Goal: Transaction & Acquisition: Purchase product/service

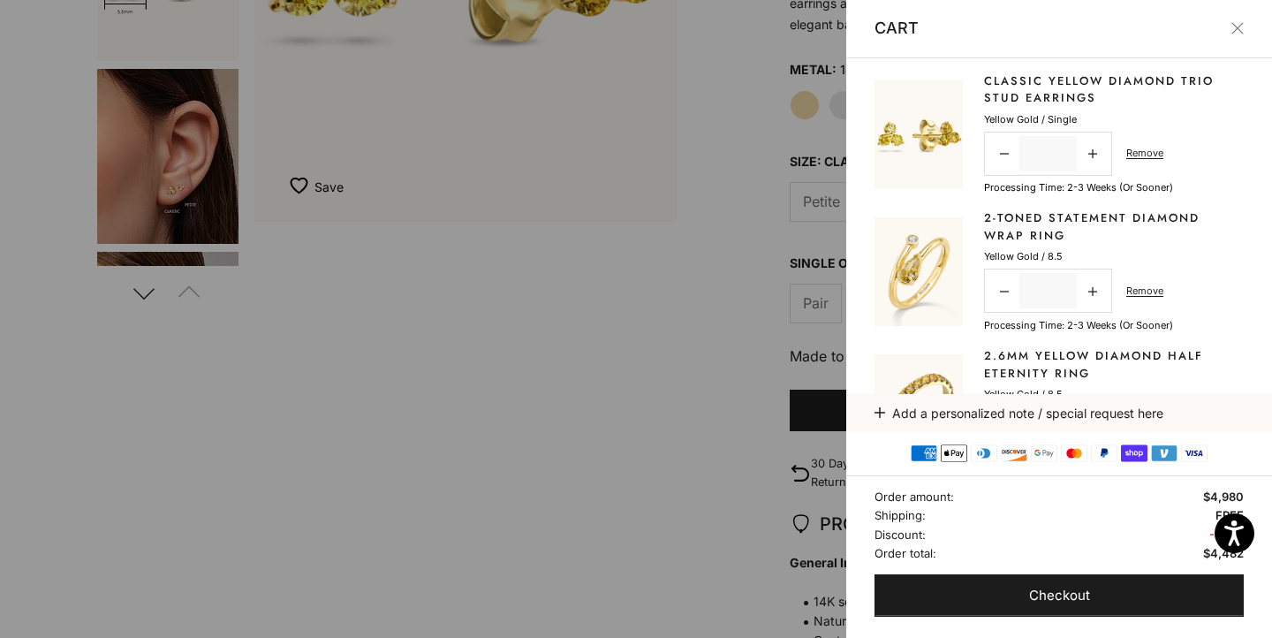
click at [587, 170] on div at bounding box center [636, 319] width 1272 height 638
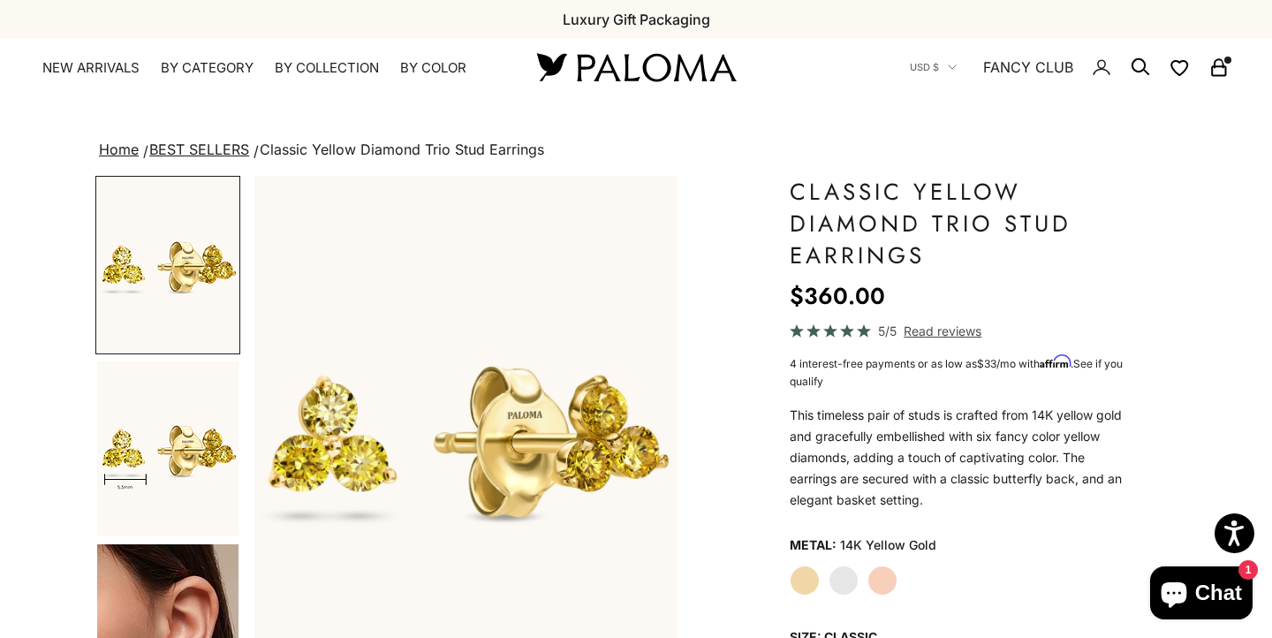
click at [192, 140] on li "BEST SELLERS" at bounding box center [201, 150] width 110 height 25
click at [191, 146] on link "BEST SELLERS" at bounding box center [199, 149] width 100 height 18
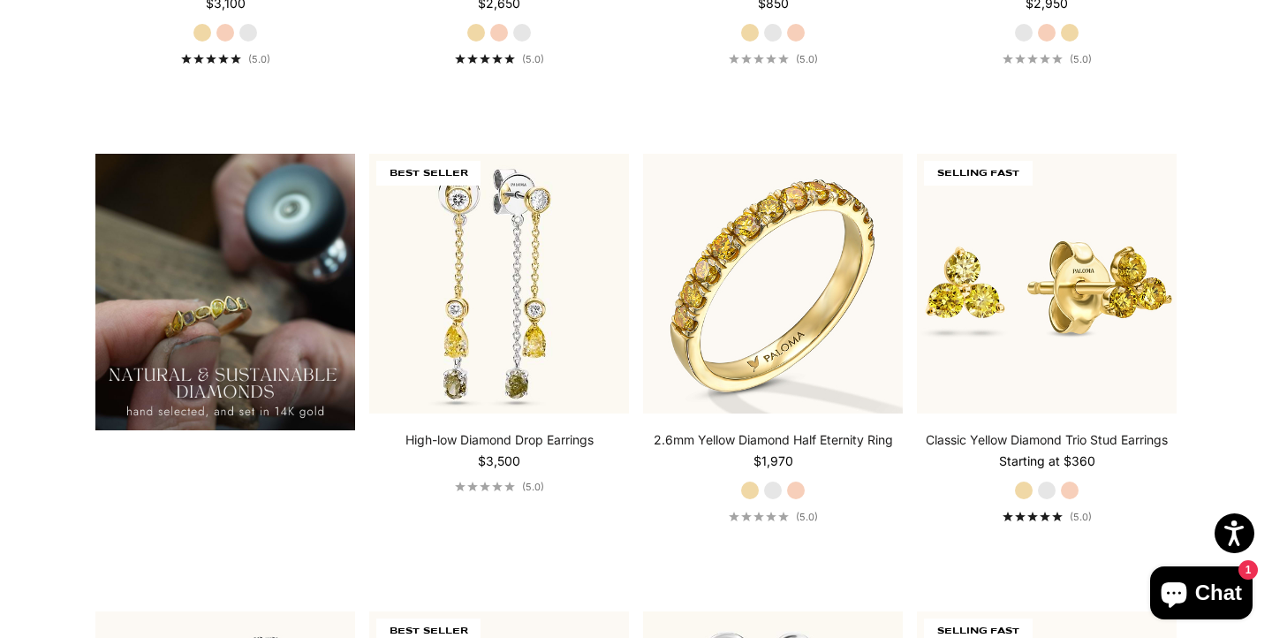
scroll to position [1322, 0]
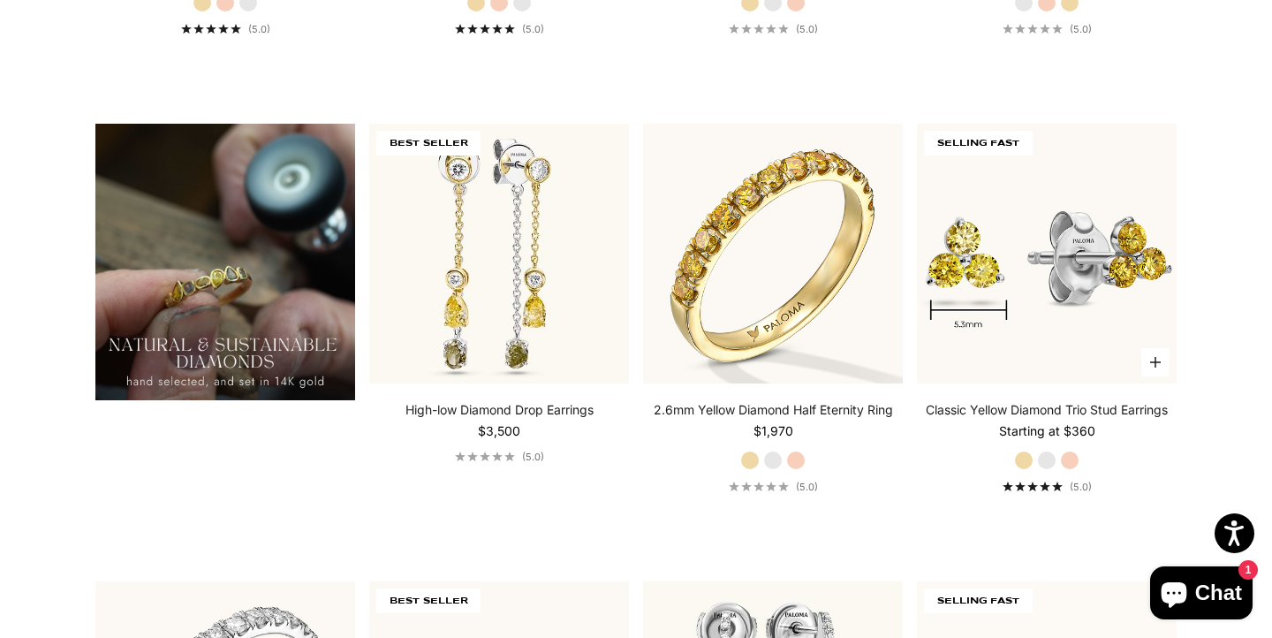
click at [1057, 273] on img at bounding box center [1047, 254] width 260 height 260
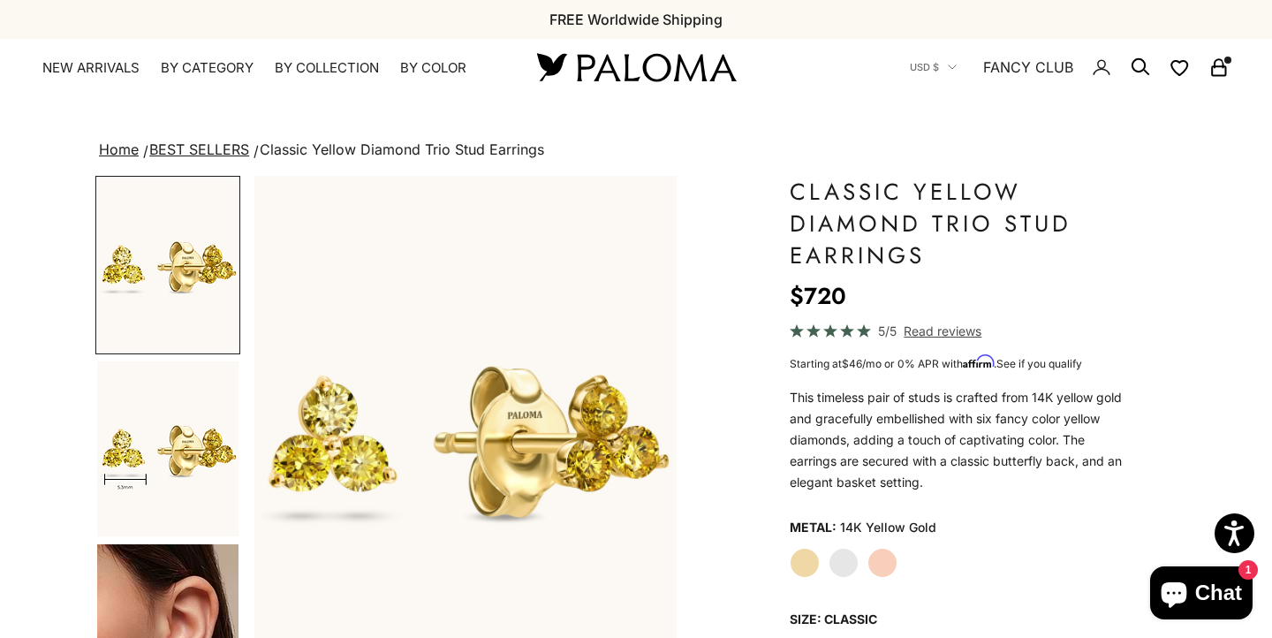
click at [889, 556] on label "Rose Gold" at bounding box center [882, 563] width 30 height 30
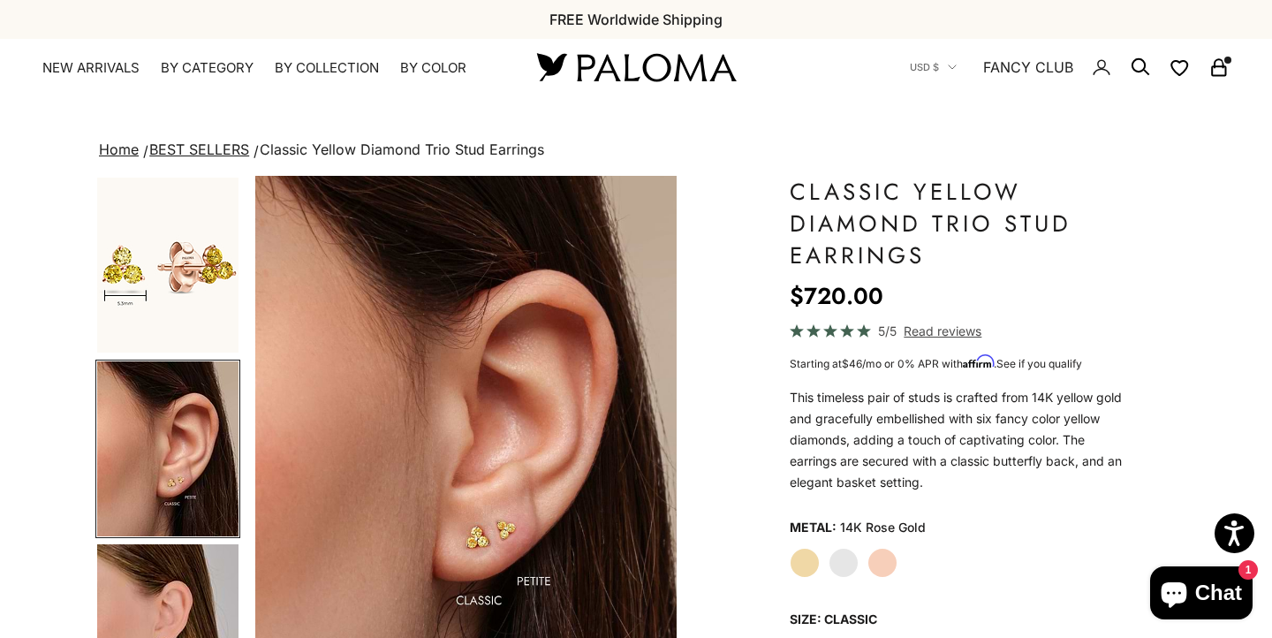
scroll to position [11, 0]
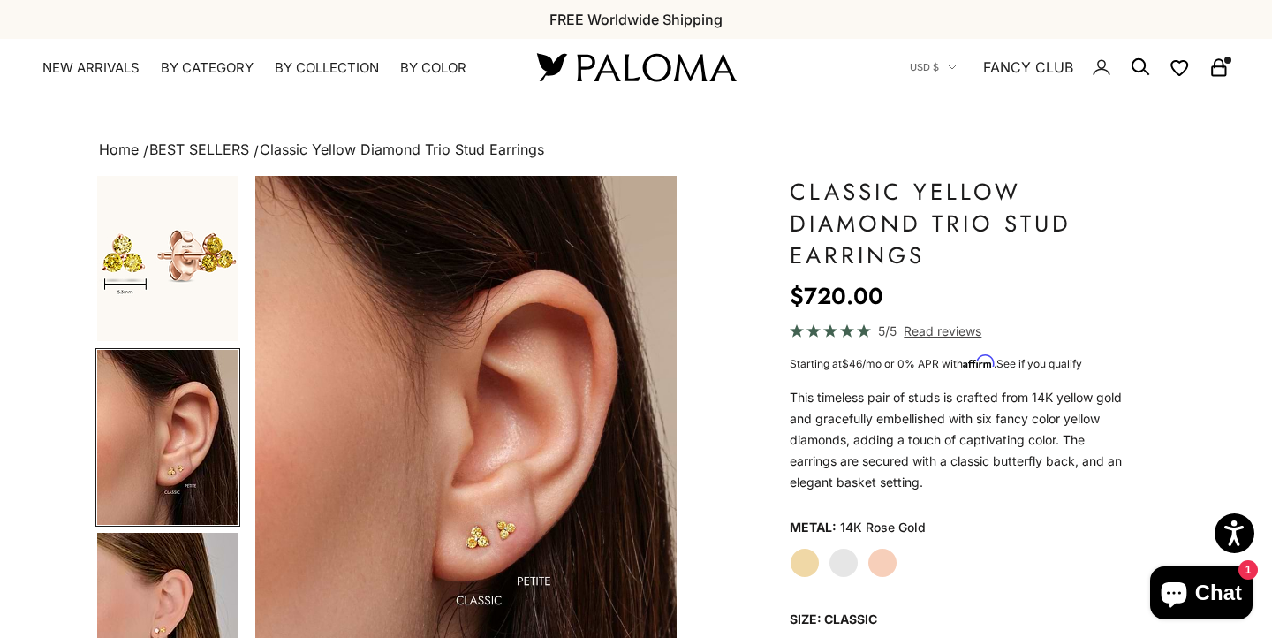
click at [840, 550] on label "White Gold" at bounding box center [844, 563] width 30 height 30
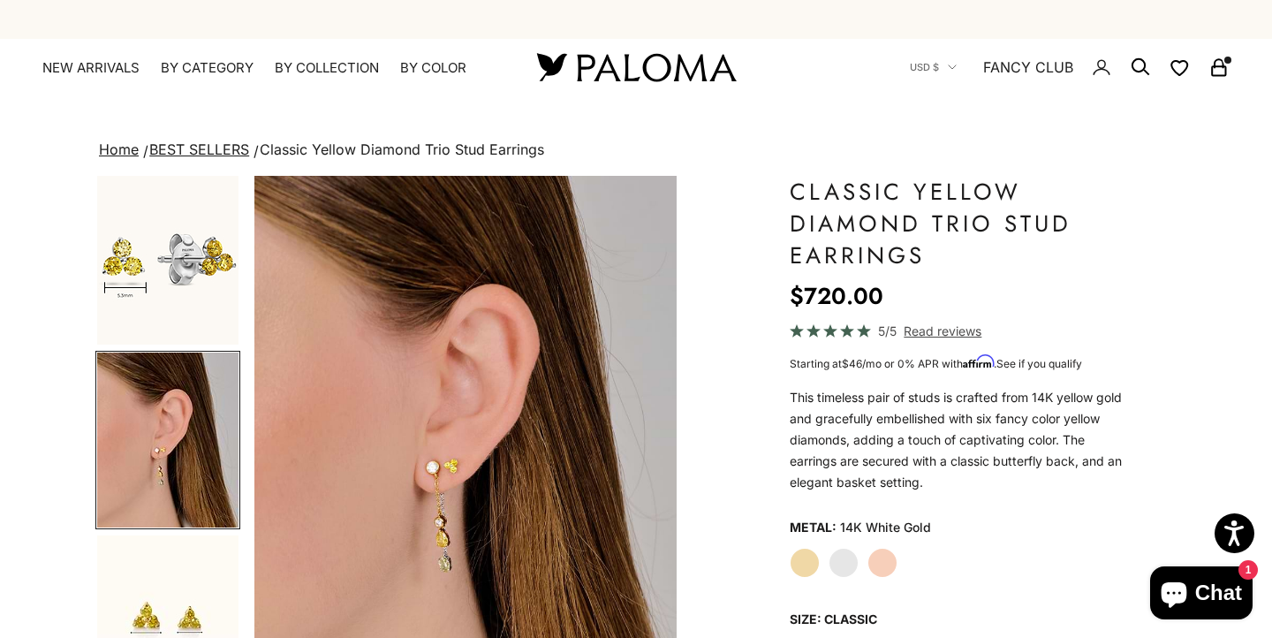
scroll to position [195, 0]
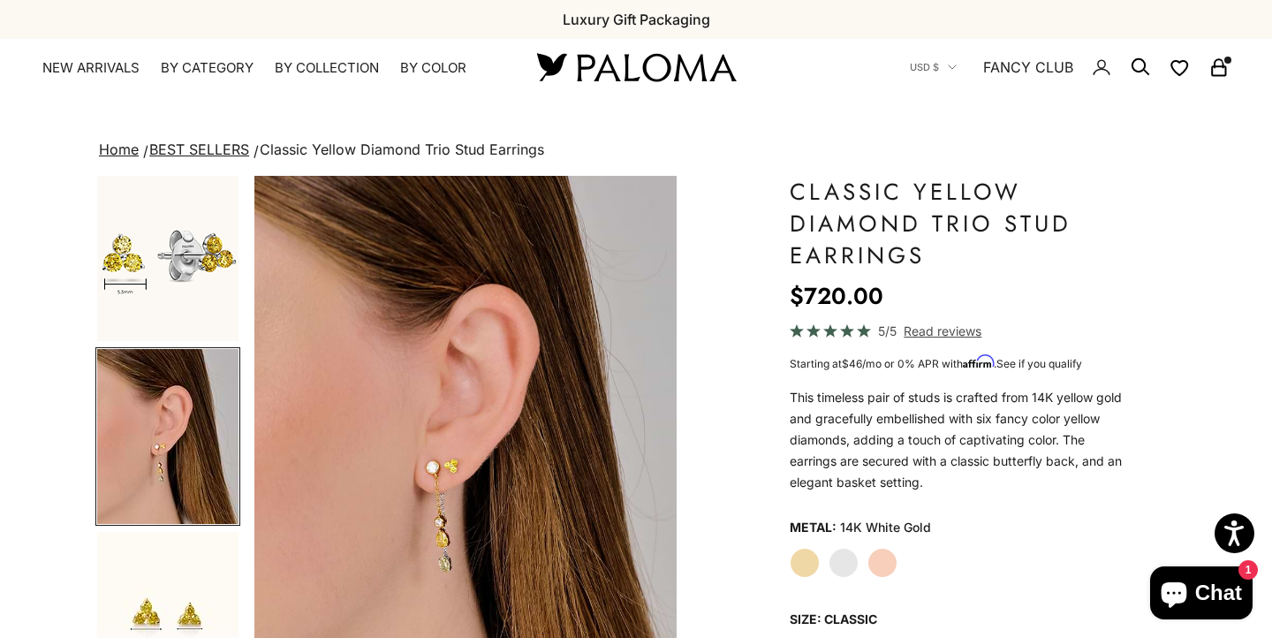
click at [800, 552] on label "Yellow Gold" at bounding box center [805, 563] width 30 height 30
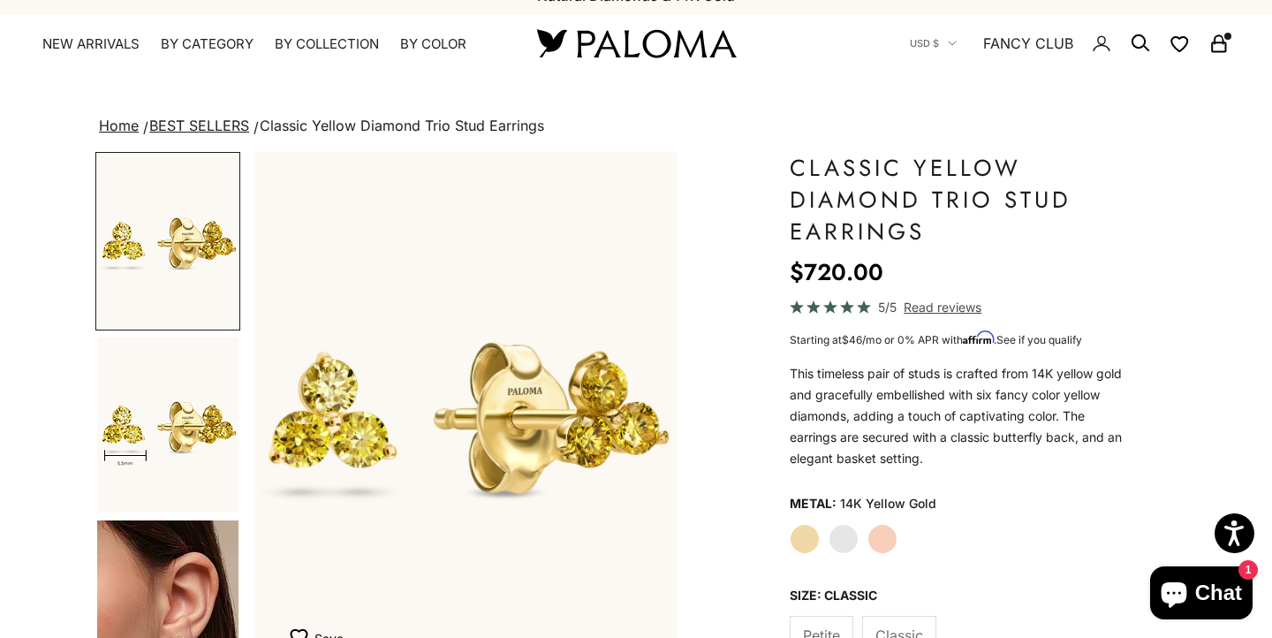
scroll to position [19, 0]
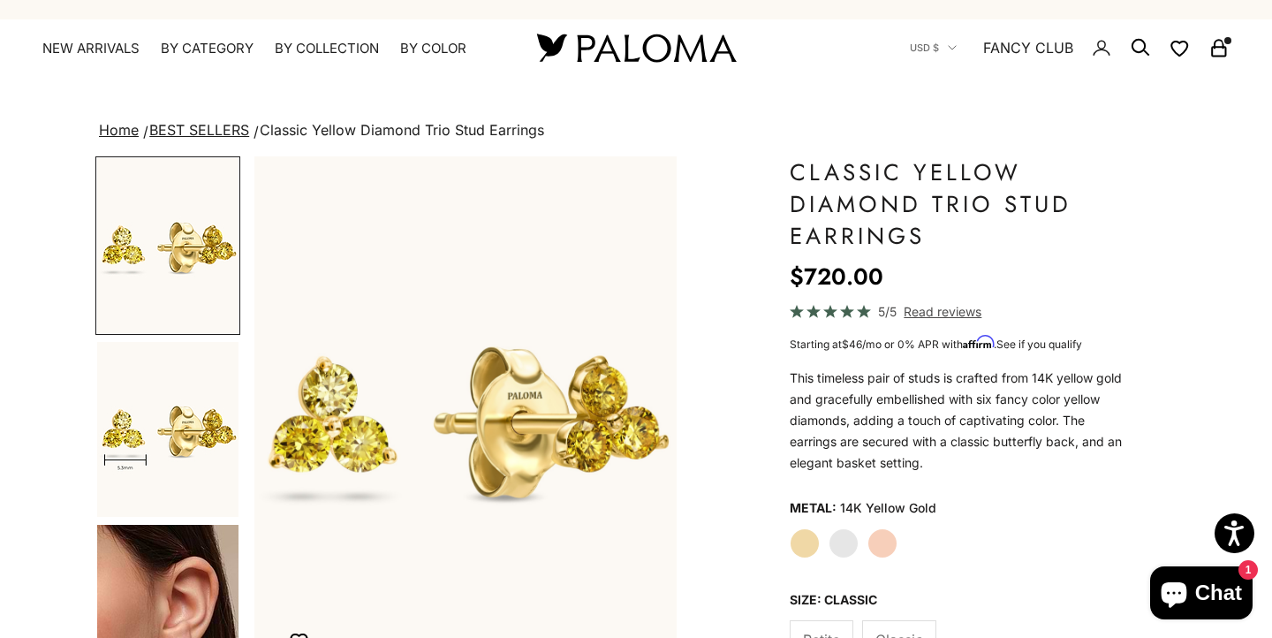
click at [201, 126] on link "BEST SELLERS" at bounding box center [199, 130] width 100 height 18
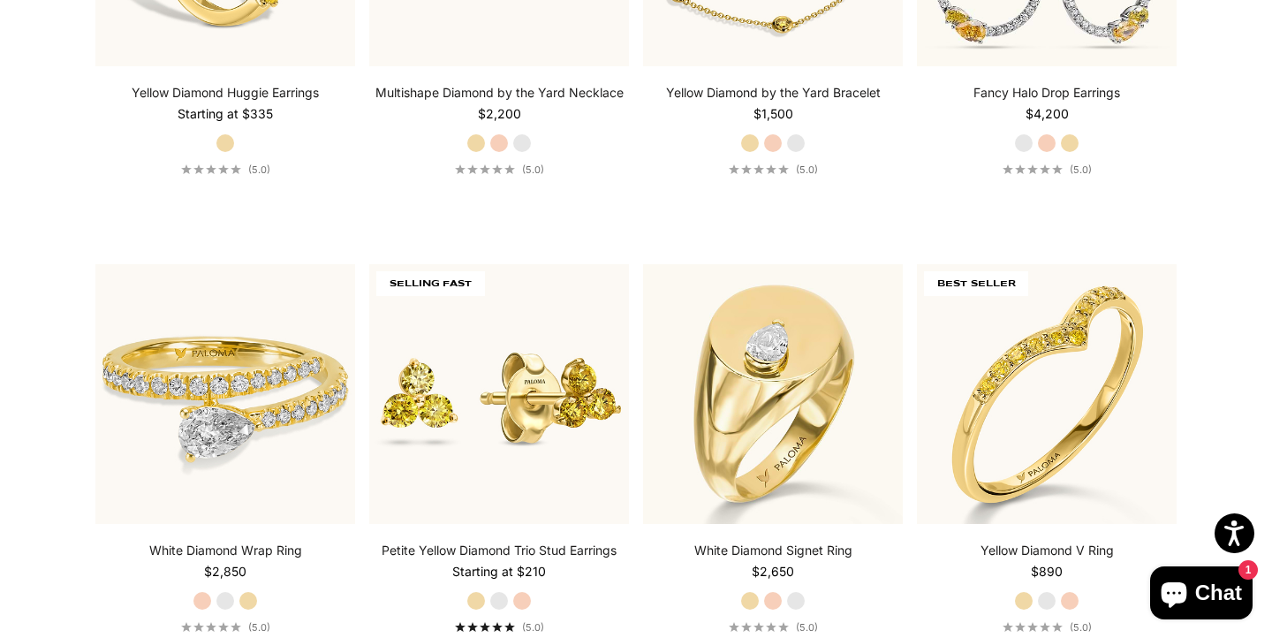
scroll to position [4442, 0]
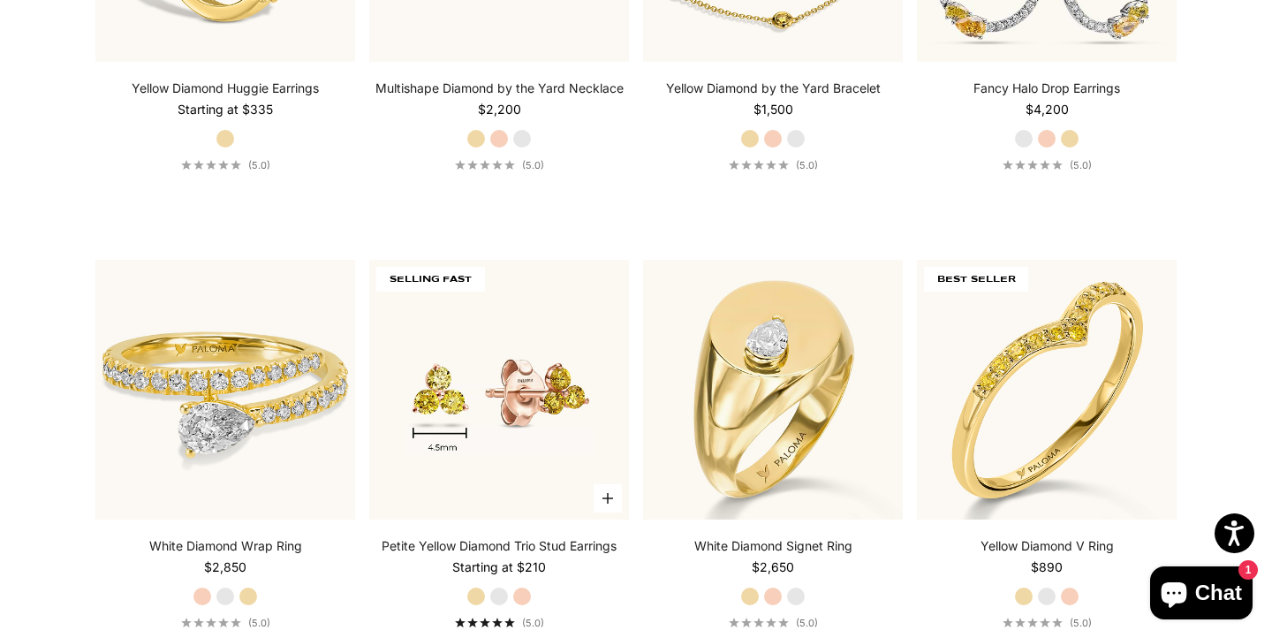
click at [503, 298] on img at bounding box center [499, 390] width 260 height 260
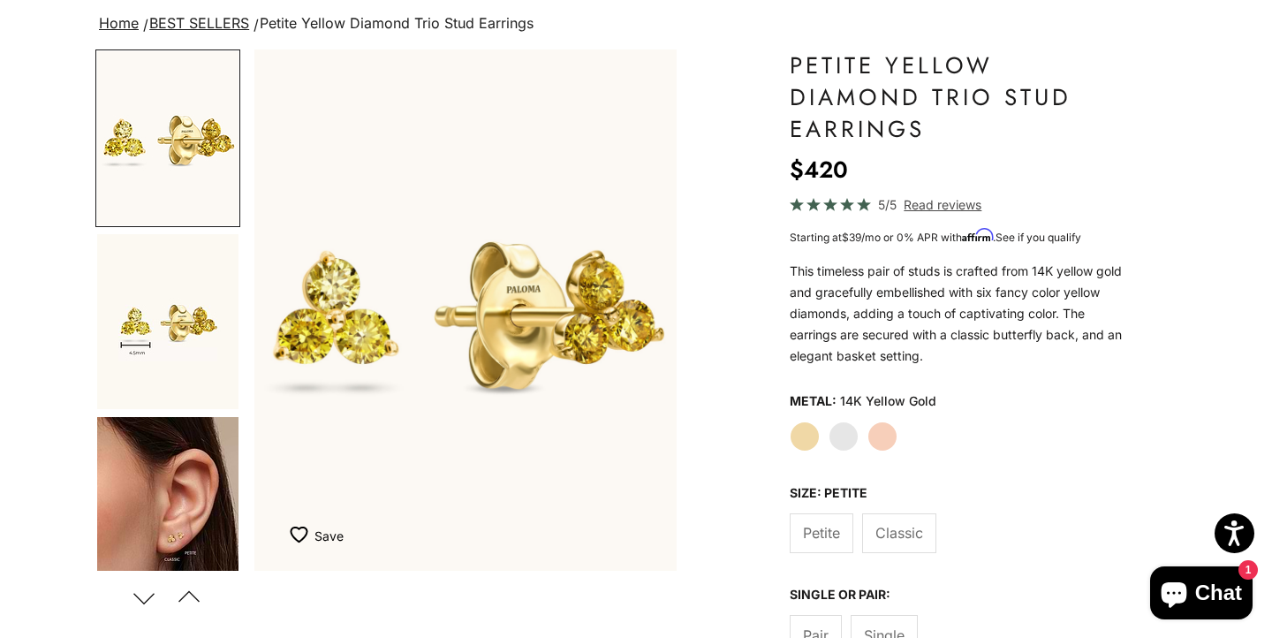
scroll to position [128, 0]
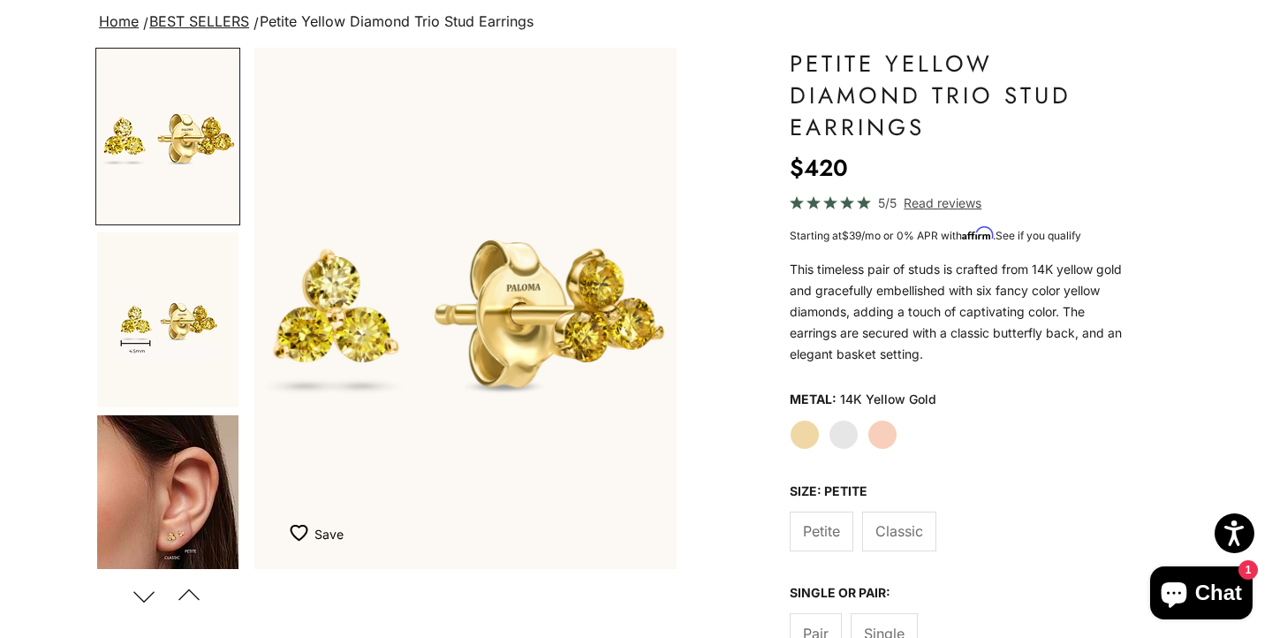
click at [899, 526] on span "Classic" at bounding box center [899, 530] width 48 height 23
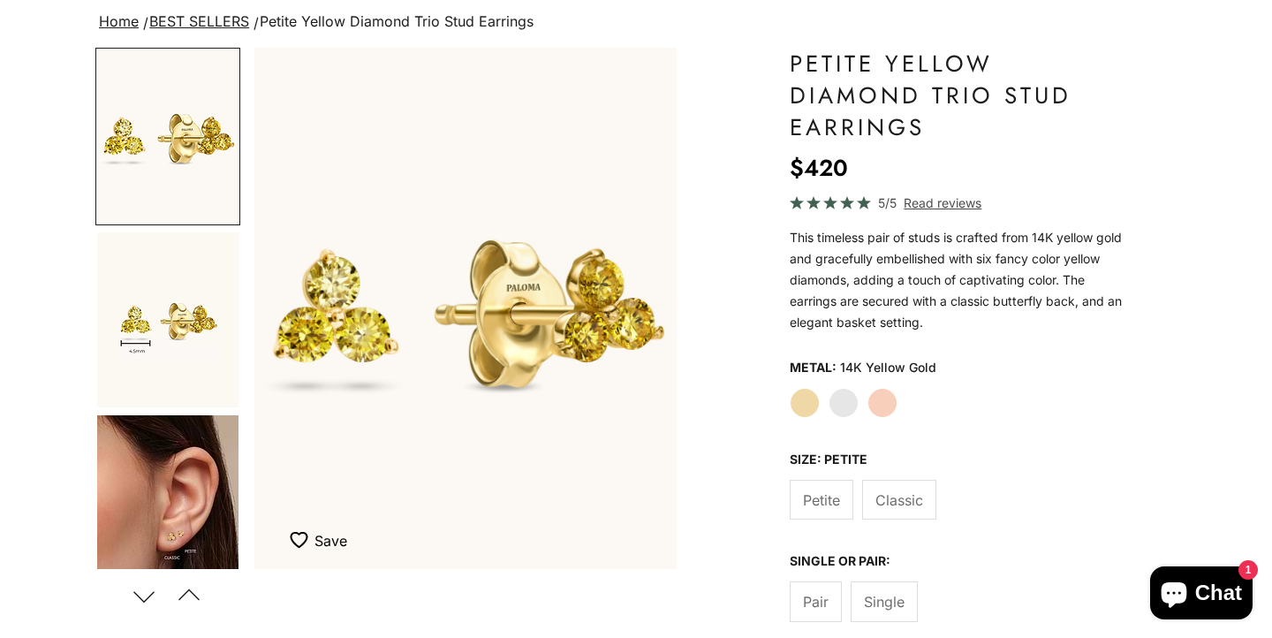
scroll to position [128, 0]
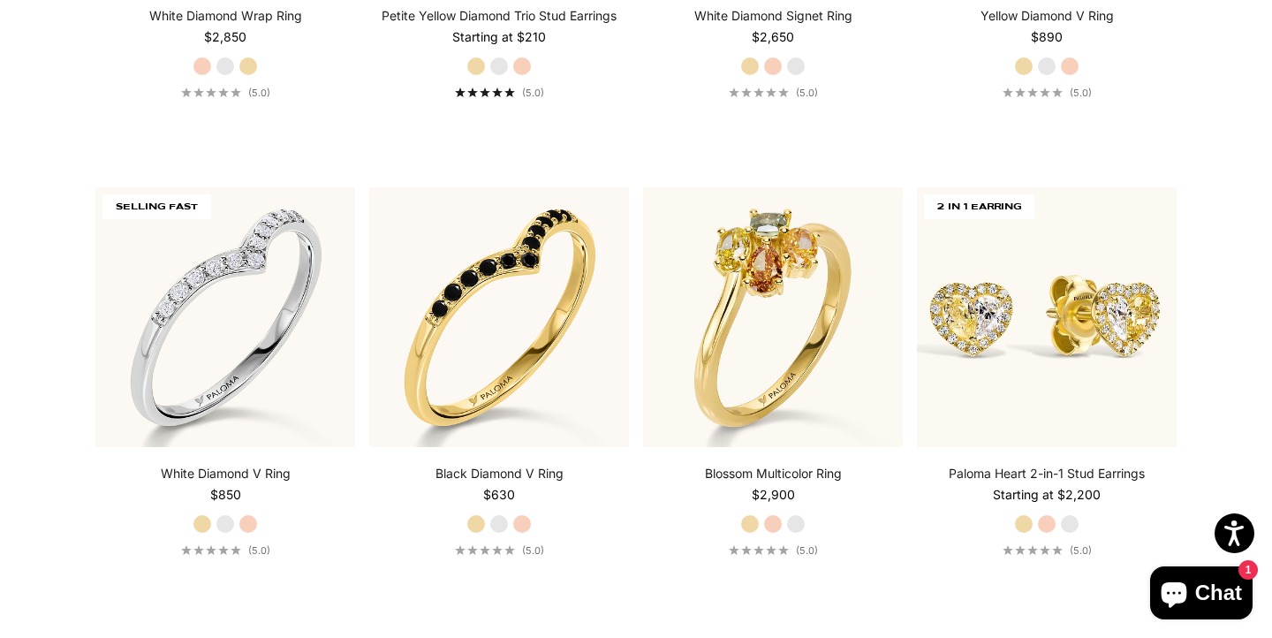
scroll to position [4975, 0]
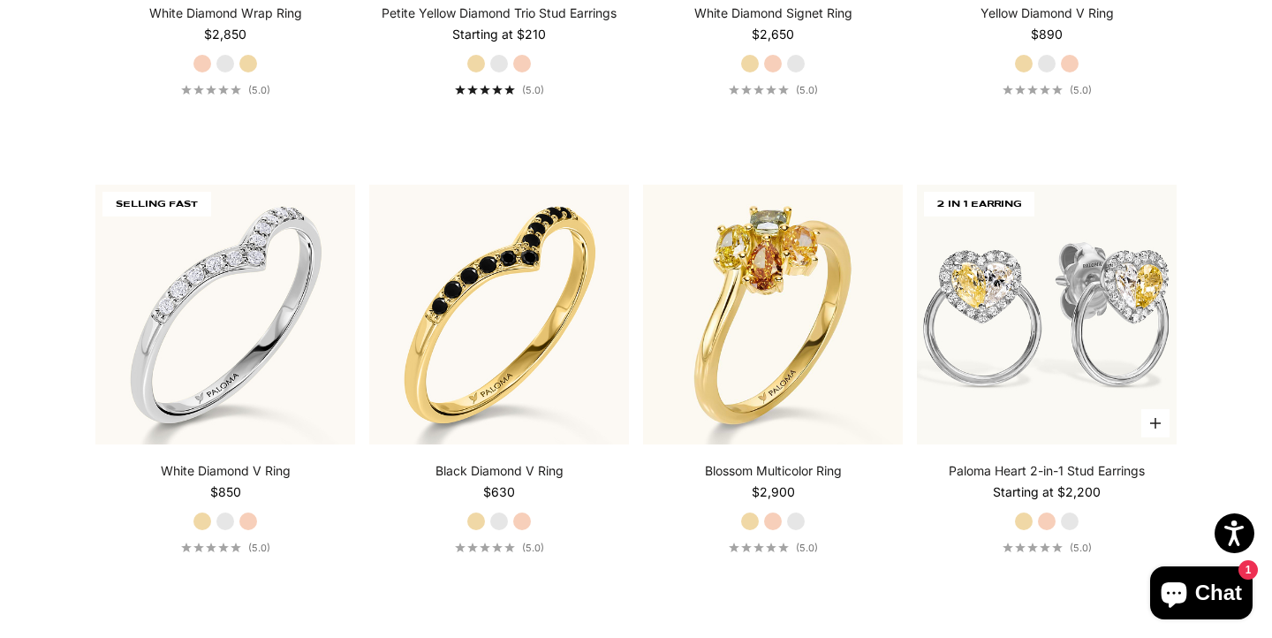
click at [1088, 327] on img at bounding box center [1047, 315] width 260 height 260
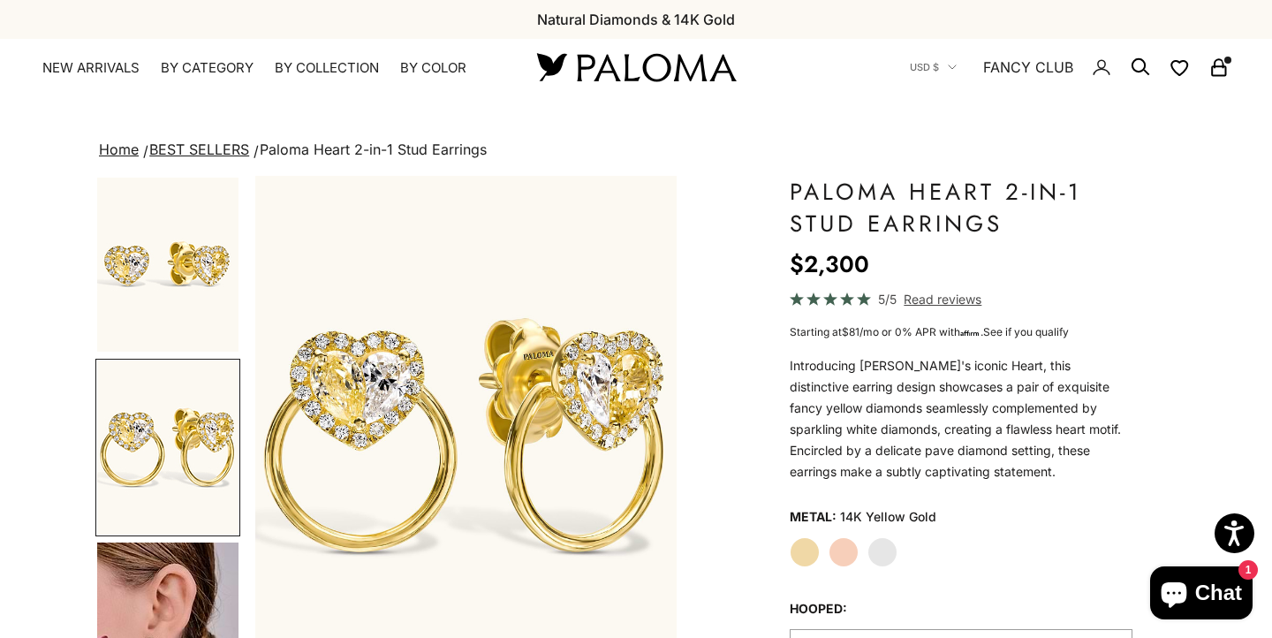
scroll to position [183, 0]
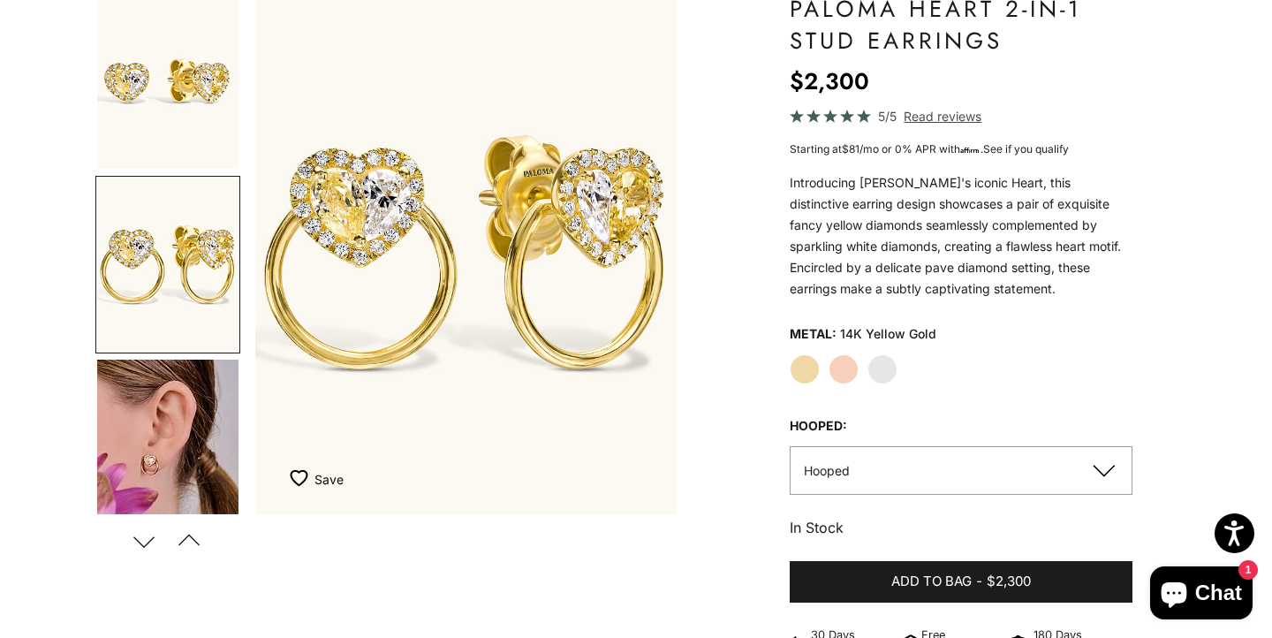
click at [163, 460] on img "Go to item 4" at bounding box center [167, 446] width 141 height 175
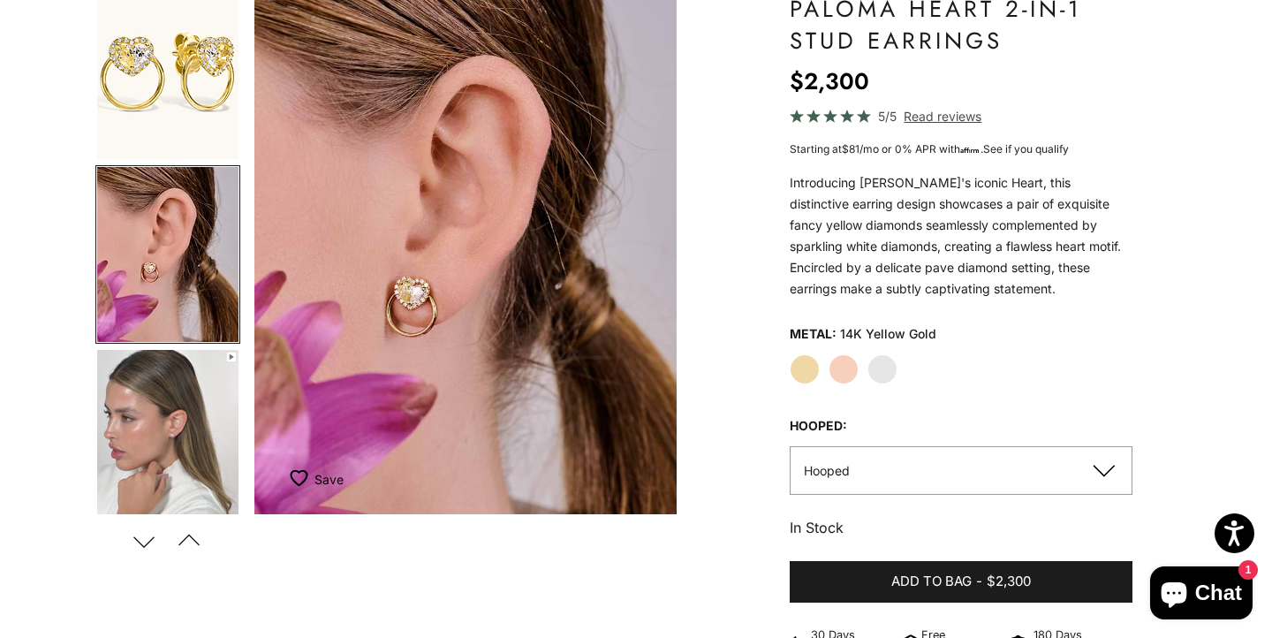
scroll to position [0, 0]
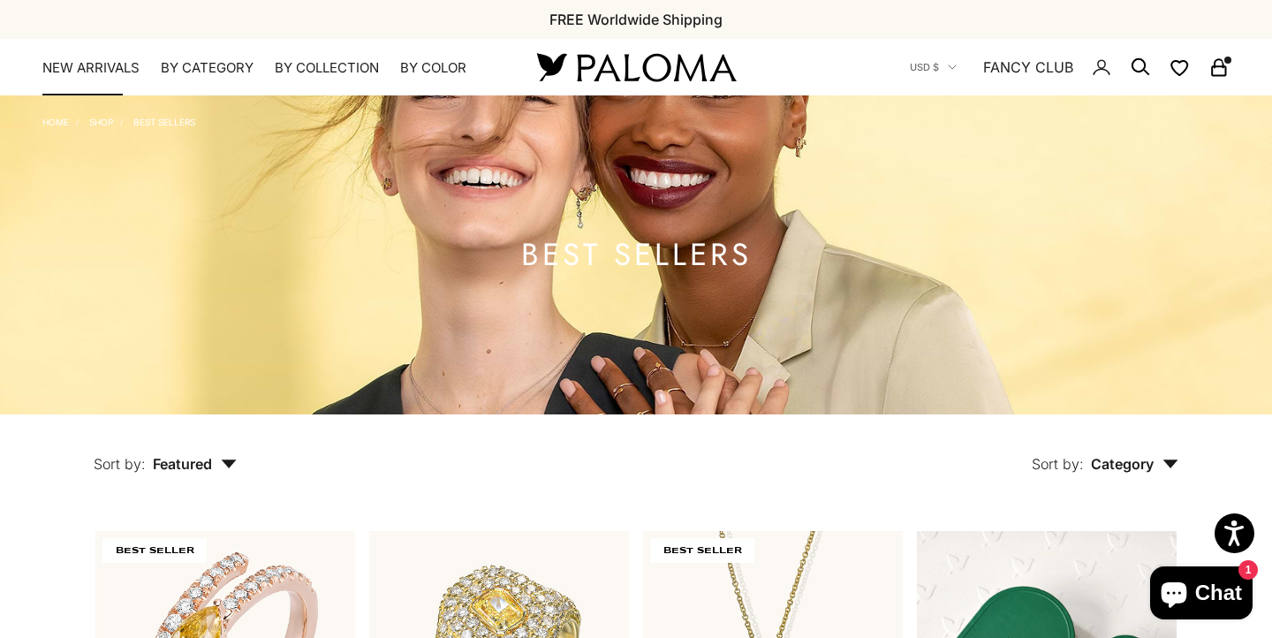
click at [110, 66] on link "NEW ARRIVALS" at bounding box center [90, 68] width 97 height 18
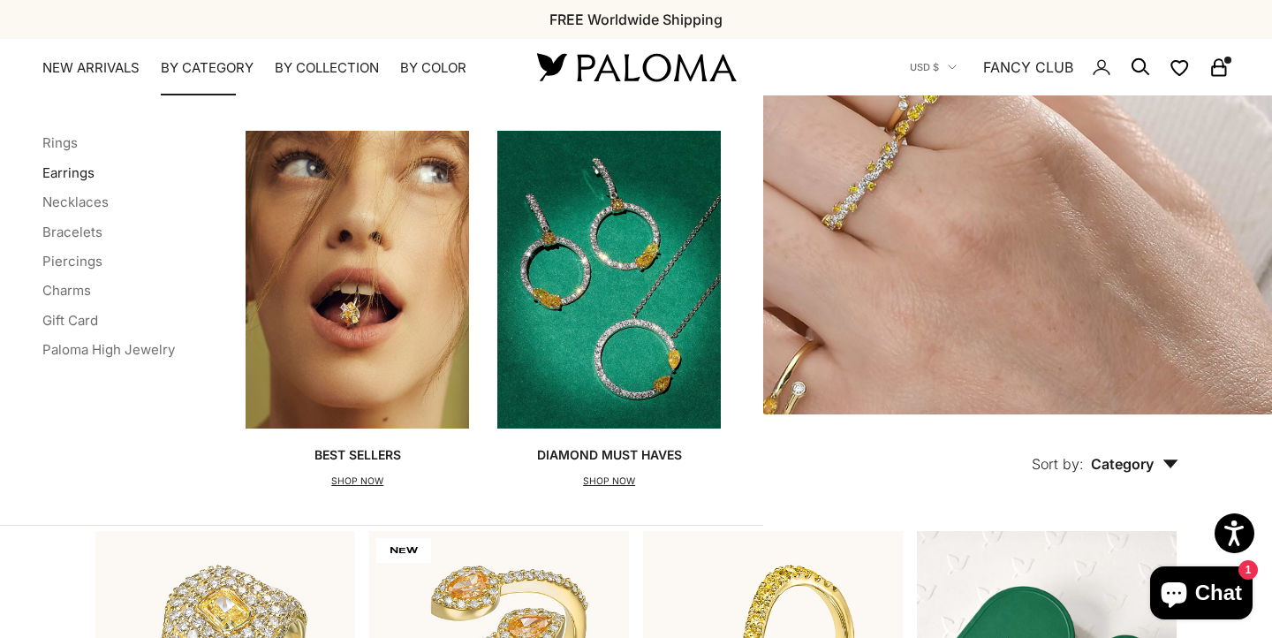
click at [57, 171] on link "Earrings" at bounding box center [68, 172] width 52 height 17
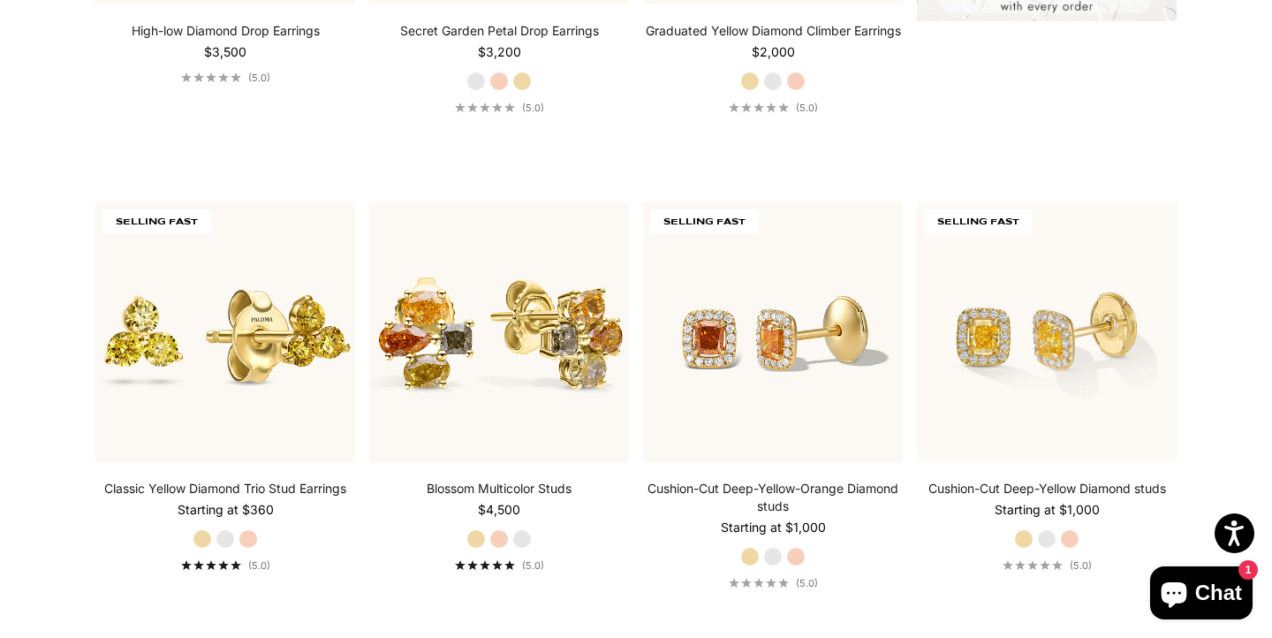
scroll to position [788, 0]
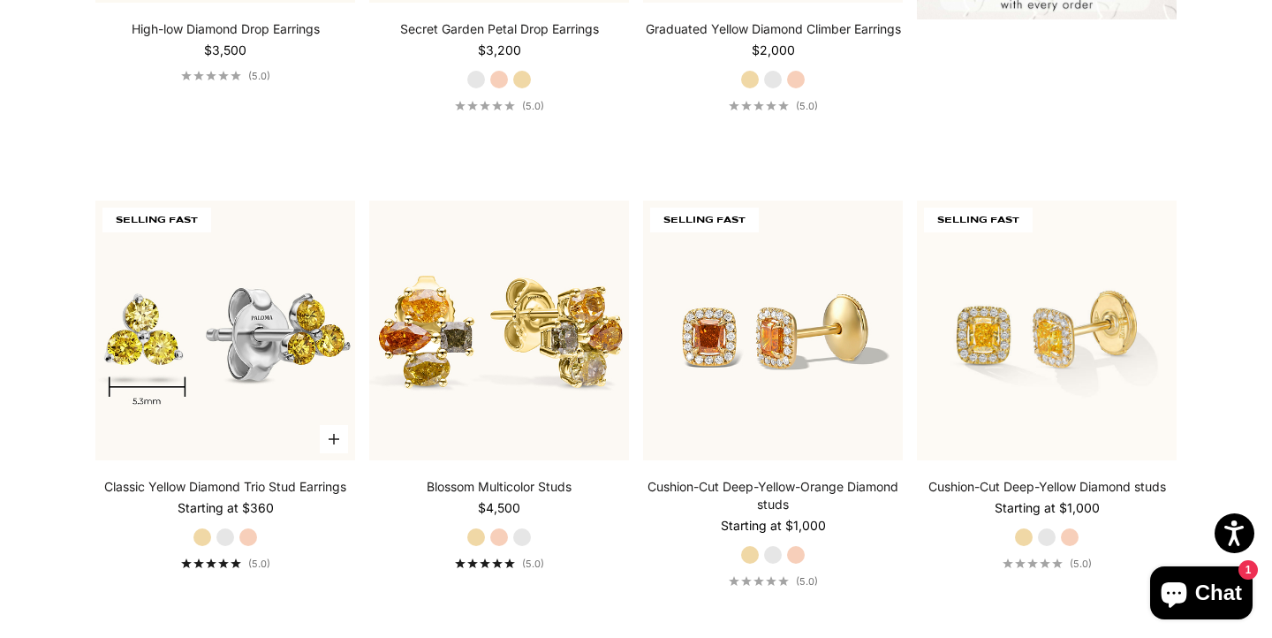
click at [215, 321] on img at bounding box center [225, 331] width 260 height 260
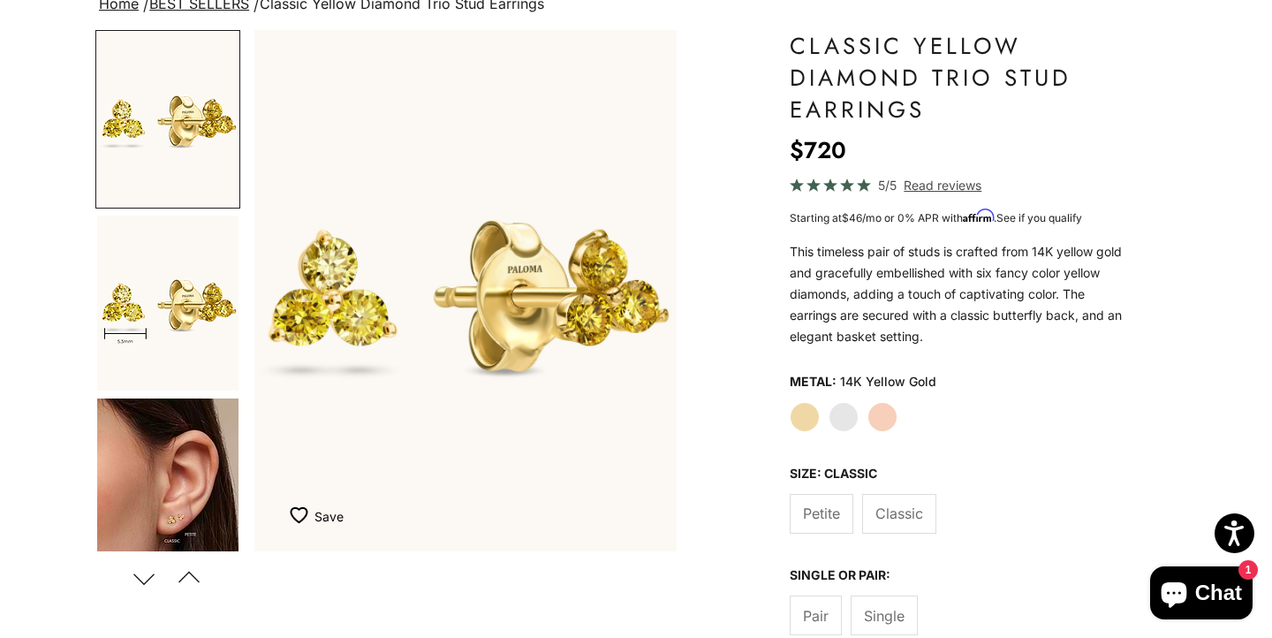
scroll to position [168, 0]
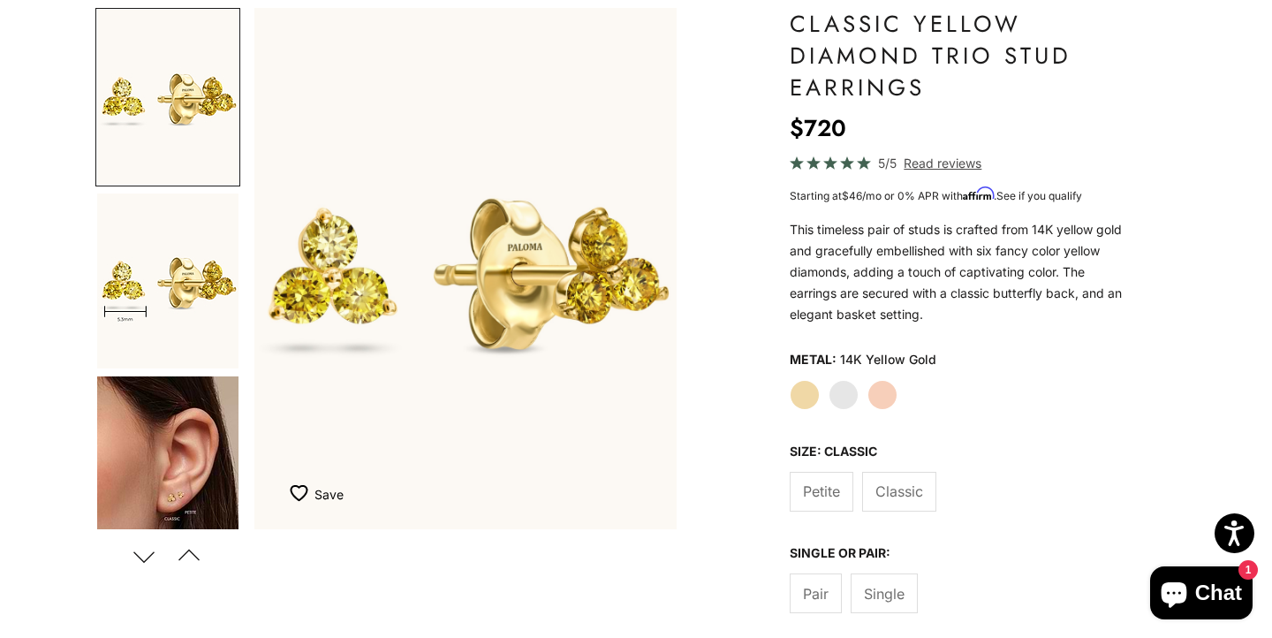
click at [822, 493] on span "Petite" at bounding box center [821, 491] width 37 height 23
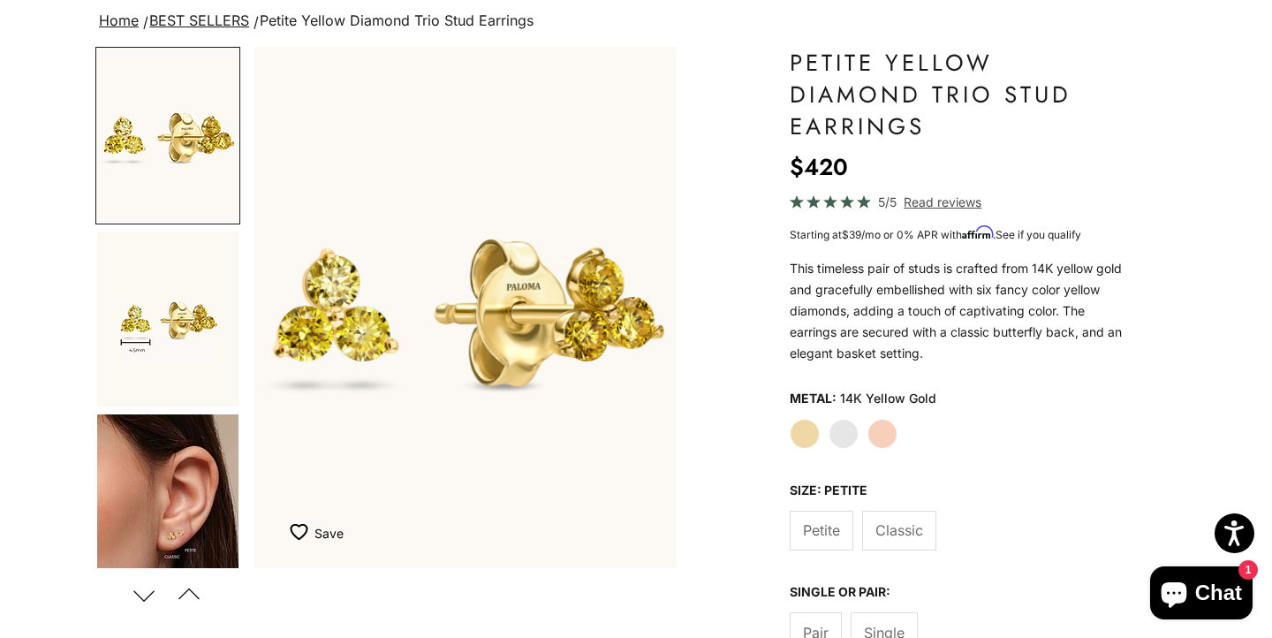
scroll to position [132, 0]
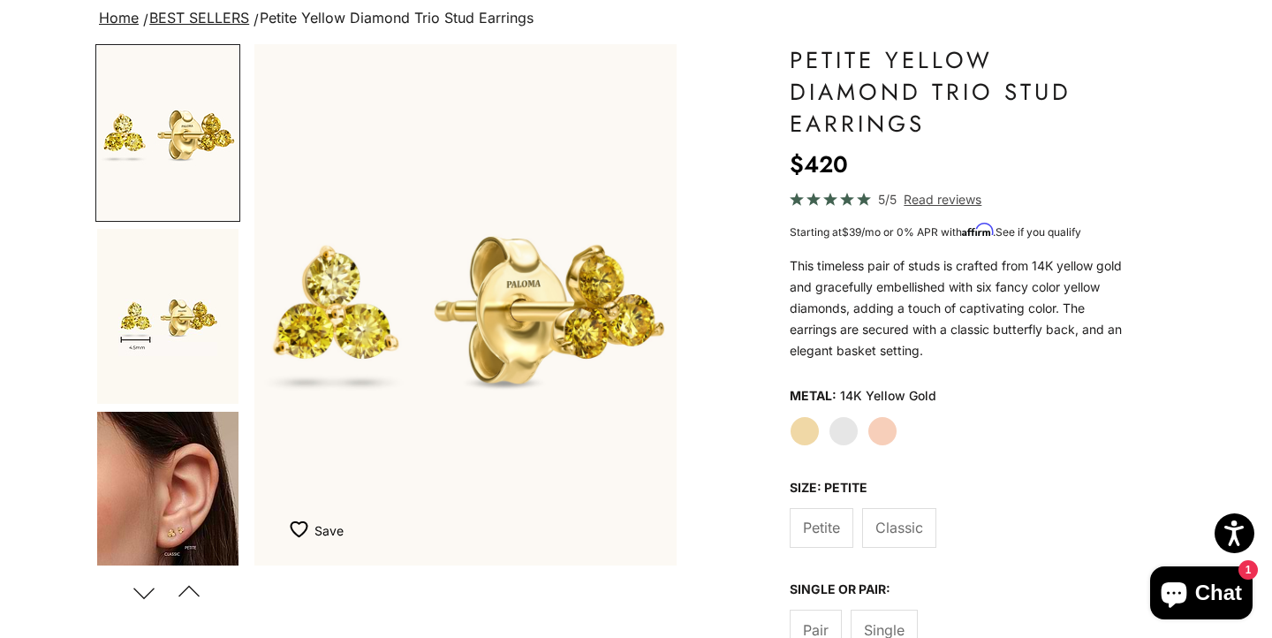
click at [897, 526] on span "Classic" at bounding box center [899, 527] width 48 height 23
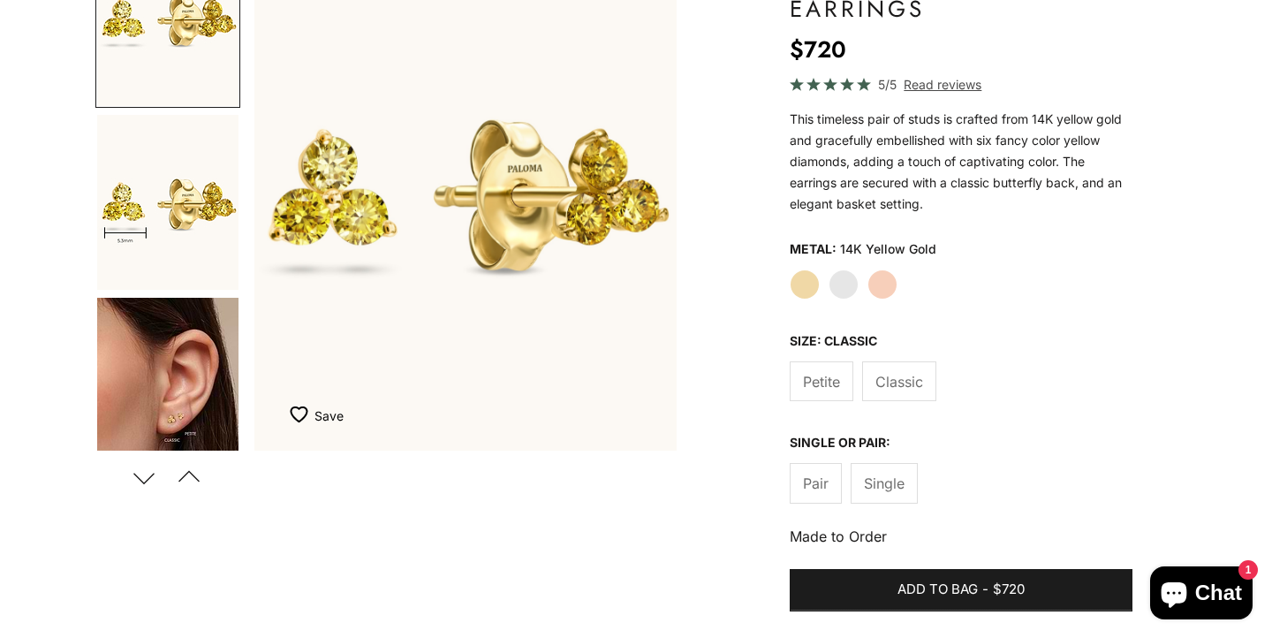
scroll to position [290, 0]
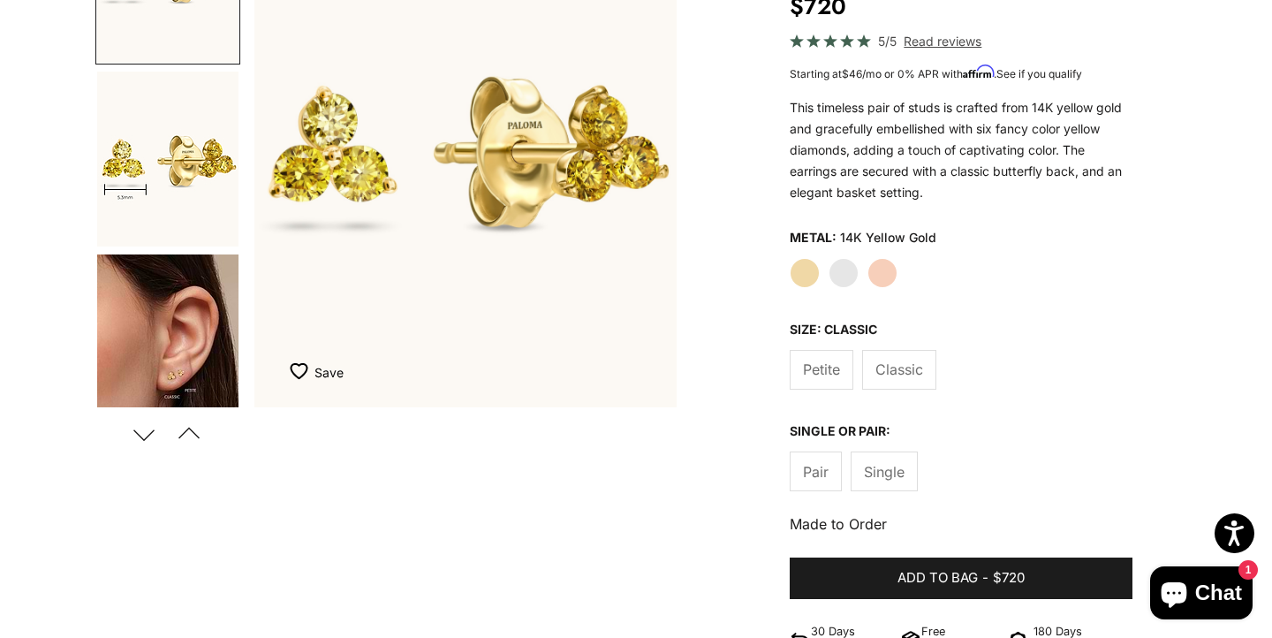
click at [900, 469] on span "Single" at bounding box center [884, 471] width 41 height 23
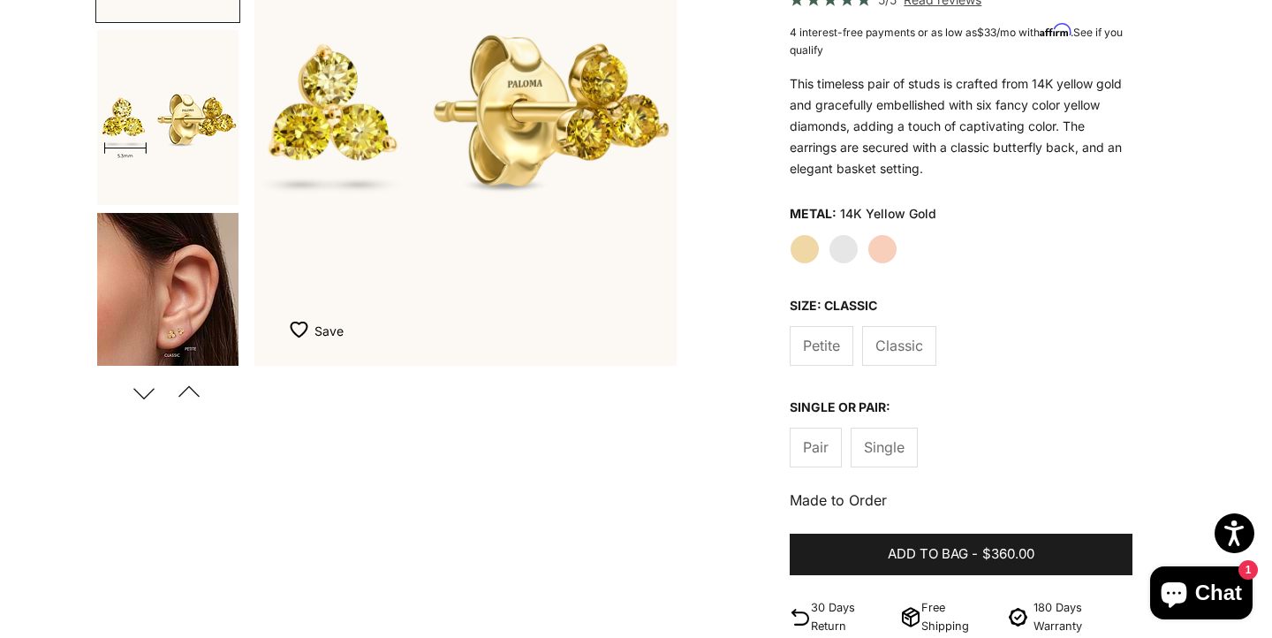
scroll to position [334, 0]
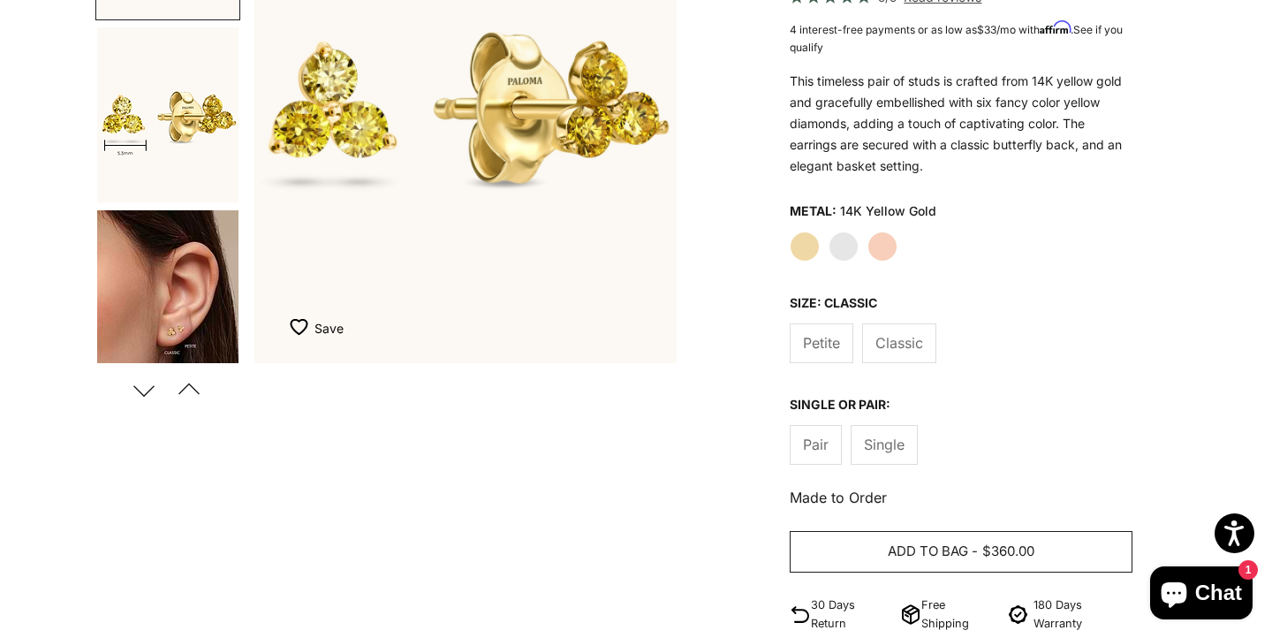
click at [994, 537] on button "Add to bag - $360.00" at bounding box center [961, 552] width 343 height 42
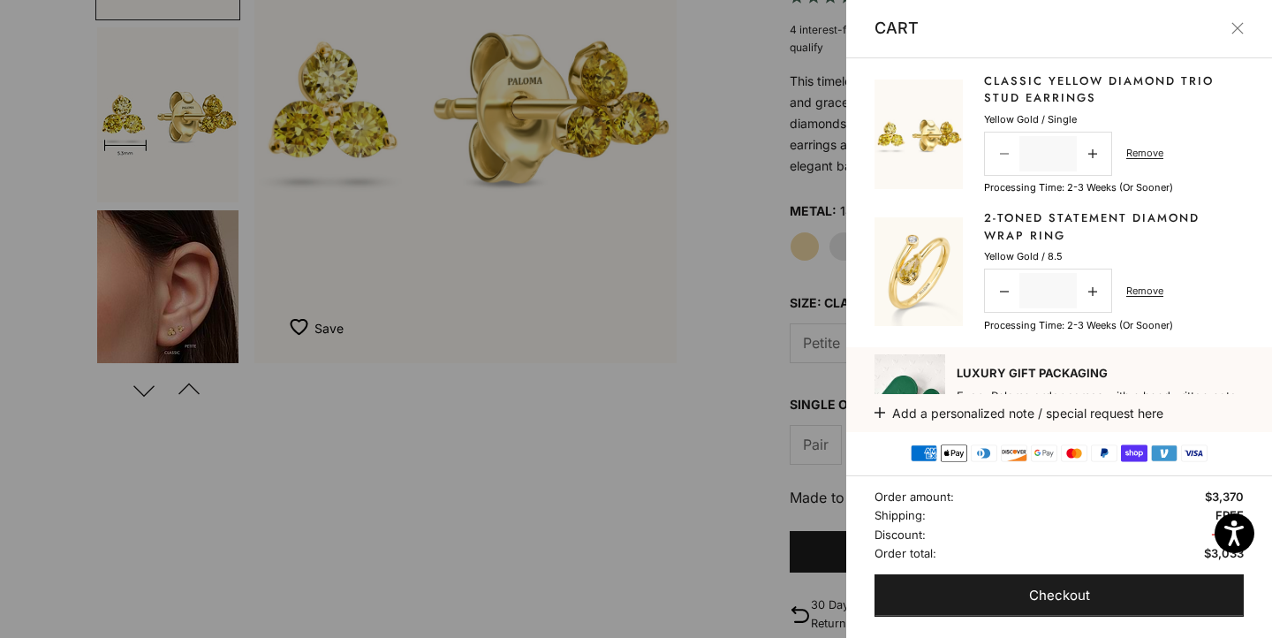
click at [1006, 157] on icon at bounding box center [1004, 153] width 9 height 9
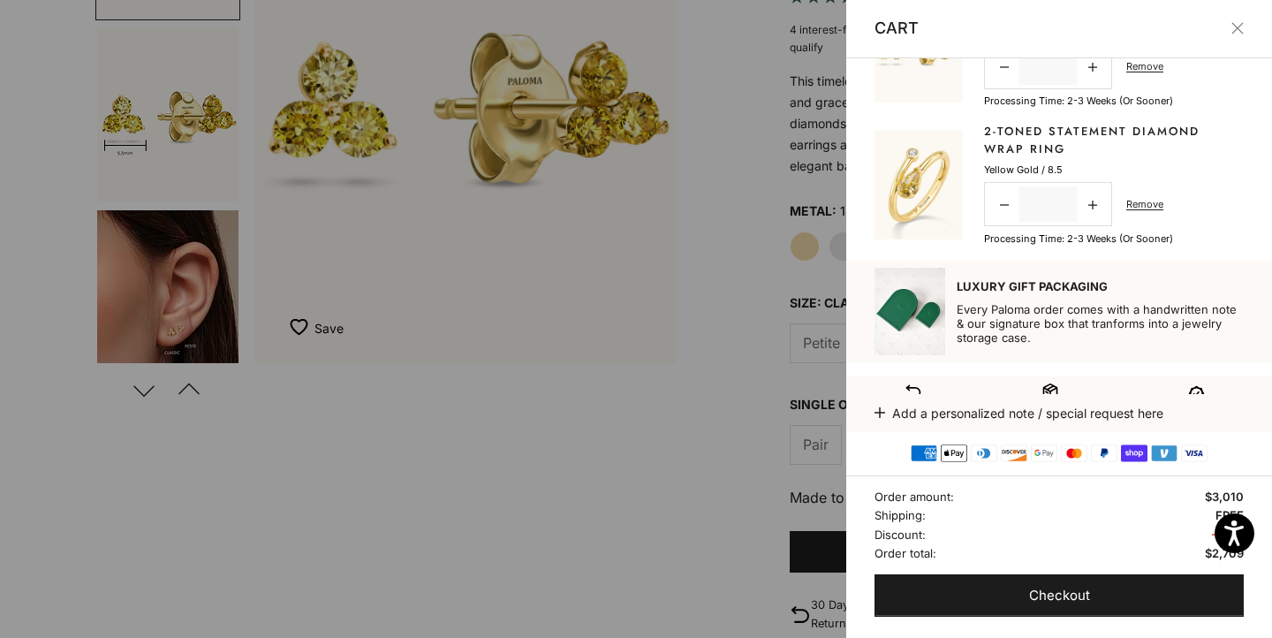
scroll to position [0, 0]
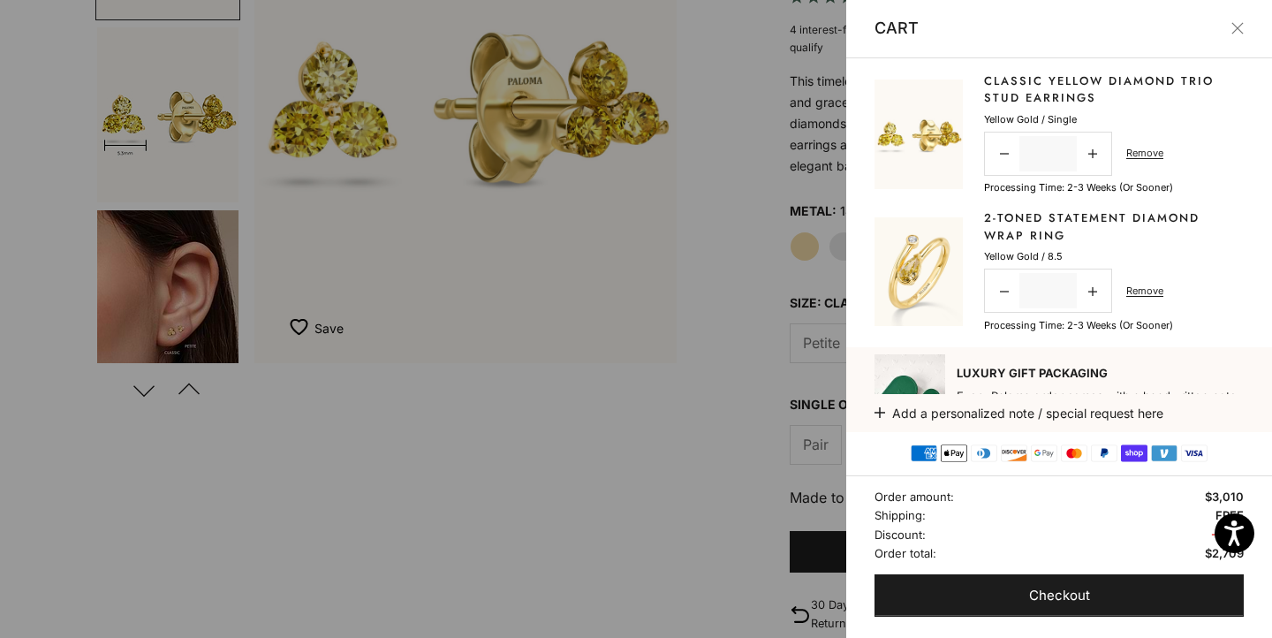
click at [1011, 221] on link "2-Toned Statement Diamond Wrap Ring" at bounding box center [1114, 226] width 260 height 34
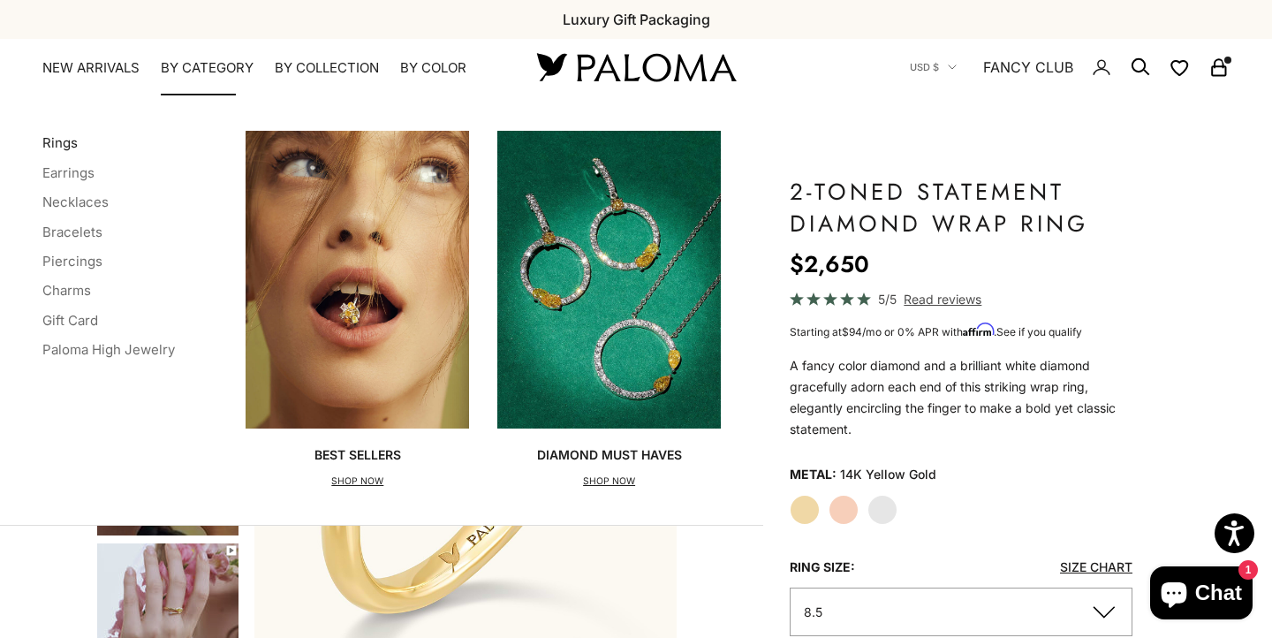
click at [61, 140] on link "Rings" at bounding box center [59, 142] width 35 height 17
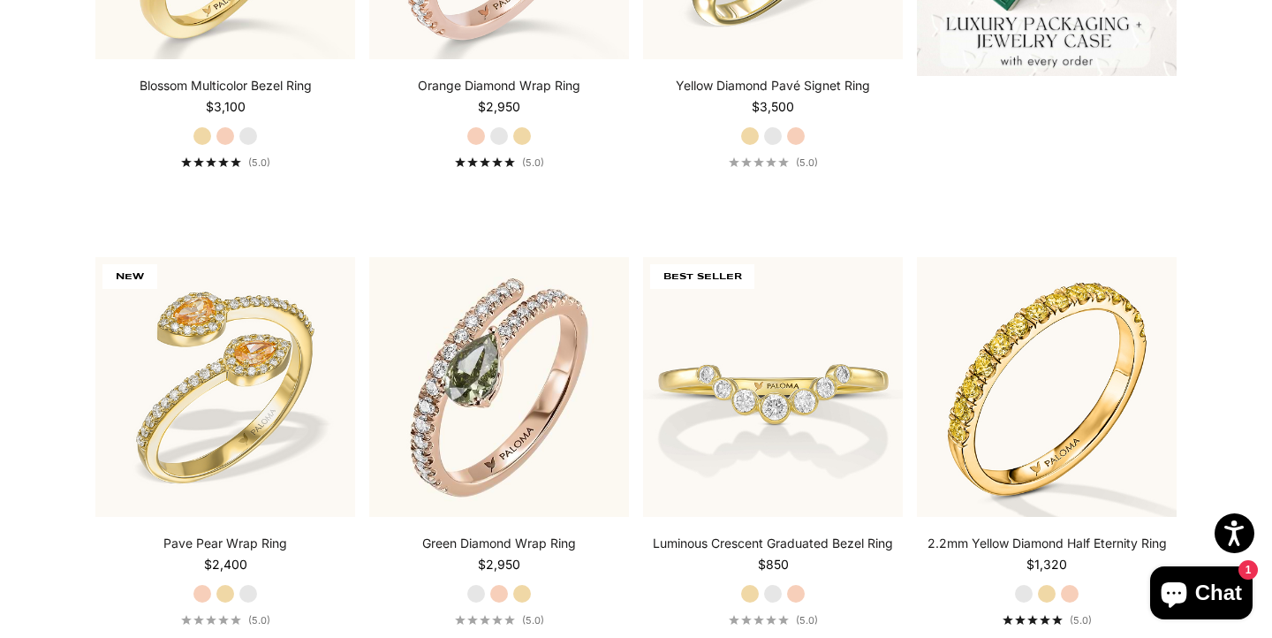
scroll to position [818, 0]
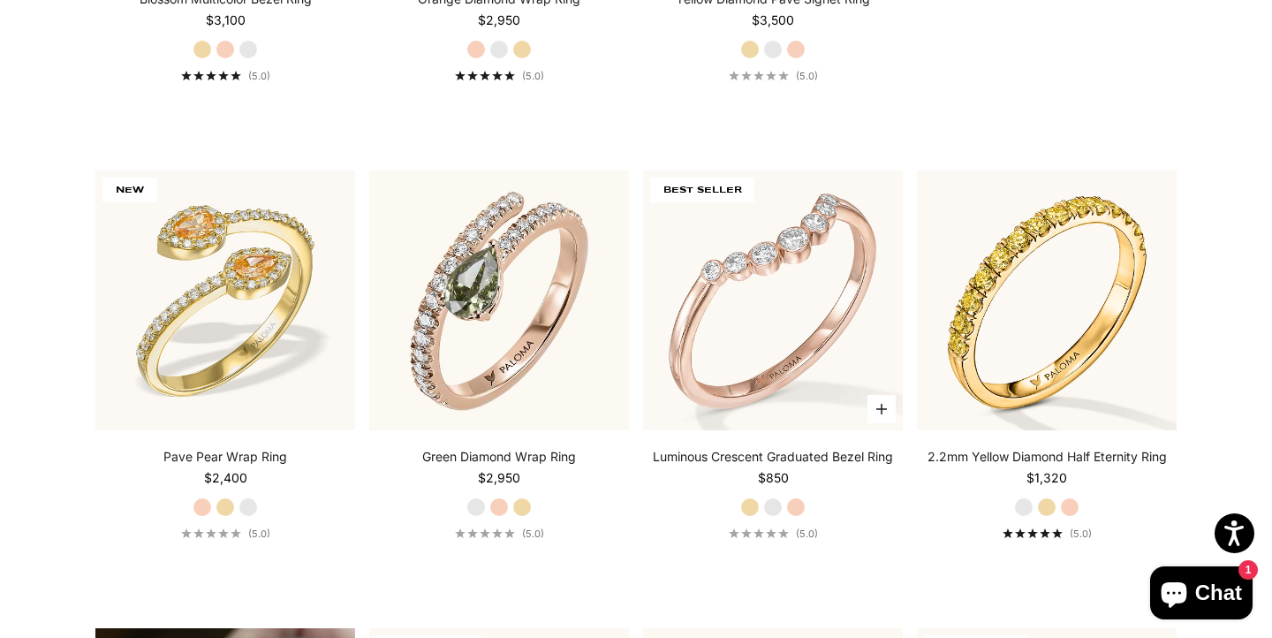
click at [815, 398] on img at bounding box center [773, 300] width 260 height 260
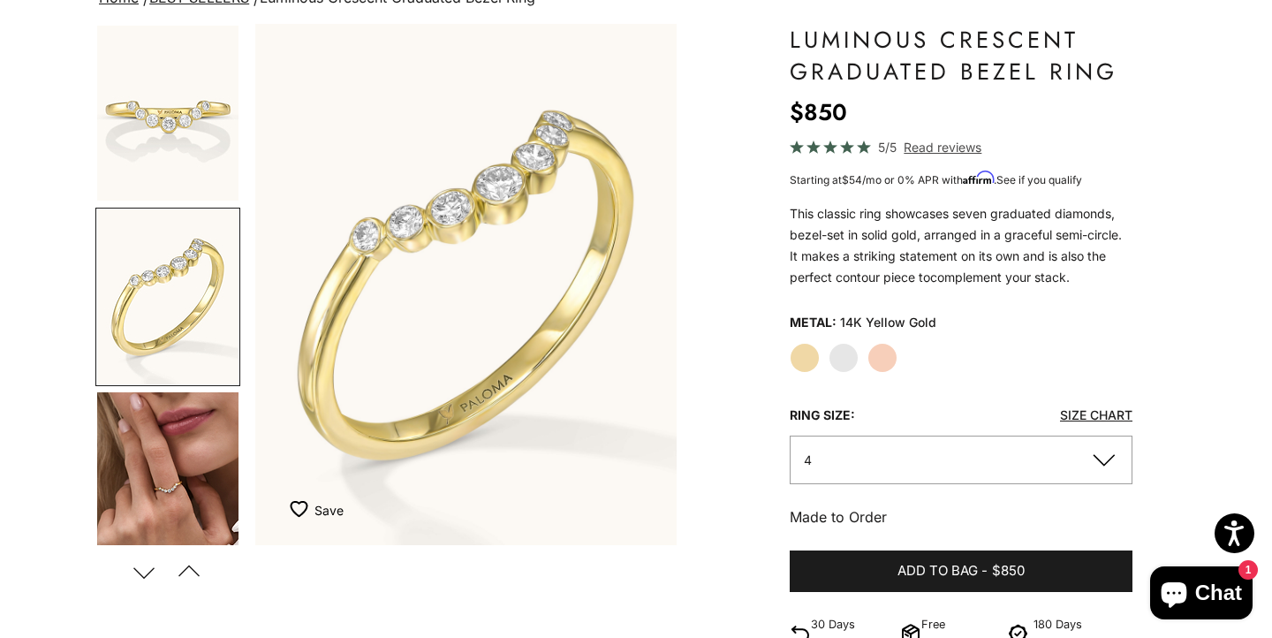
scroll to position [180, 0]
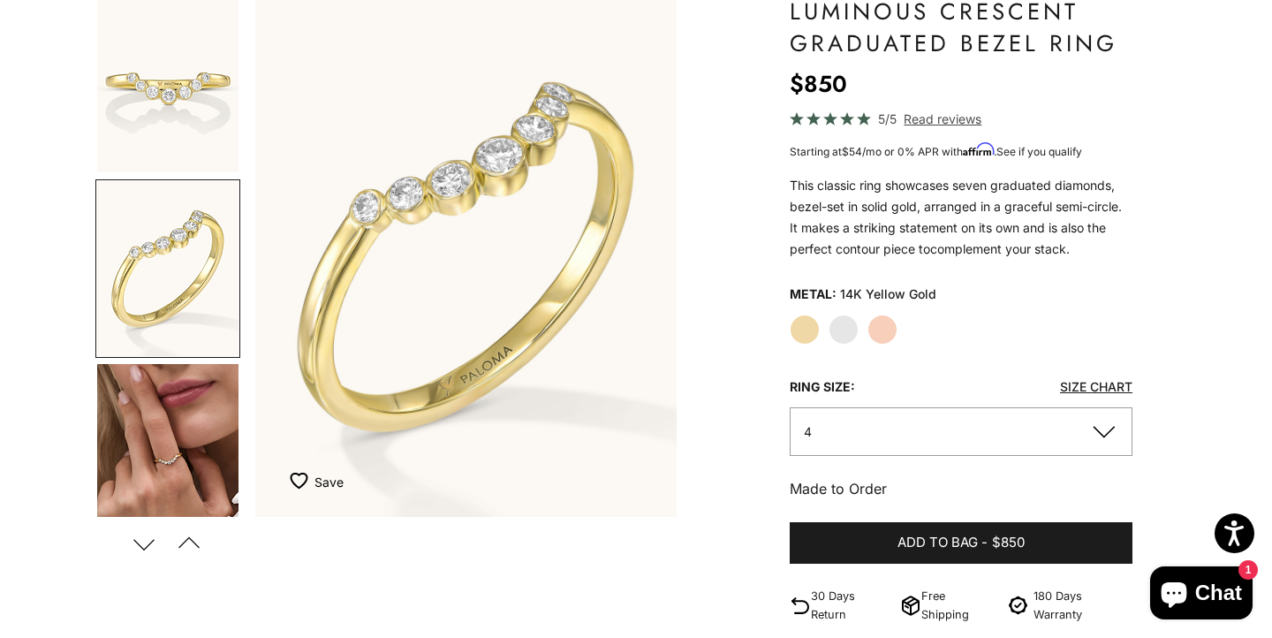
click at [856, 435] on button "4" at bounding box center [961, 431] width 343 height 49
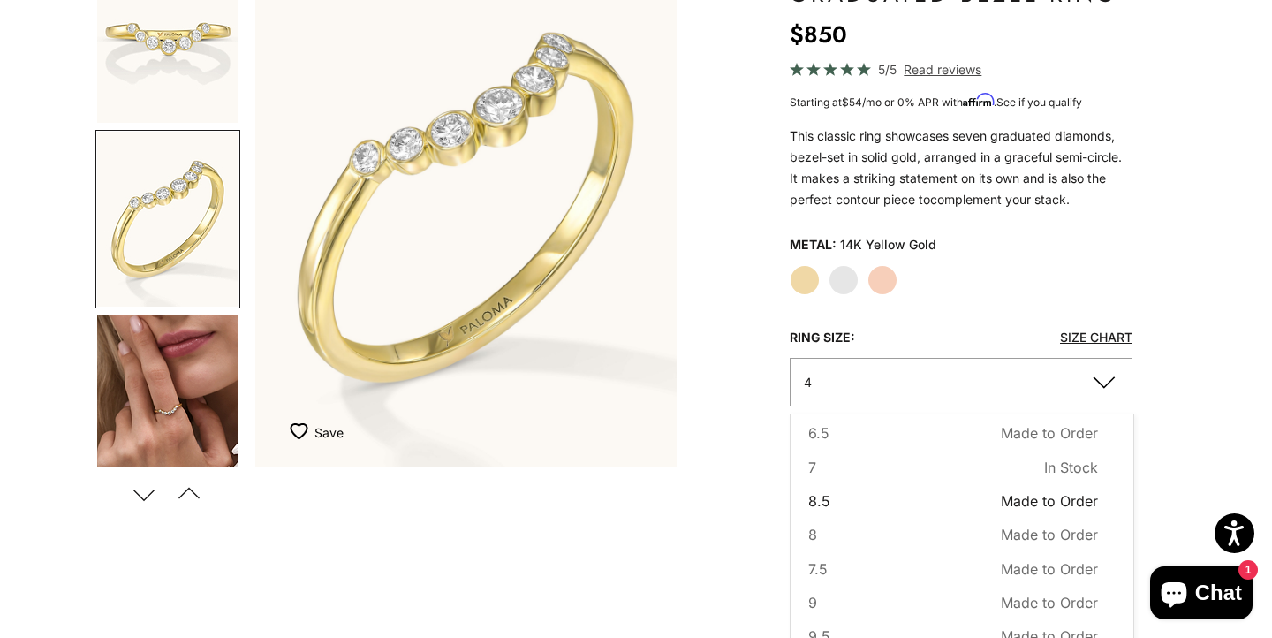
scroll to position [231, 0]
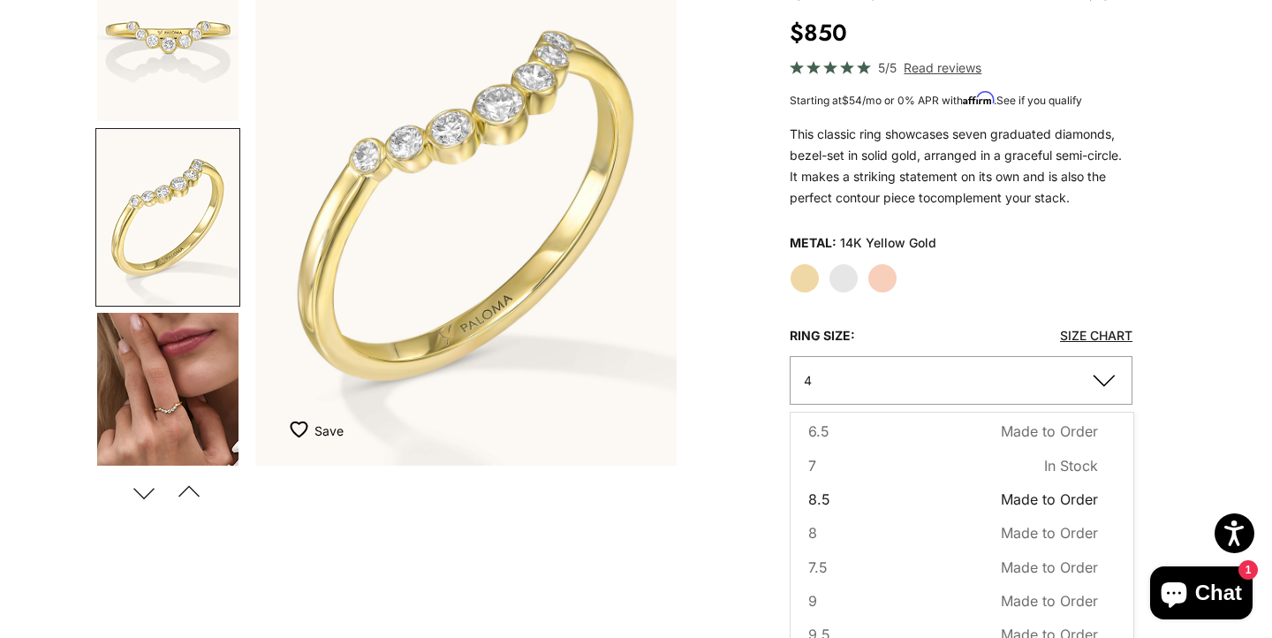
click at [824, 490] on span "8.5" at bounding box center [819, 499] width 22 height 23
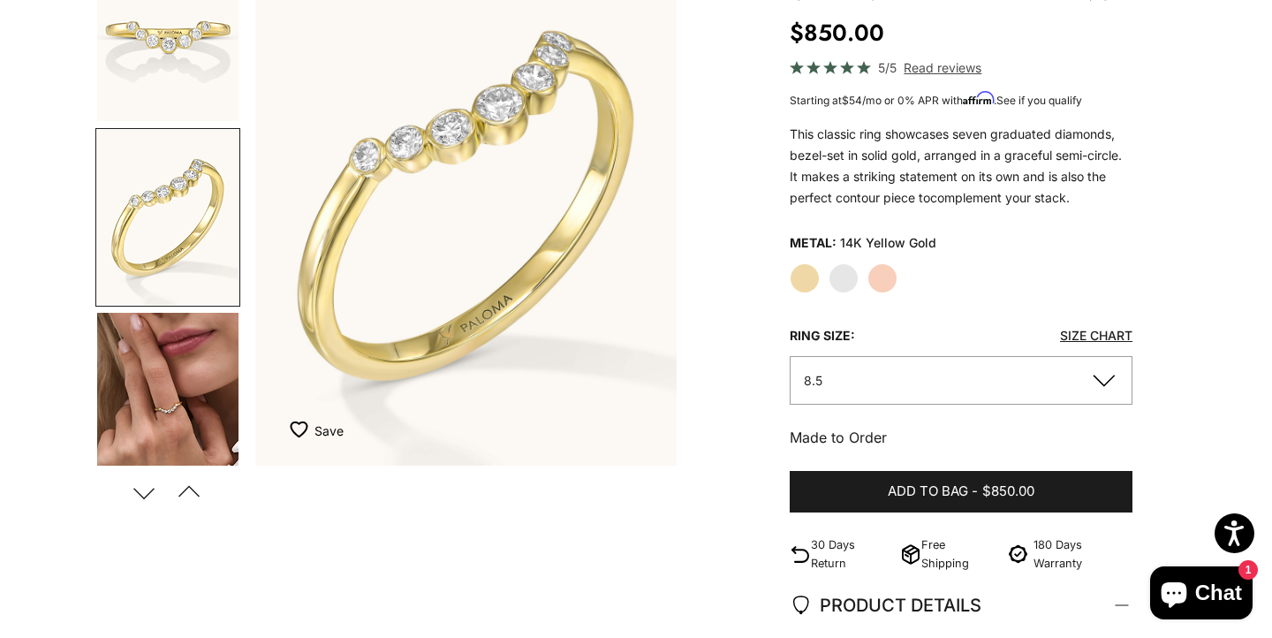
drag, startPoint x: 824, startPoint y: 490, endPoint x: 652, endPoint y: 387, distance: 200.9
click at [652, 389] on div "Zoom picture Save Add to wishlist Next" at bounding box center [635, 526] width 1081 height 1164
click at [848, 281] on label "White Gold" at bounding box center [844, 278] width 30 height 30
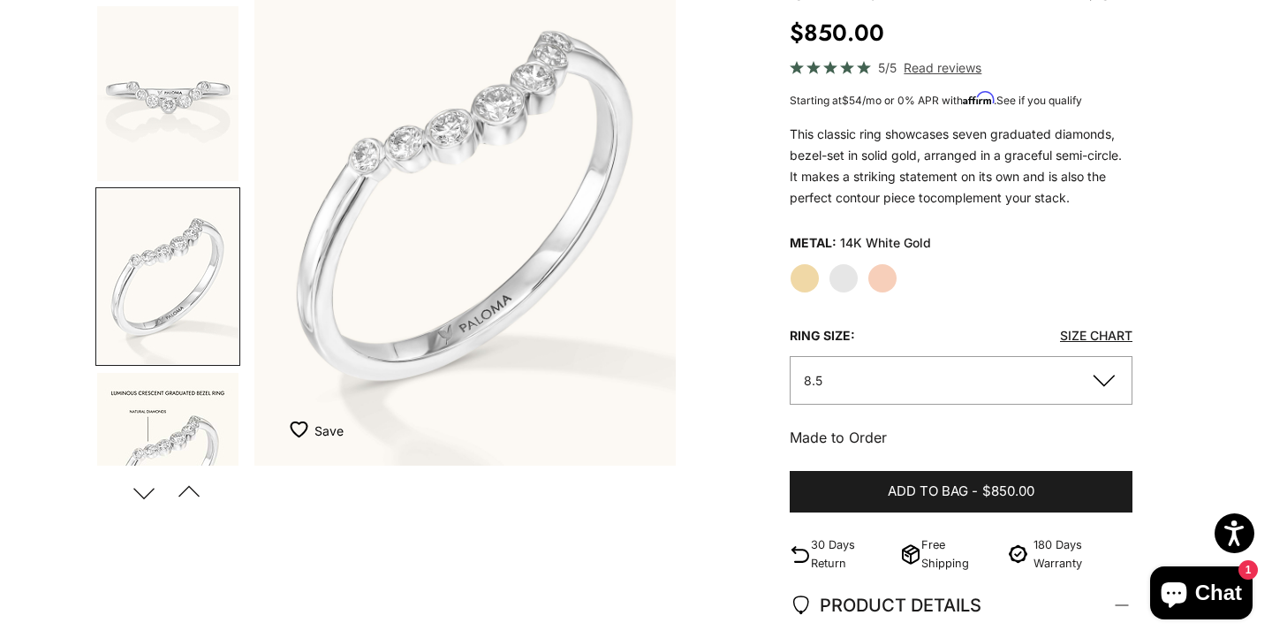
scroll to position [1297, 0]
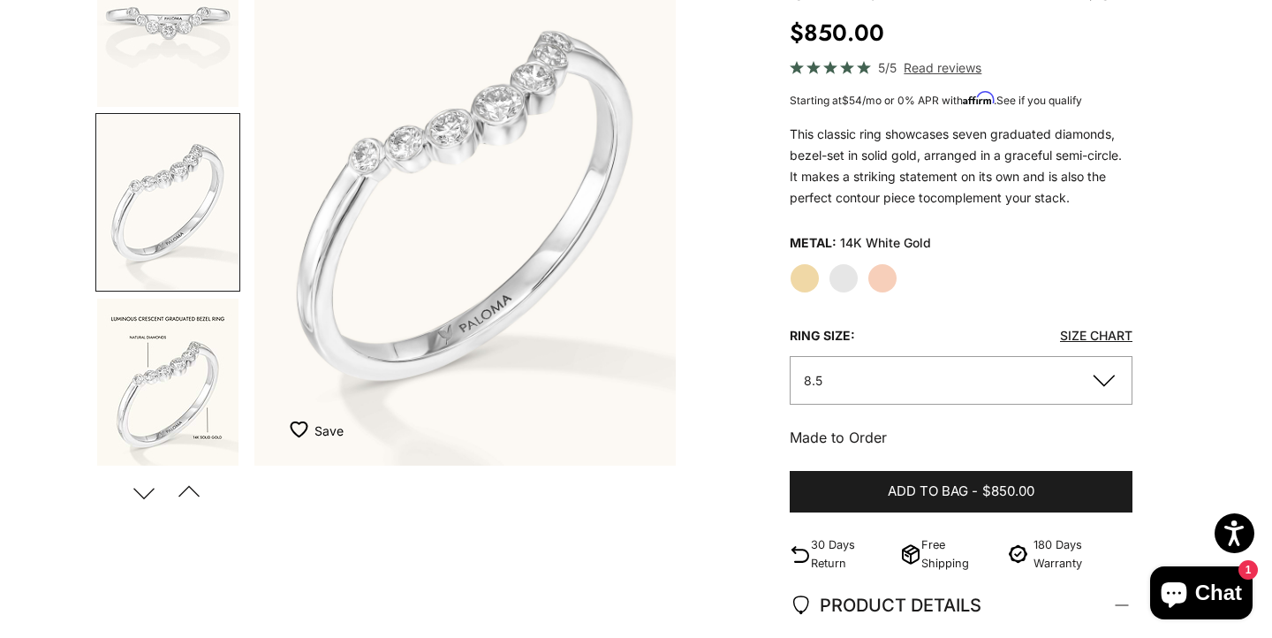
click at [879, 281] on label "Rose Gold" at bounding box center [882, 278] width 30 height 30
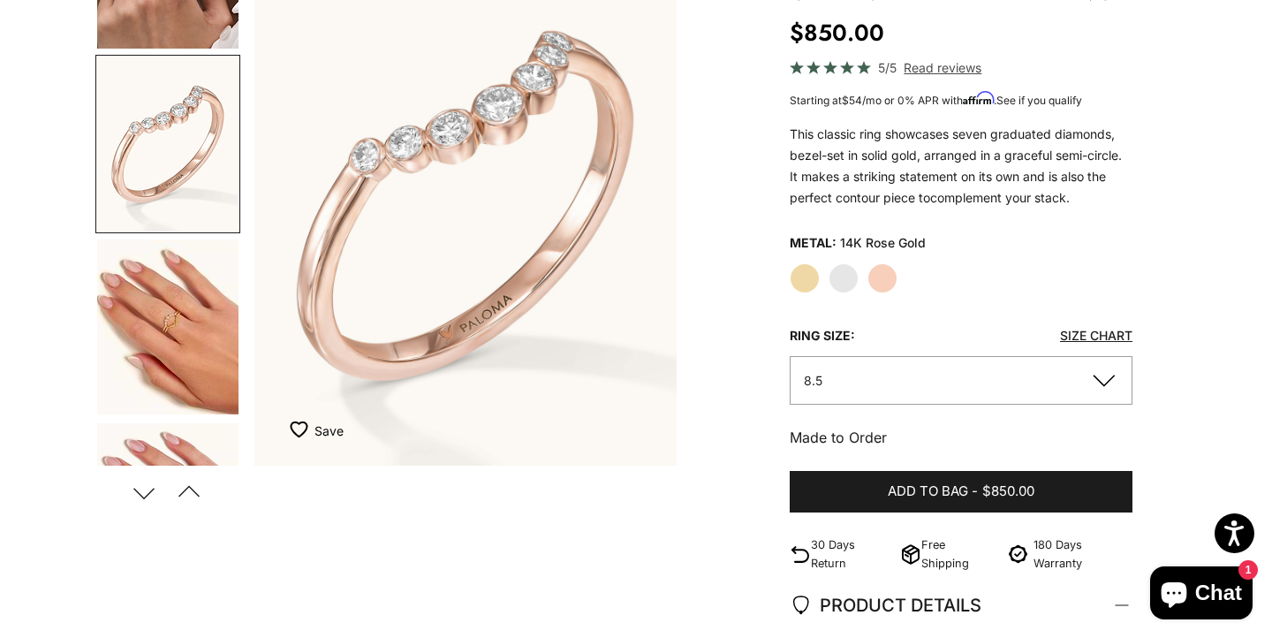
scroll to position [195, 0]
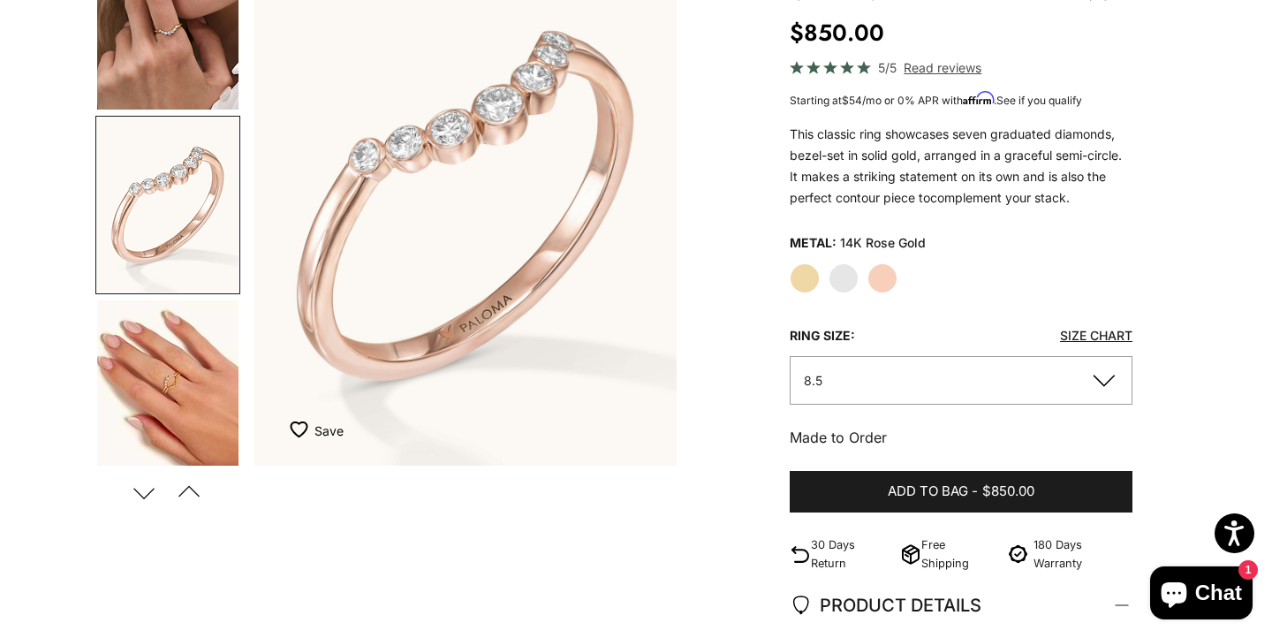
click at [816, 283] on label "Yellow Gold" at bounding box center [805, 278] width 30 height 30
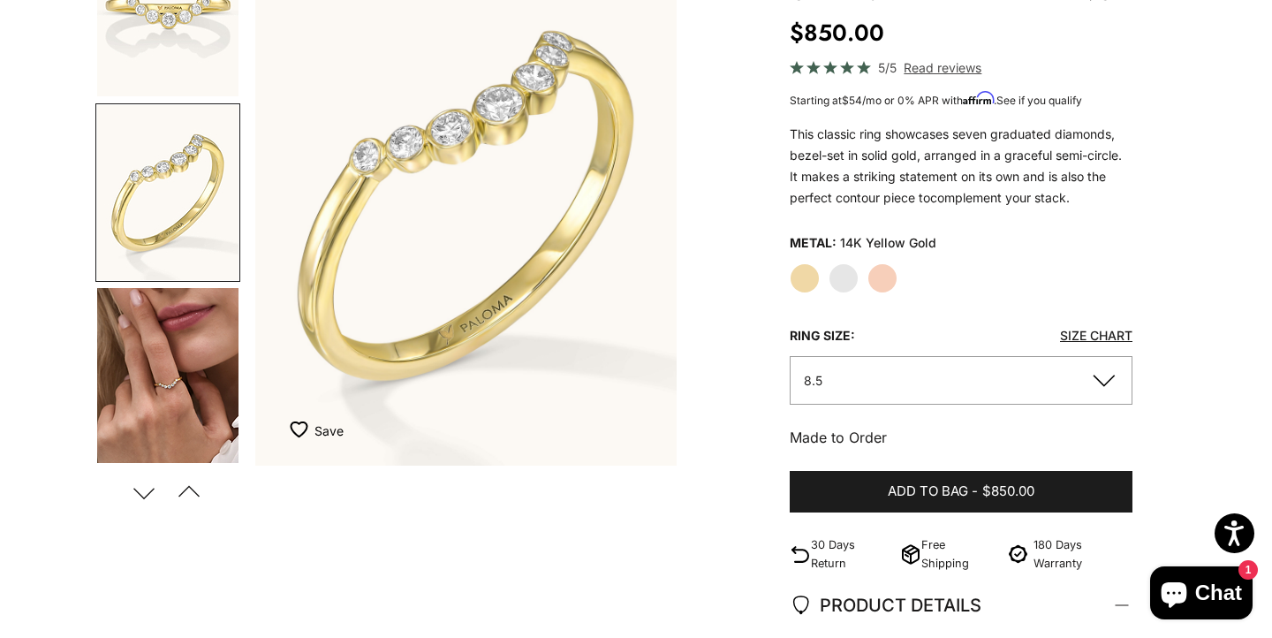
scroll to position [11, 0]
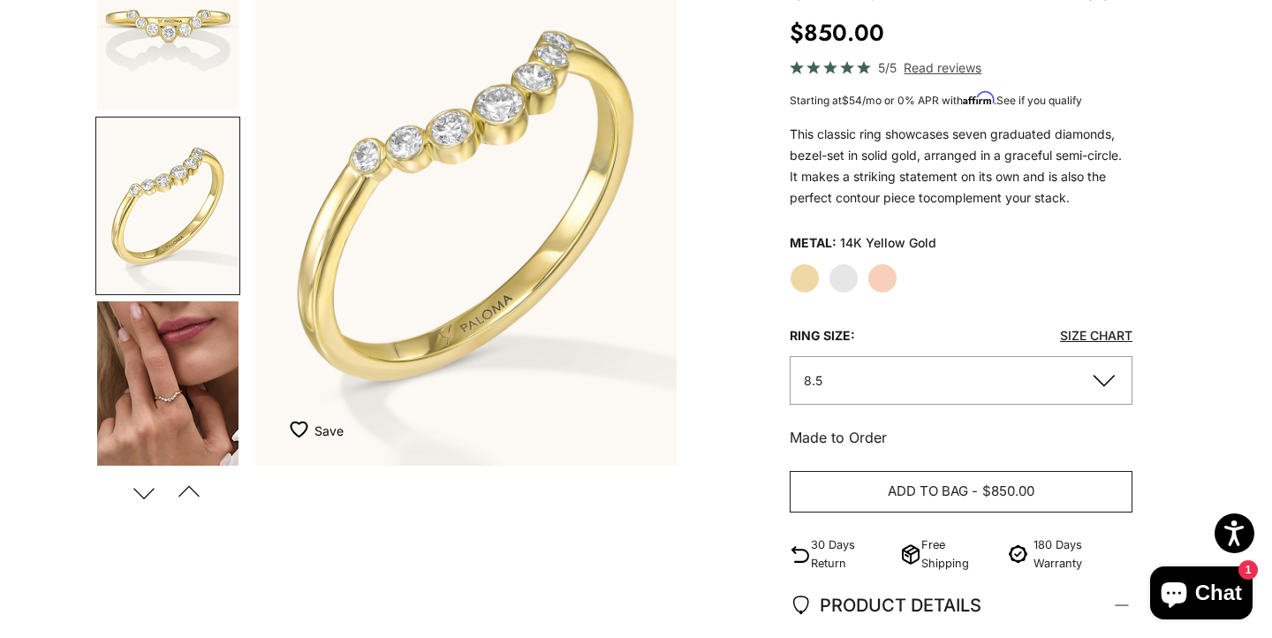
click at [888, 484] on span "Add to bag" at bounding box center [928, 491] width 80 height 22
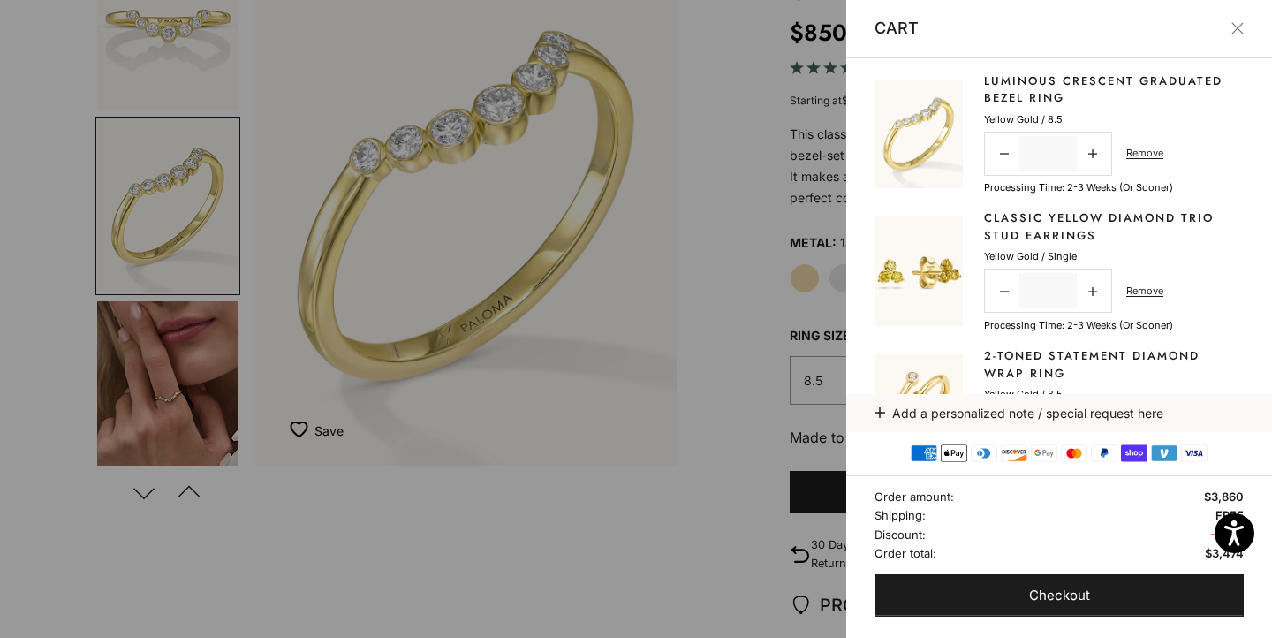
click at [630, 404] on div at bounding box center [636, 319] width 1272 height 638
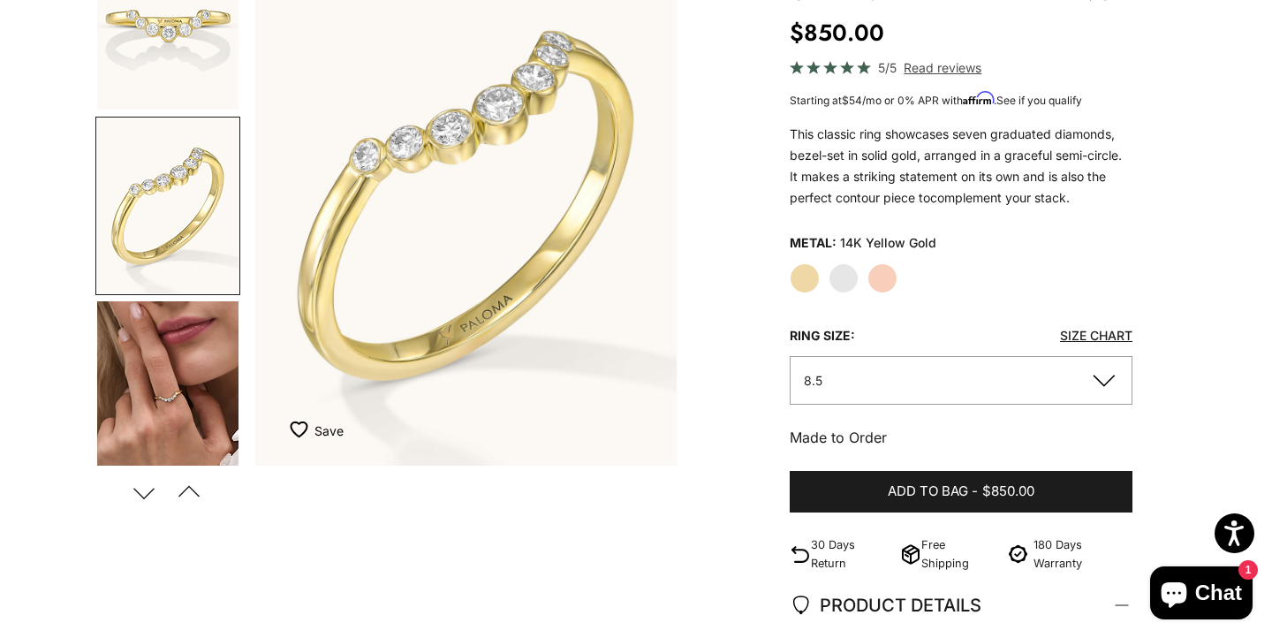
scroll to position [0, 0]
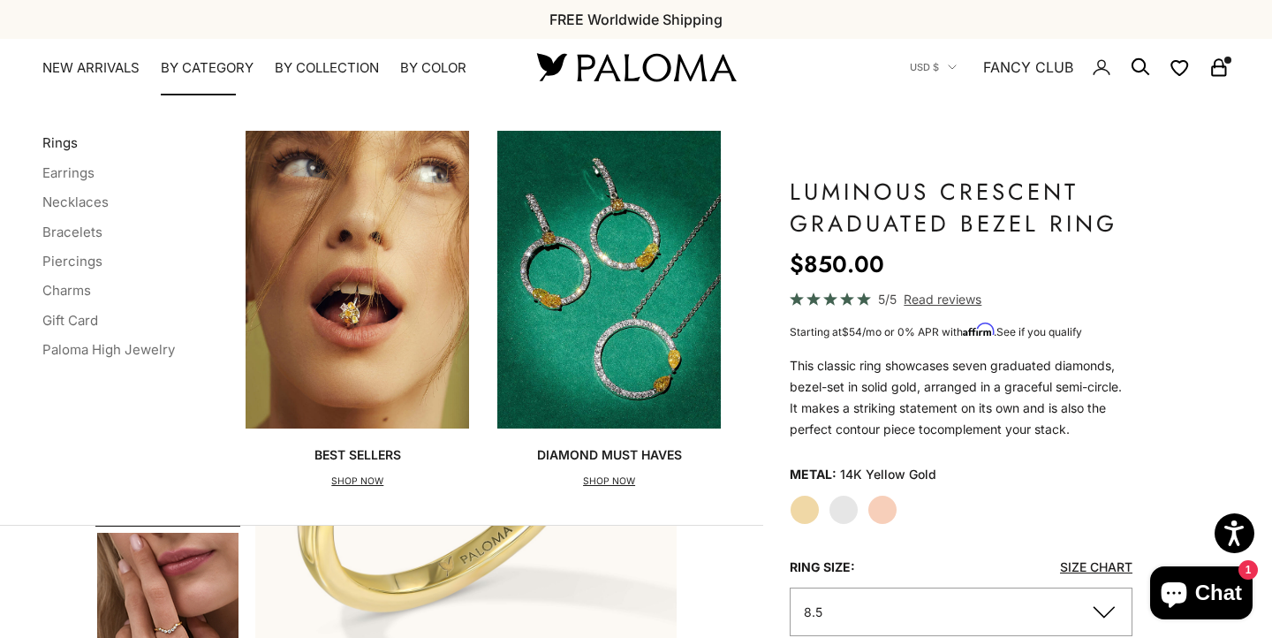
click at [64, 141] on link "Rings" at bounding box center [59, 142] width 35 height 17
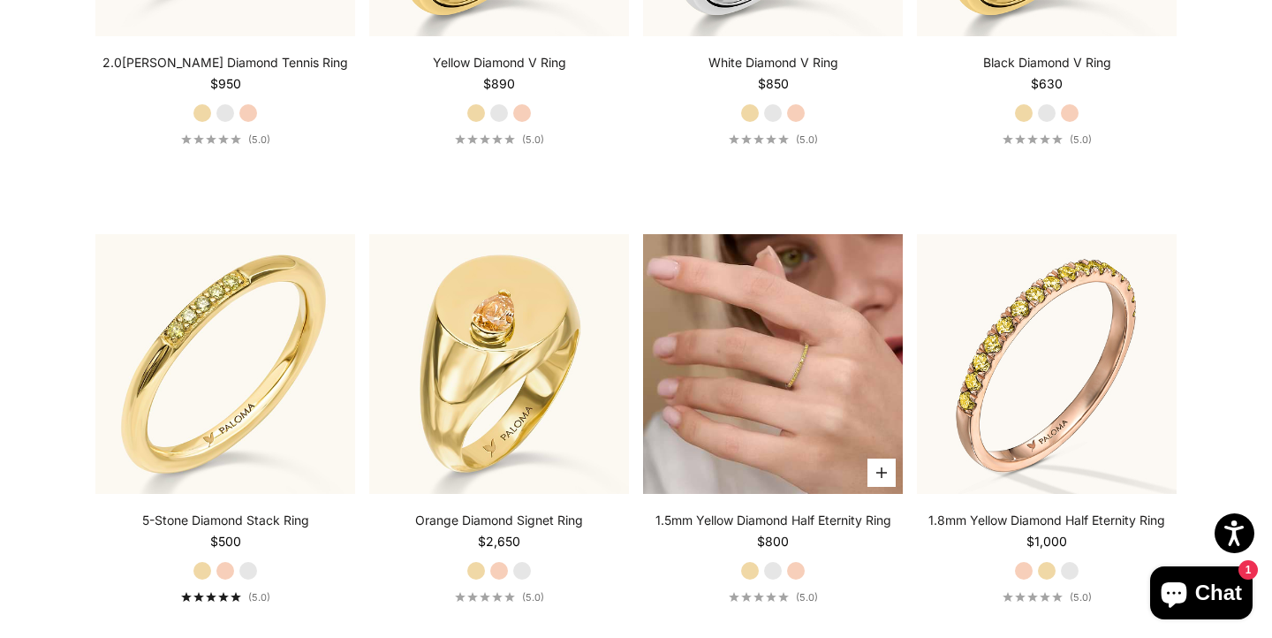
scroll to position [4448, 0]
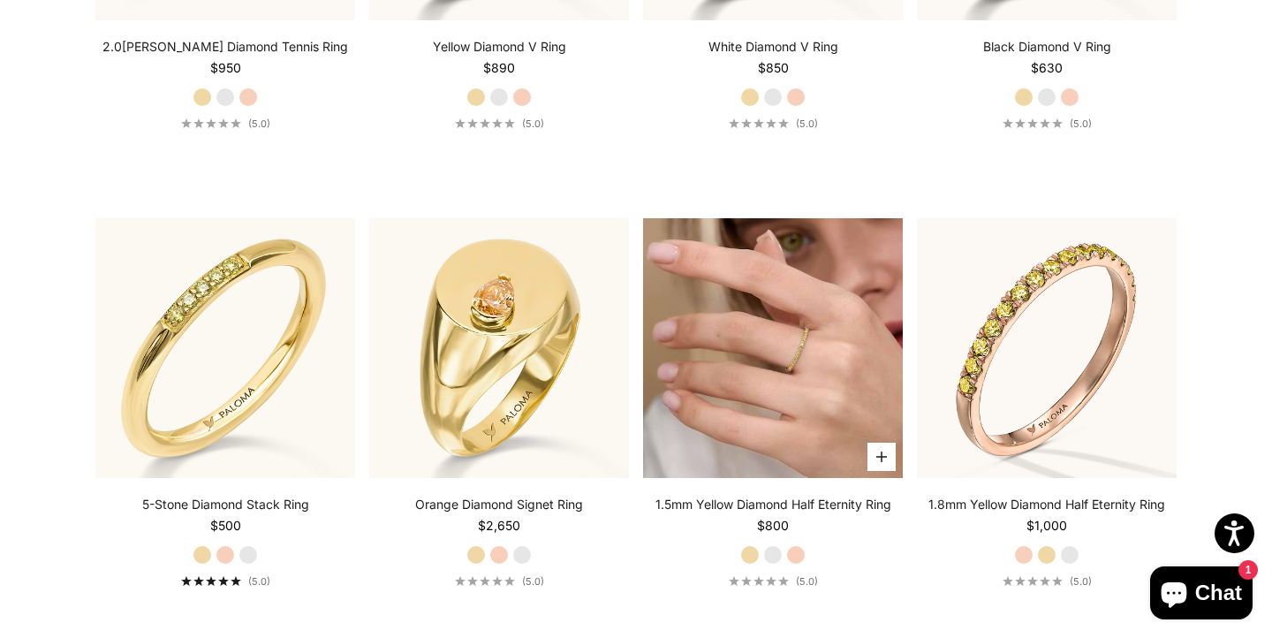
click at [750, 348] on img at bounding box center [773, 348] width 260 height 260
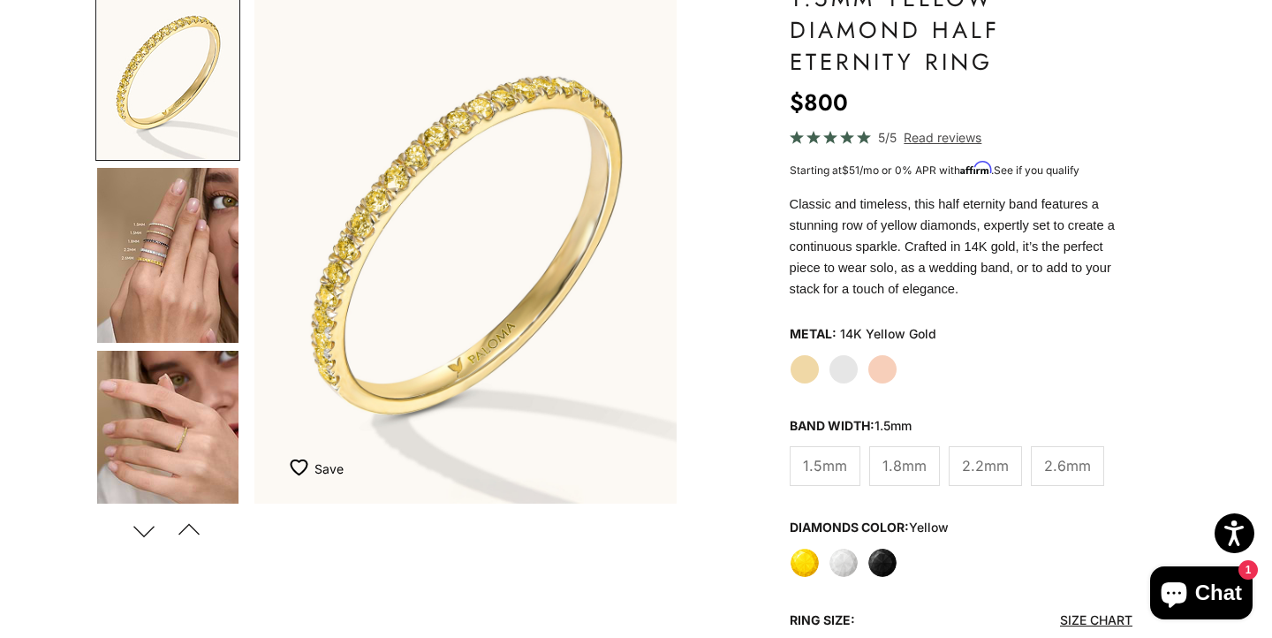
scroll to position [195, 0]
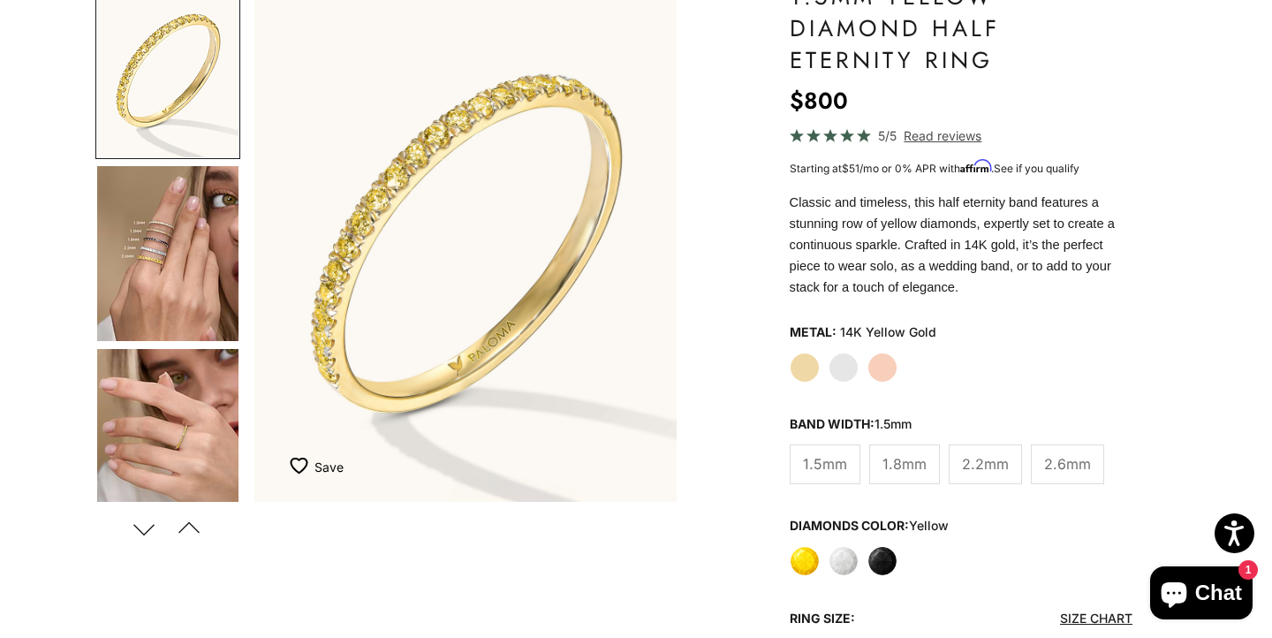
click at [970, 456] on span "2.2mm" at bounding box center [985, 463] width 47 height 23
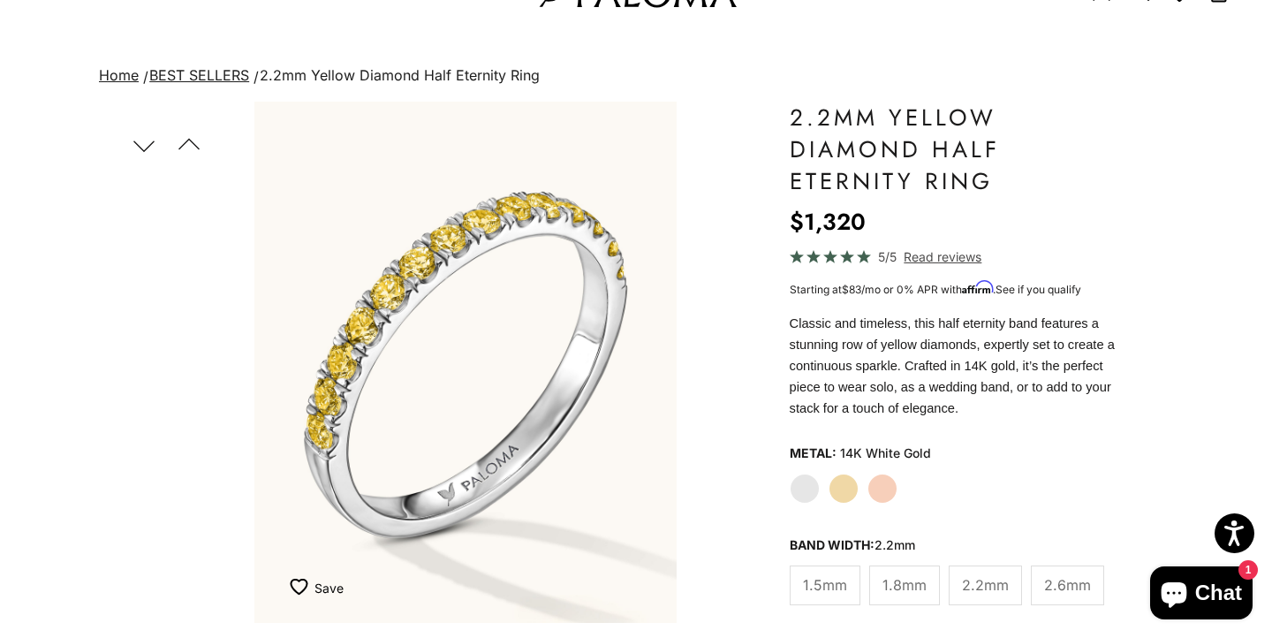
scroll to position [83, 0]
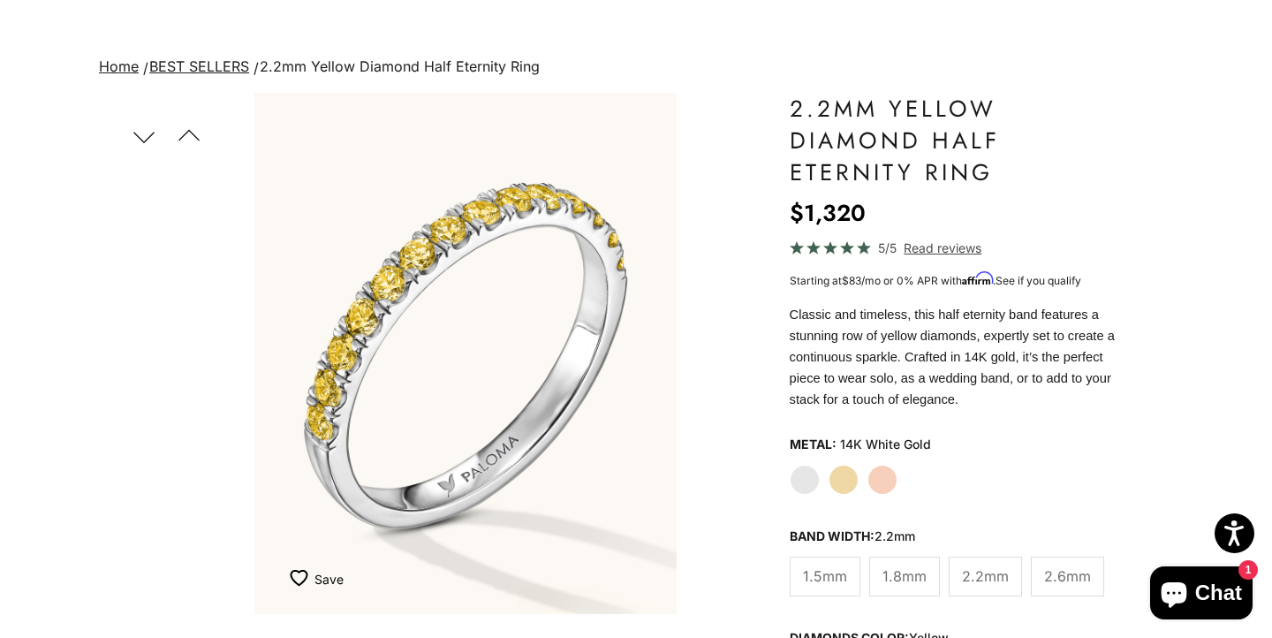
click at [842, 473] on label "Yellow Gold" at bounding box center [844, 480] width 30 height 30
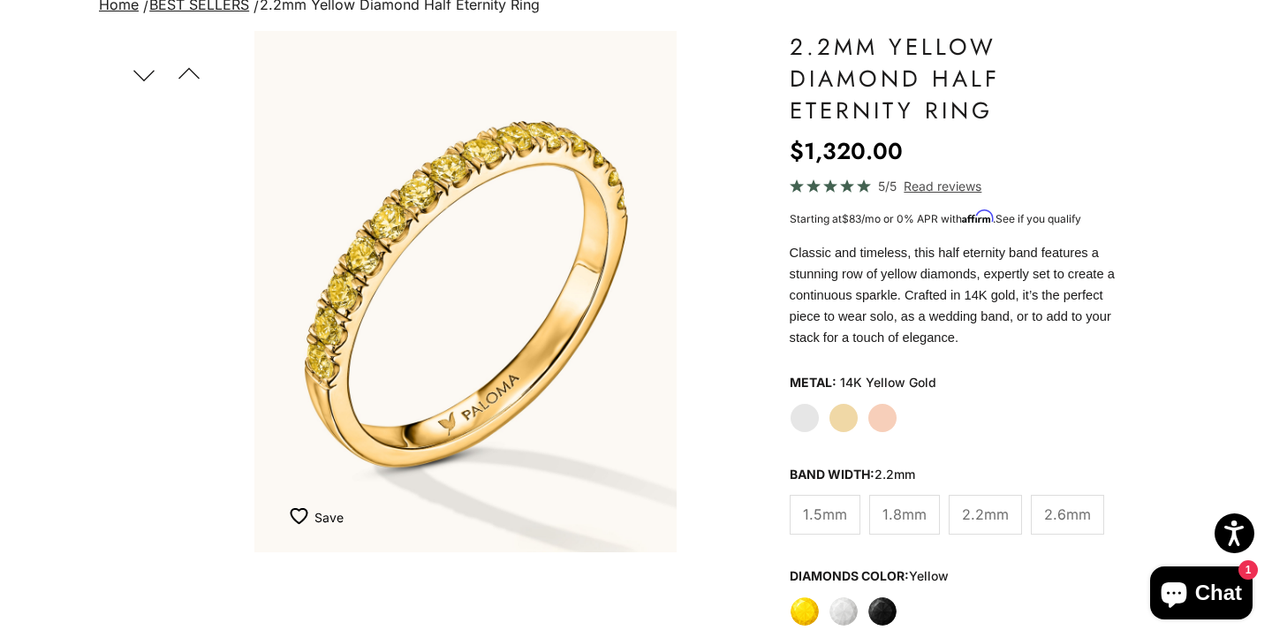
scroll to position [158, 0]
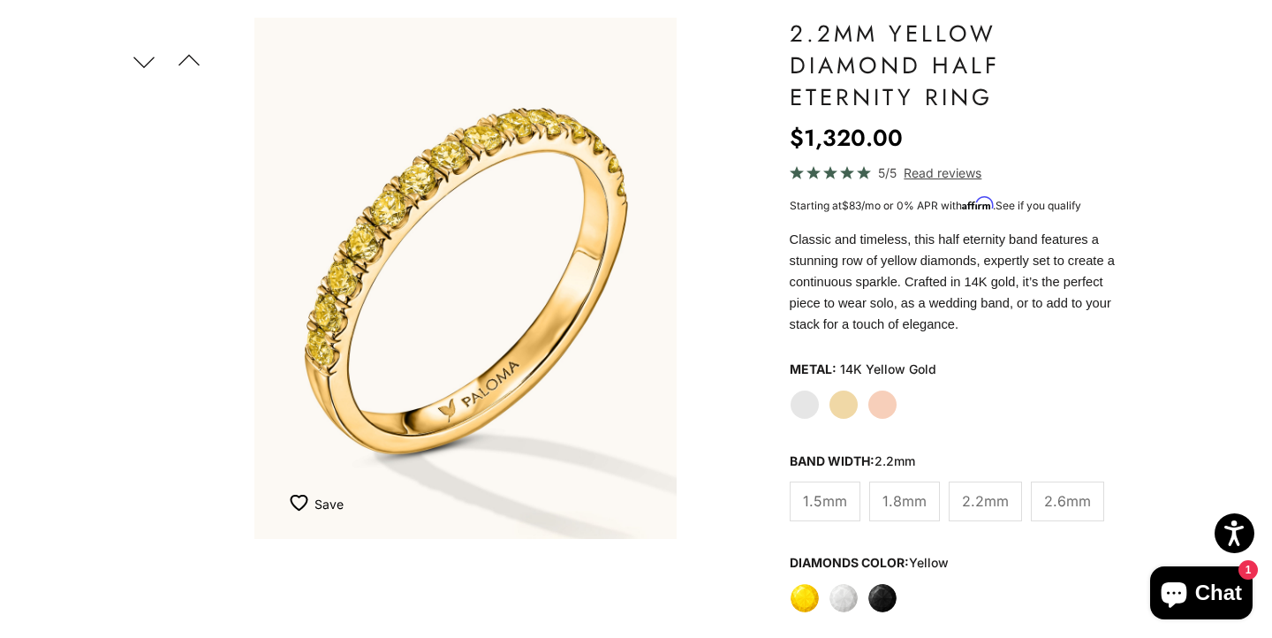
click at [1070, 496] on span "2.6mm" at bounding box center [1067, 500] width 47 height 23
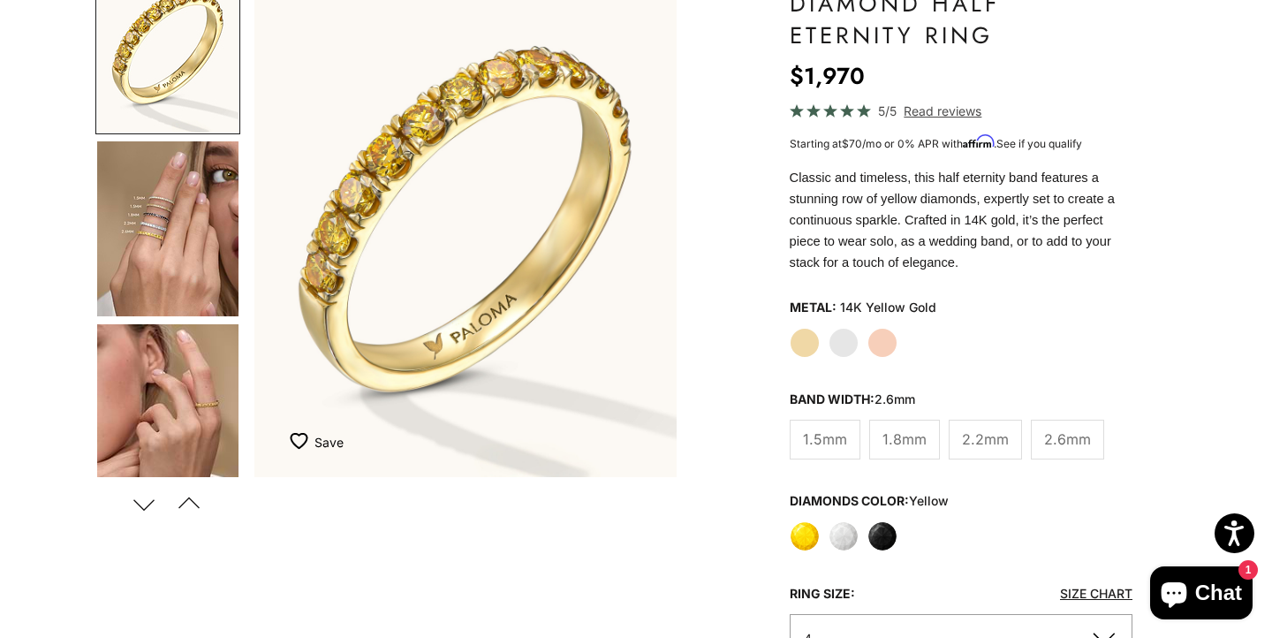
scroll to position [221, 0]
click at [902, 430] on span "1.8mm" at bounding box center [904, 438] width 44 height 23
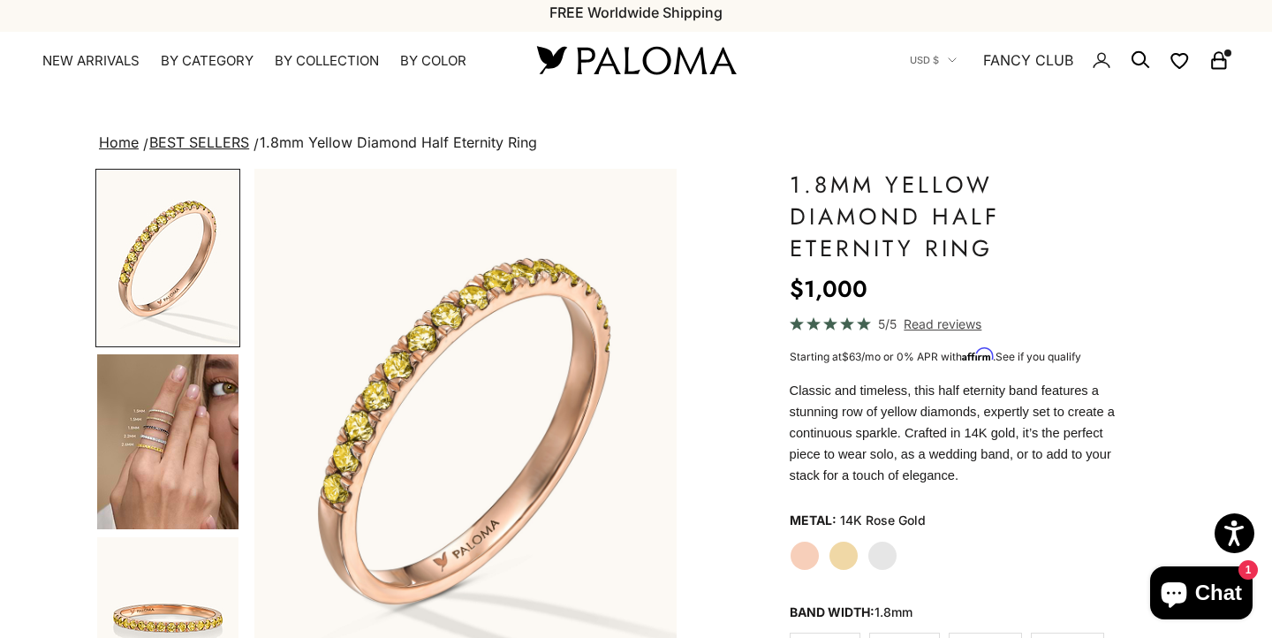
scroll to position [226, 0]
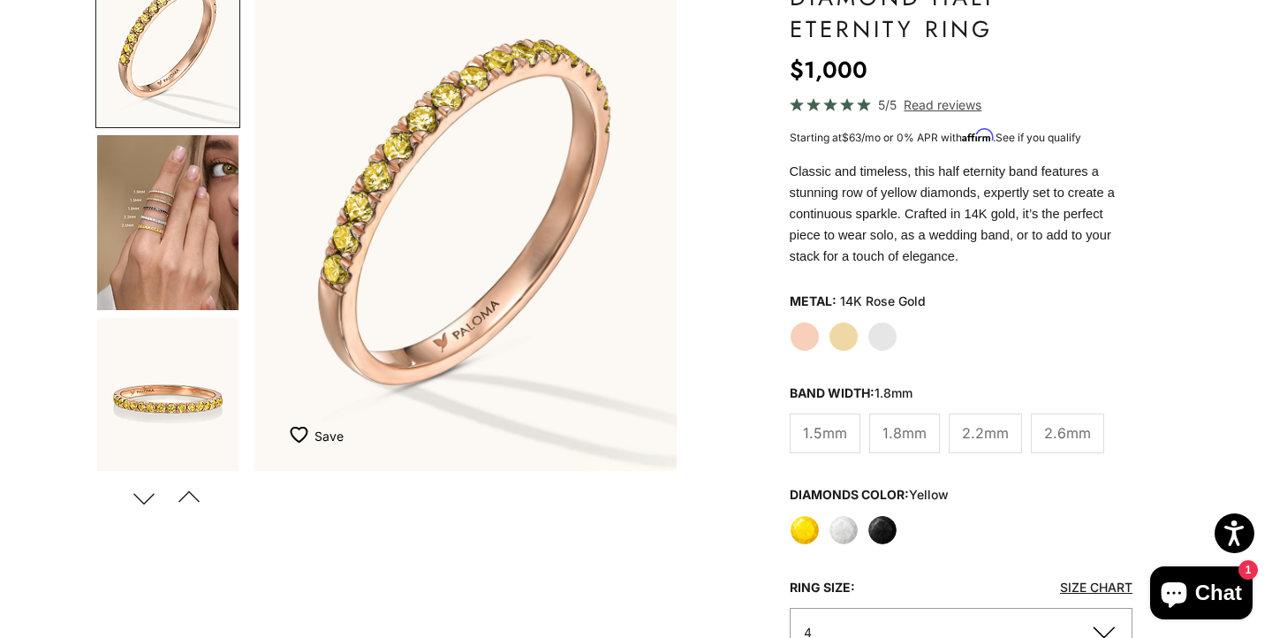
click at [876, 531] on label "Black" at bounding box center [882, 530] width 30 height 30
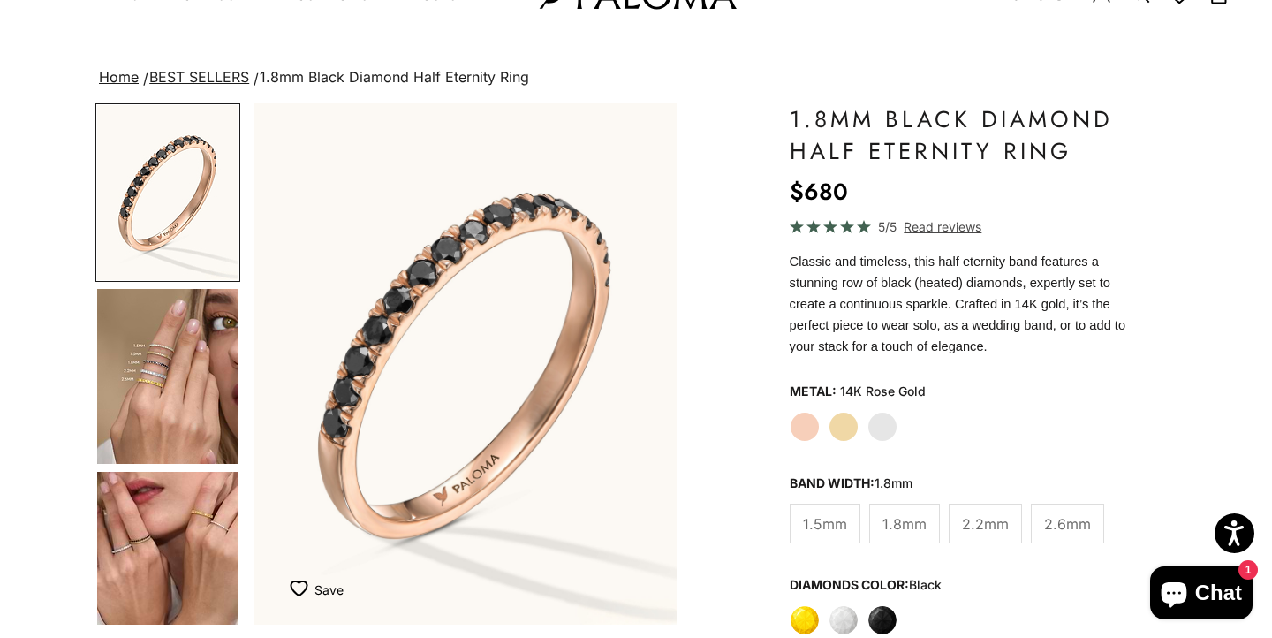
scroll to position [155, 0]
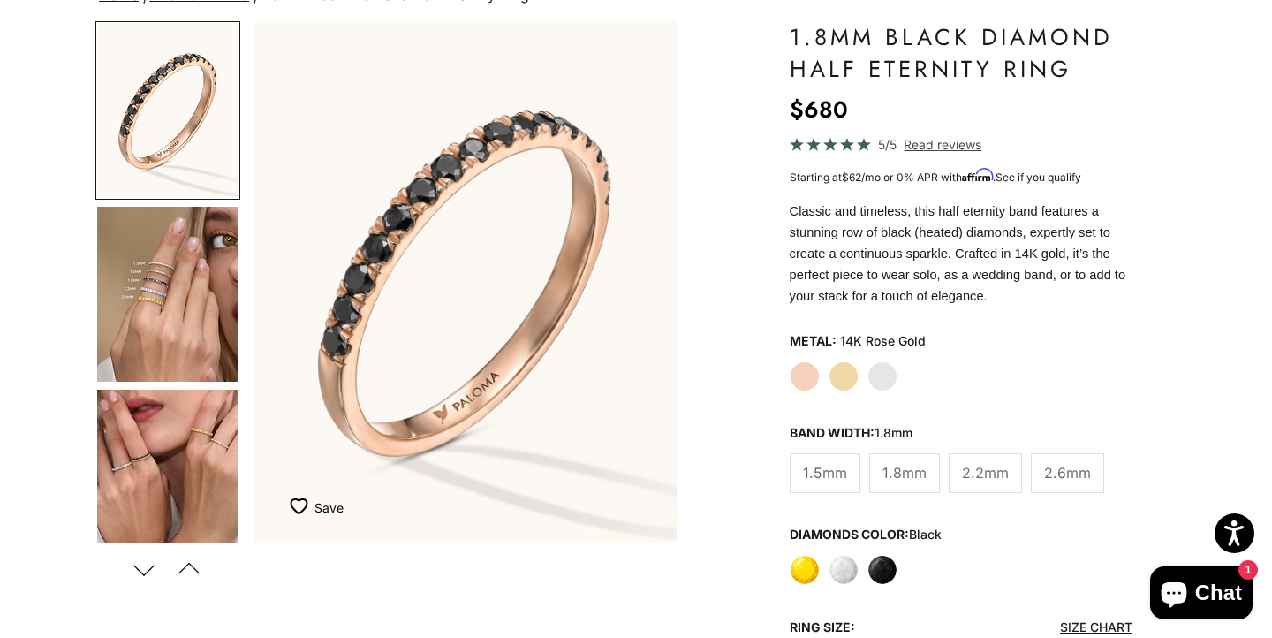
click at [849, 564] on label "White" at bounding box center [844, 570] width 30 height 30
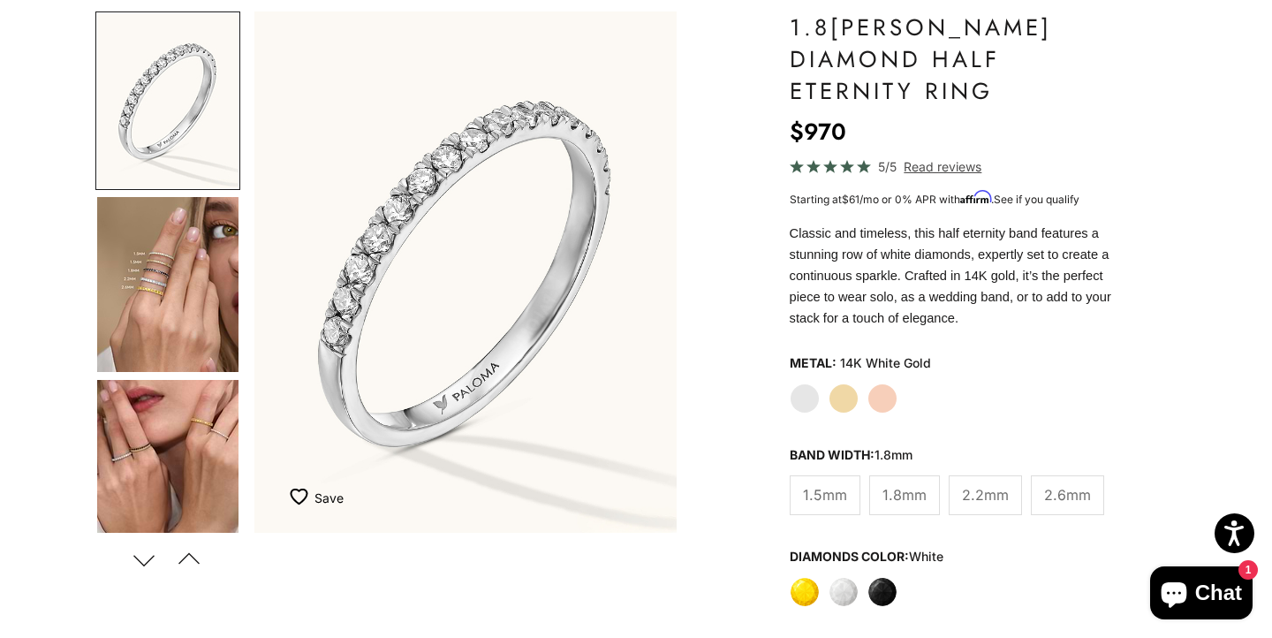
scroll to position [171, 0]
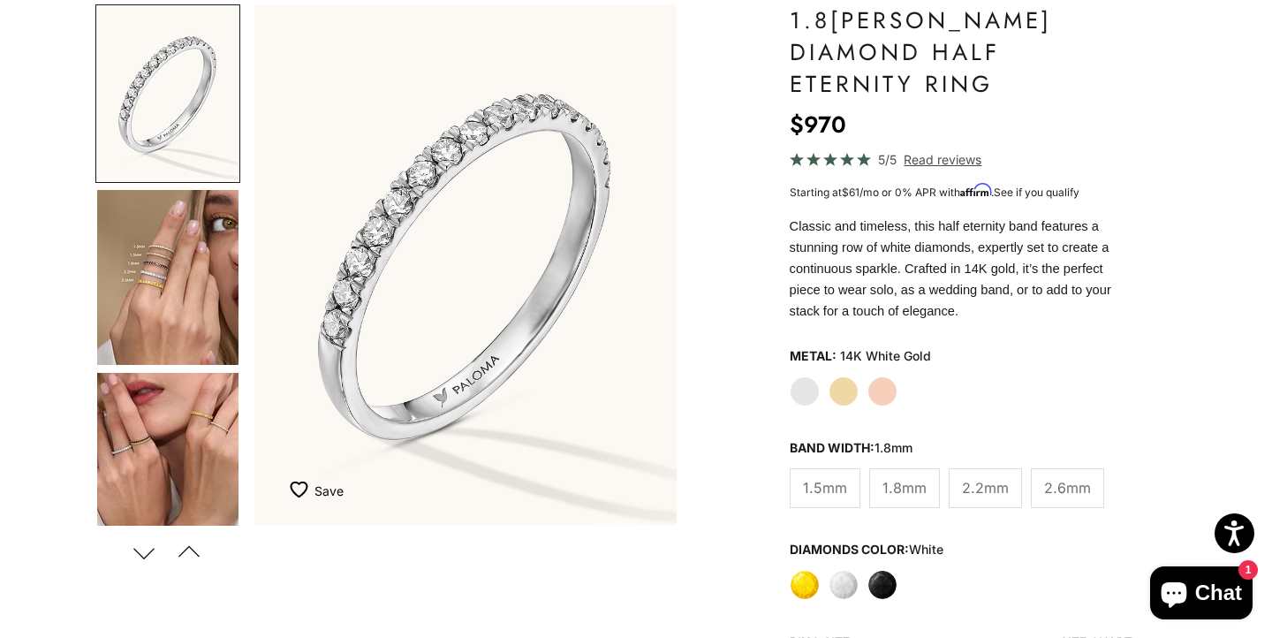
click at [805, 570] on label "Yellow" at bounding box center [805, 585] width 30 height 30
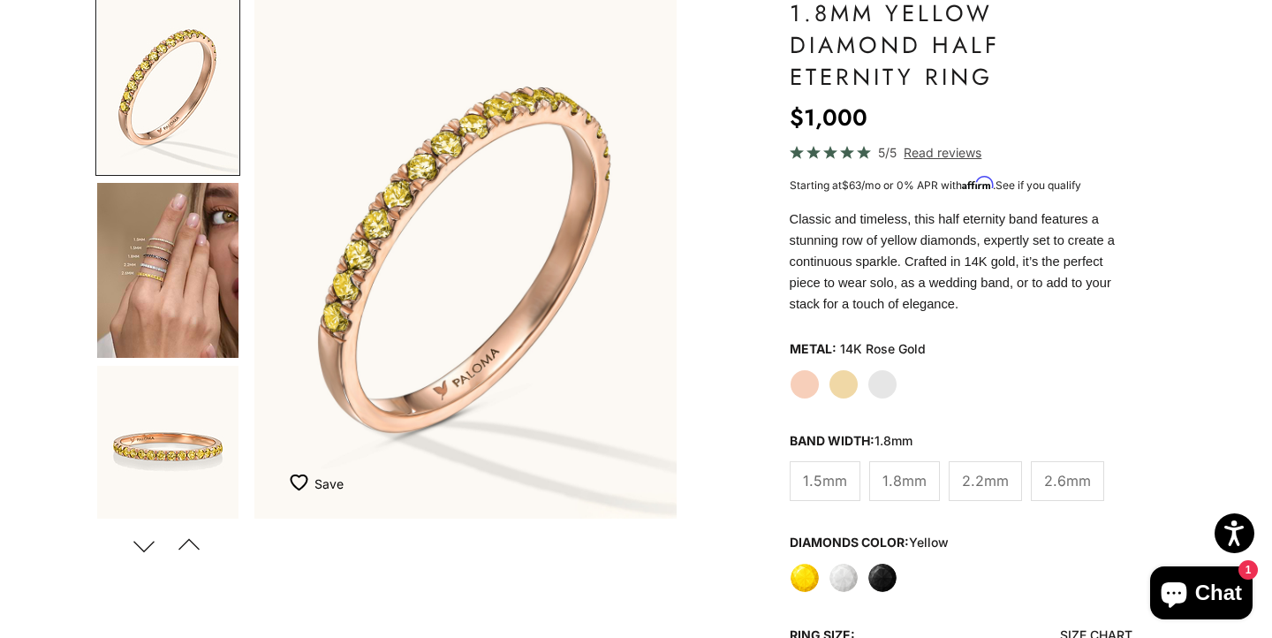
scroll to position [180, 0]
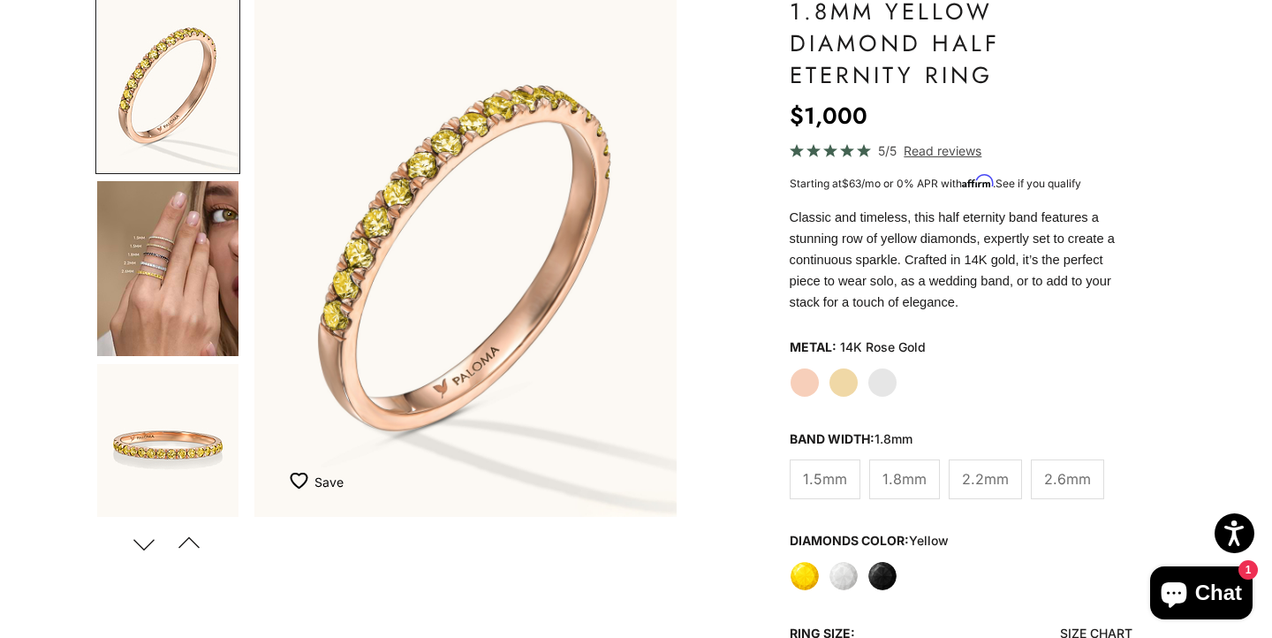
click at [841, 381] on label "Yellow Gold" at bounding box center [844, 382] width 30 height 30
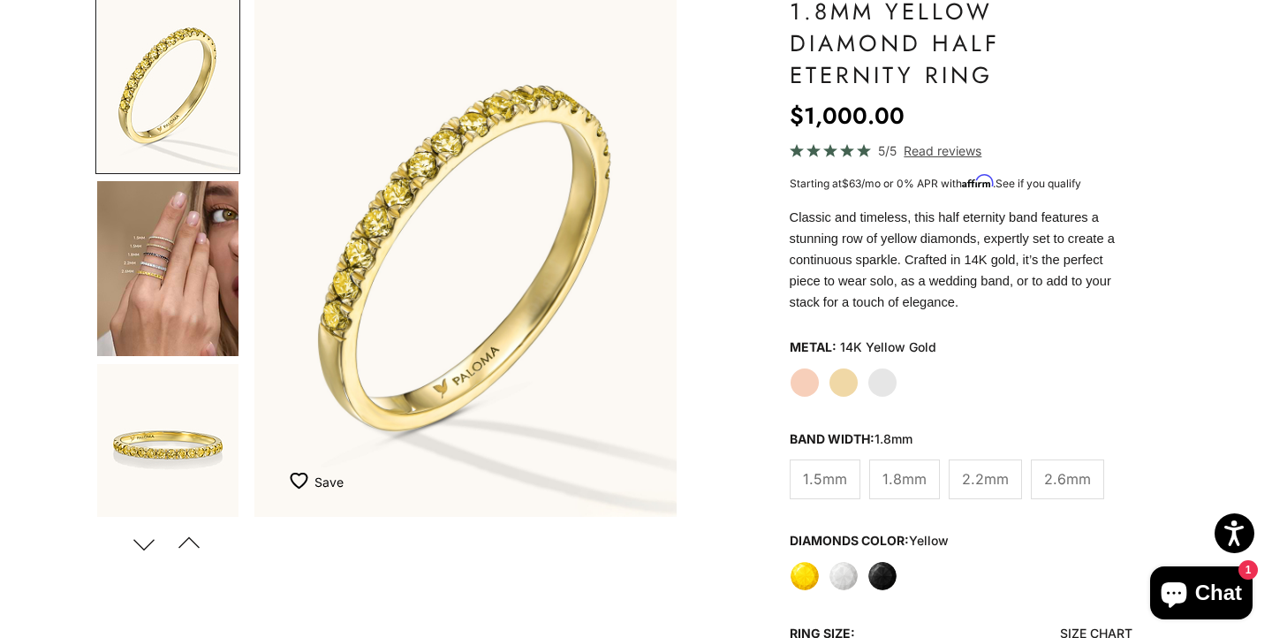
click at [976, 484] on span "2.2mm" at bounding box center [985, 478] width 47 height 23
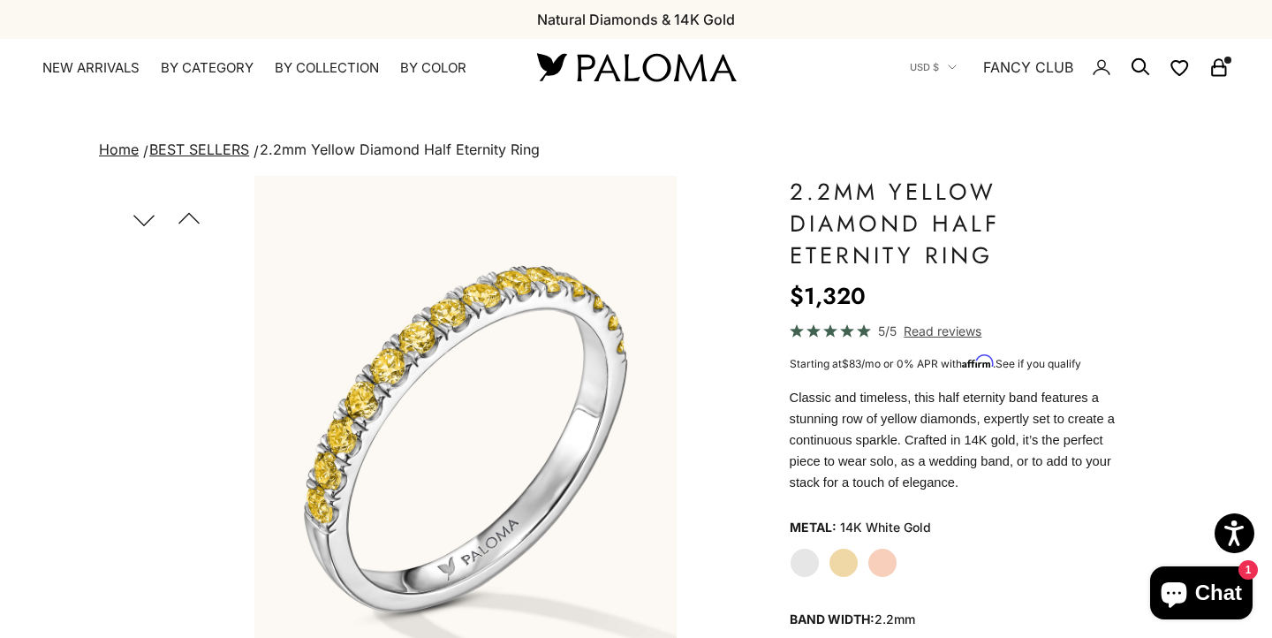
scroll to position [174, 0]
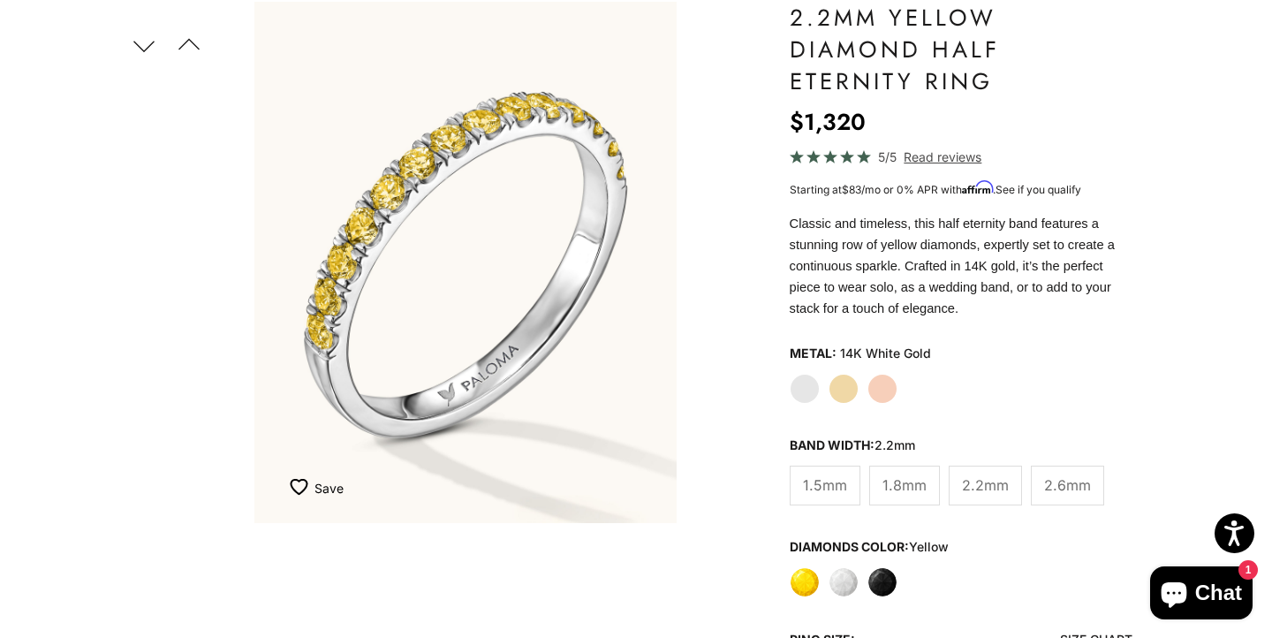
click at [844, 381] on label "Yellow Gold" at bounding box center [844, 389] width 30 height 30
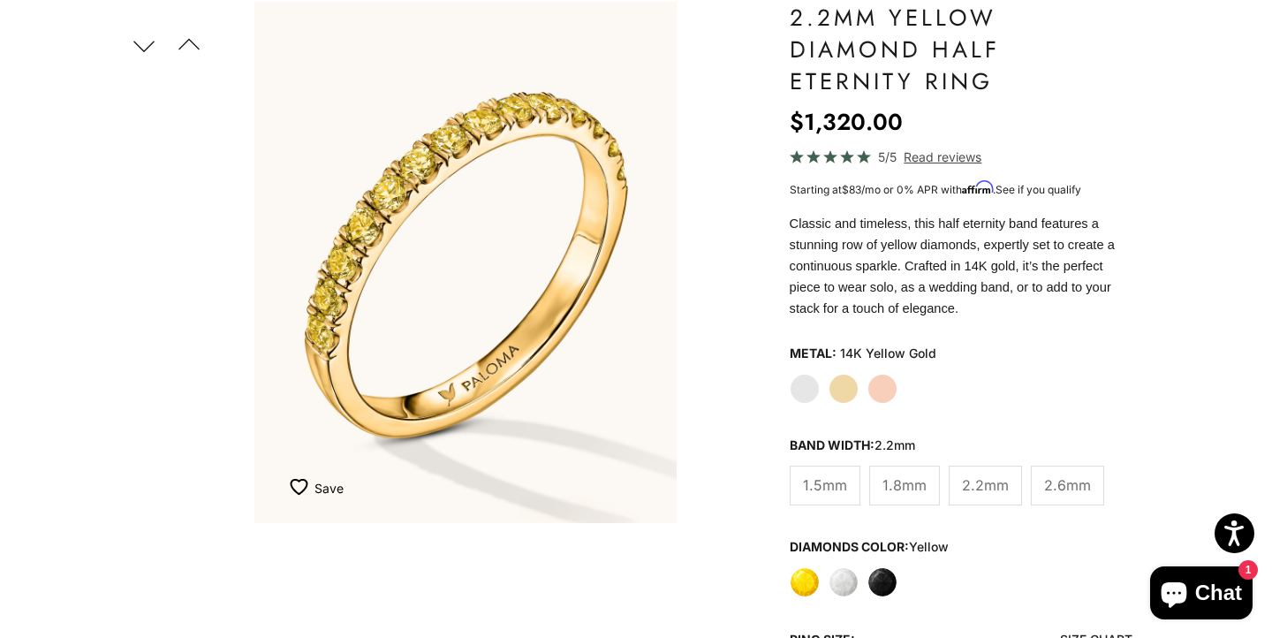
click at [812, 382] on label "White Gold" at bounding box center [805, 389] width 30 height 30
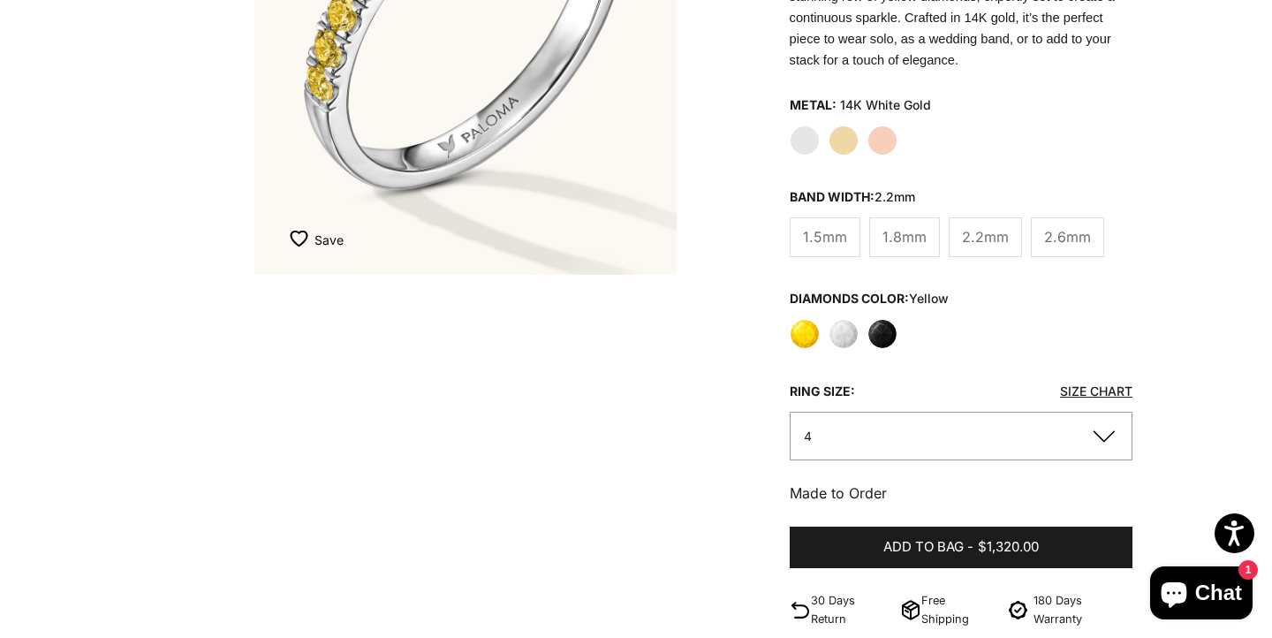
scroll to position [423, 0]
click at [1033, 438] on button "4" at bounding box center [961, 435] width 343 height 49
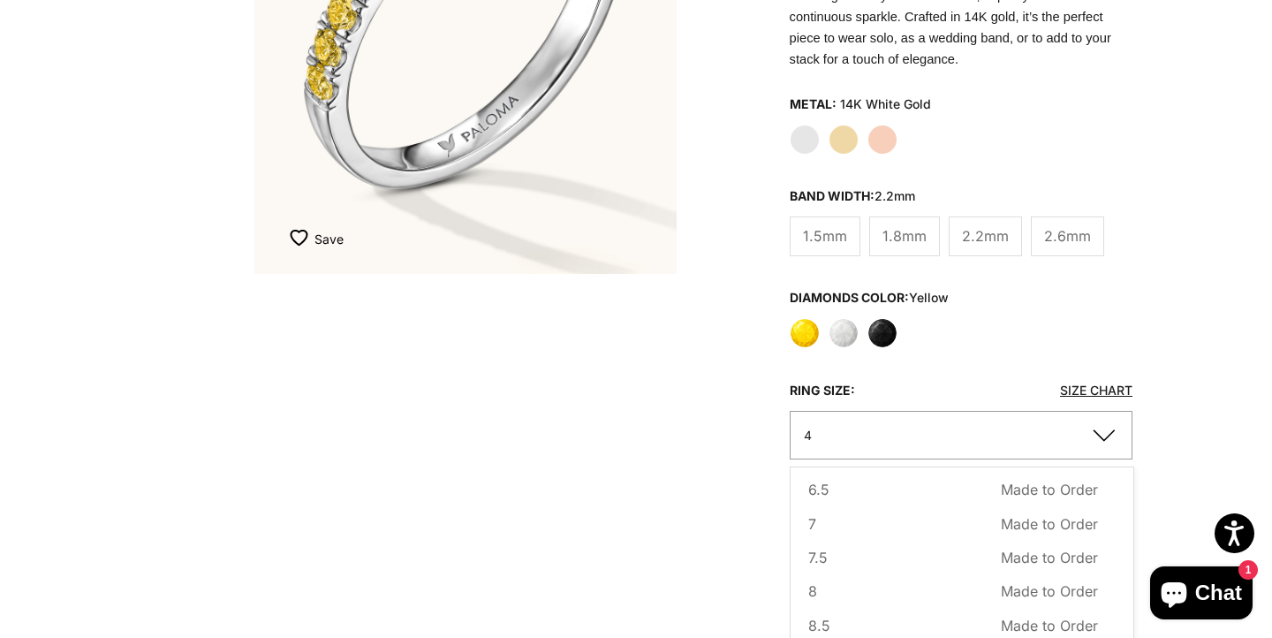
scroll to position [180, 0]
click at [829, 613] on button "8.5 Made to Order Sold out" at bounding box center [953, 621] width 290 height 23
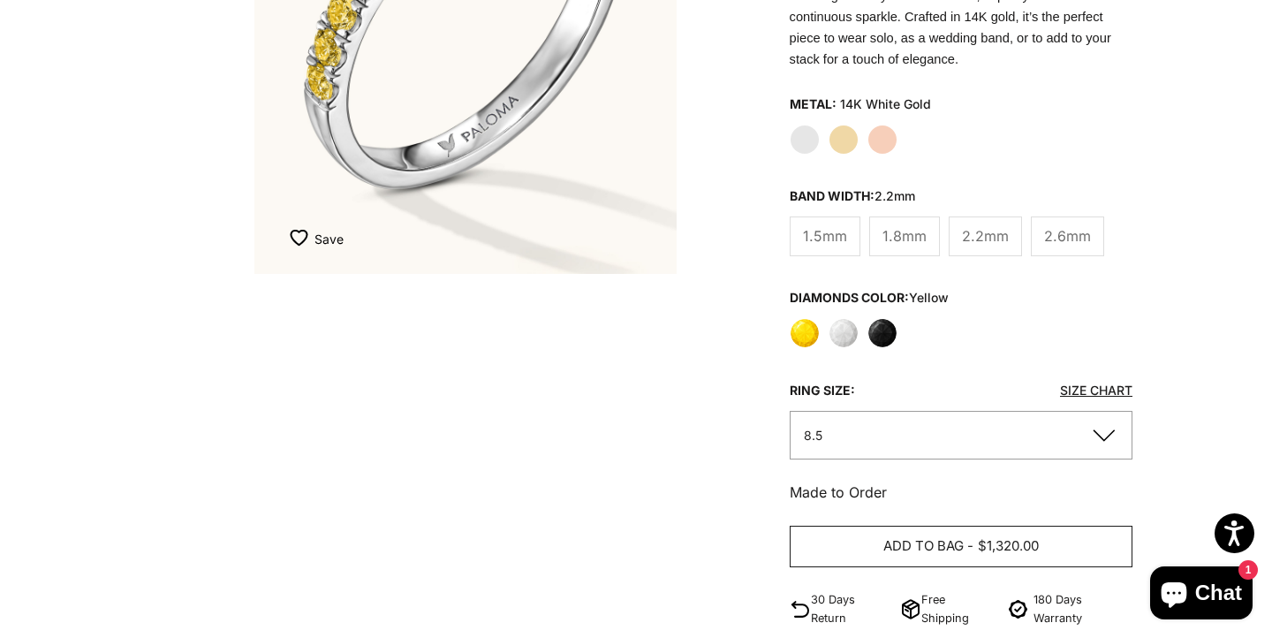
click at [883, 550] on span "Add to bag" at bounding box center [923, 546] width 80 height 22
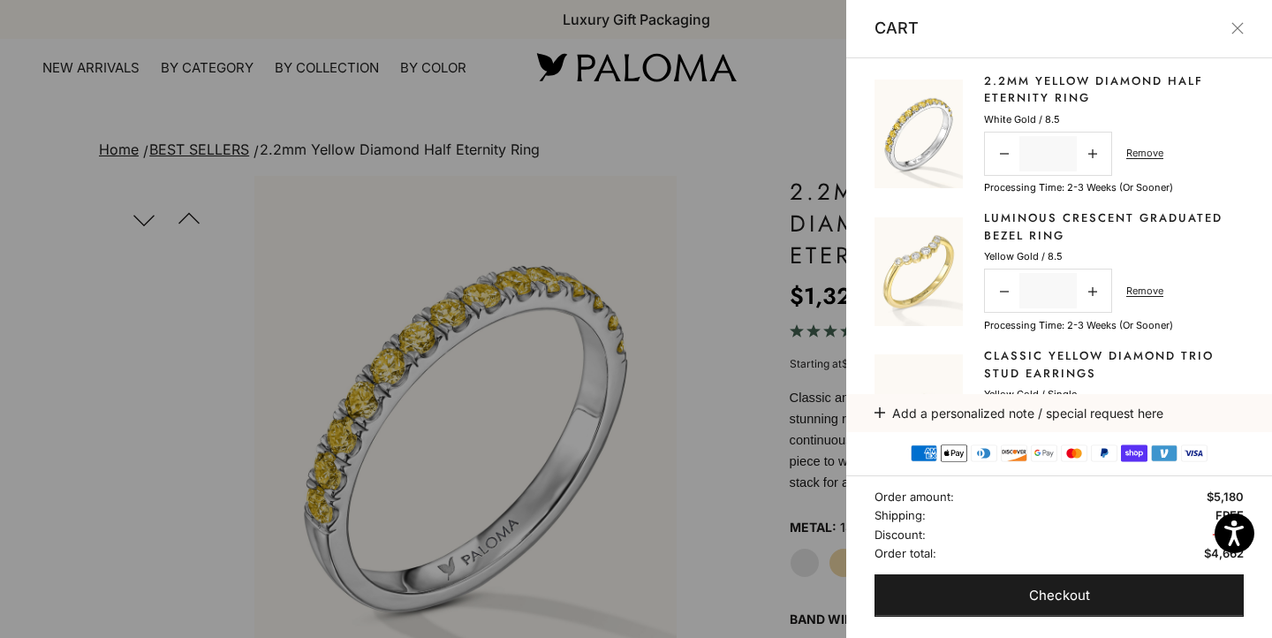
click at [1239, 23] on button "Close" at bounding box center [1237, 28] width 12 height 12
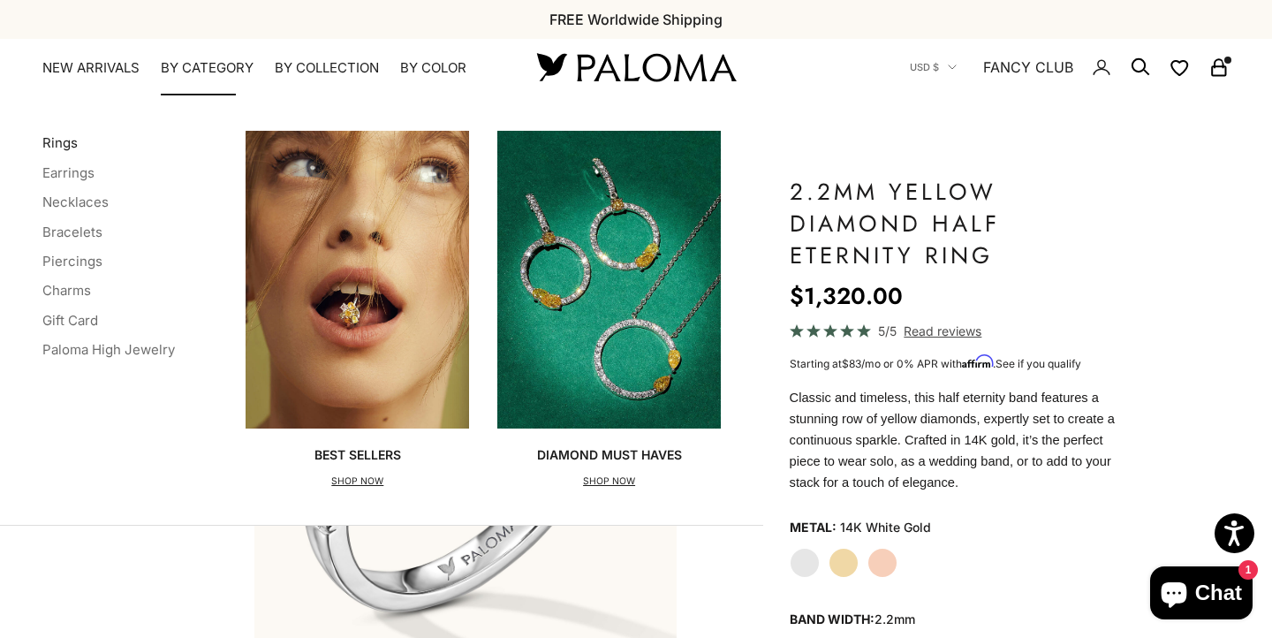
click at [57, 137] on link "Rings" at bounding box center [59, 142] width 35 height 17
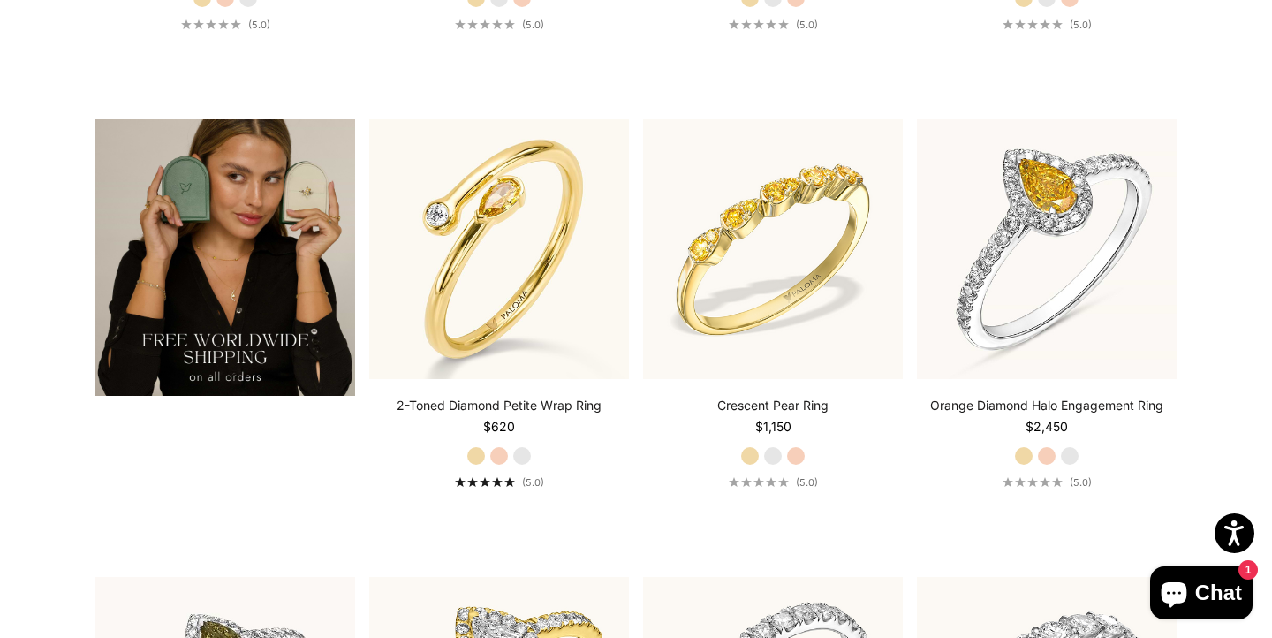
scroll to position [3151, 0]
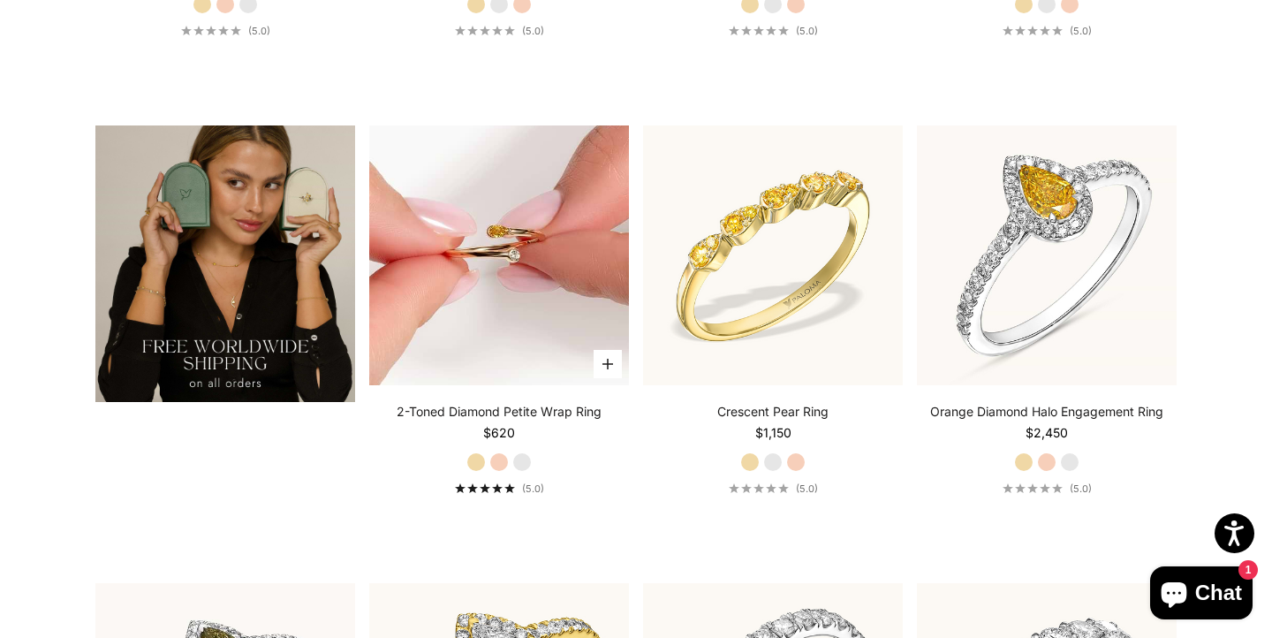
click at [509, 254] on img at bounding box center [499, 255] width 260 height 260
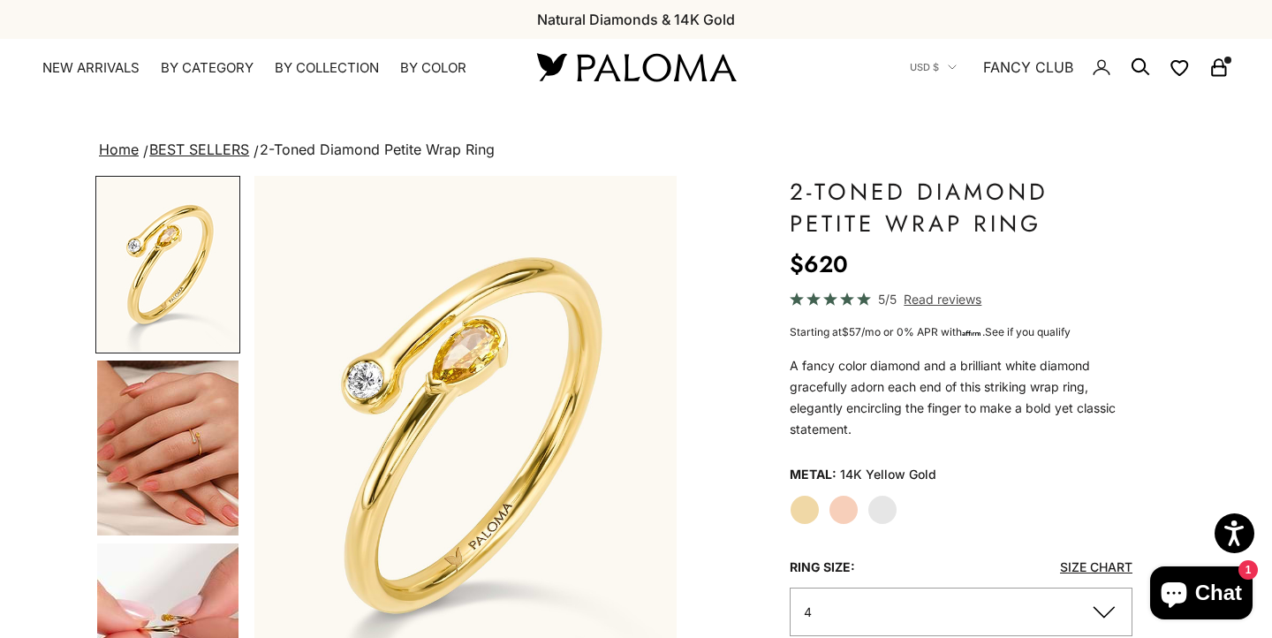
click at [149, 434] on img "Go to item 4" at bounding box center [167, 447] width 141 height 175
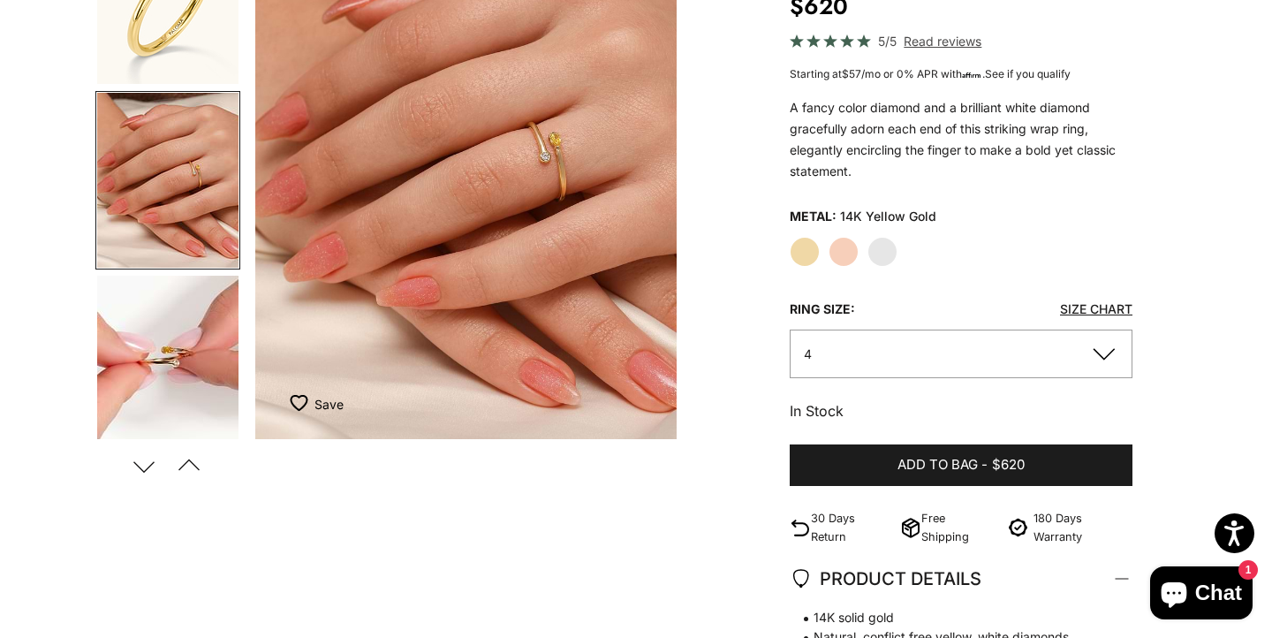
scroll to position [260, 0]
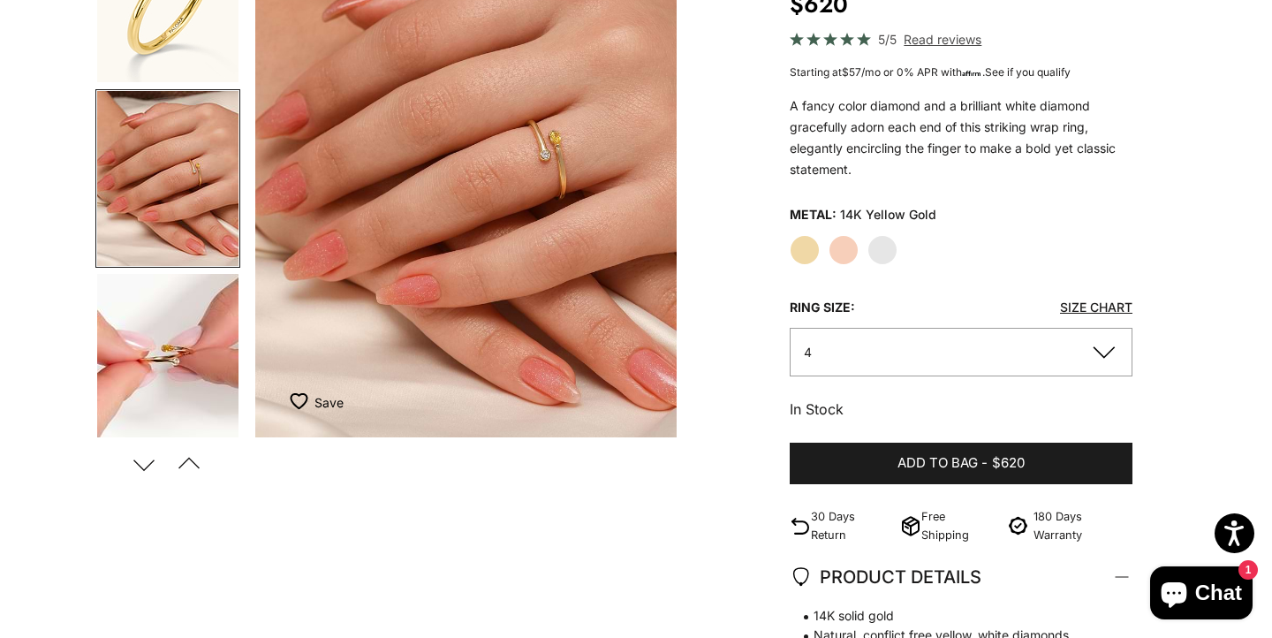
click at [909, 352] on button "4" at bounding box center [961, 352] width 343 height 49
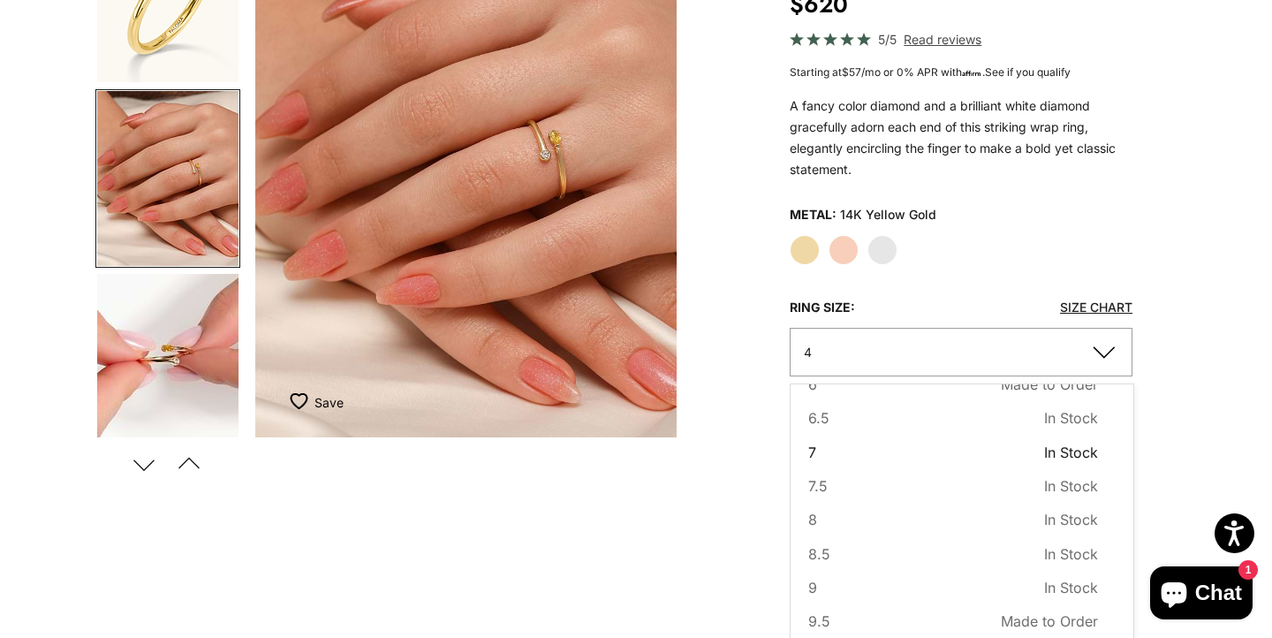
scroll to position [180, 0]
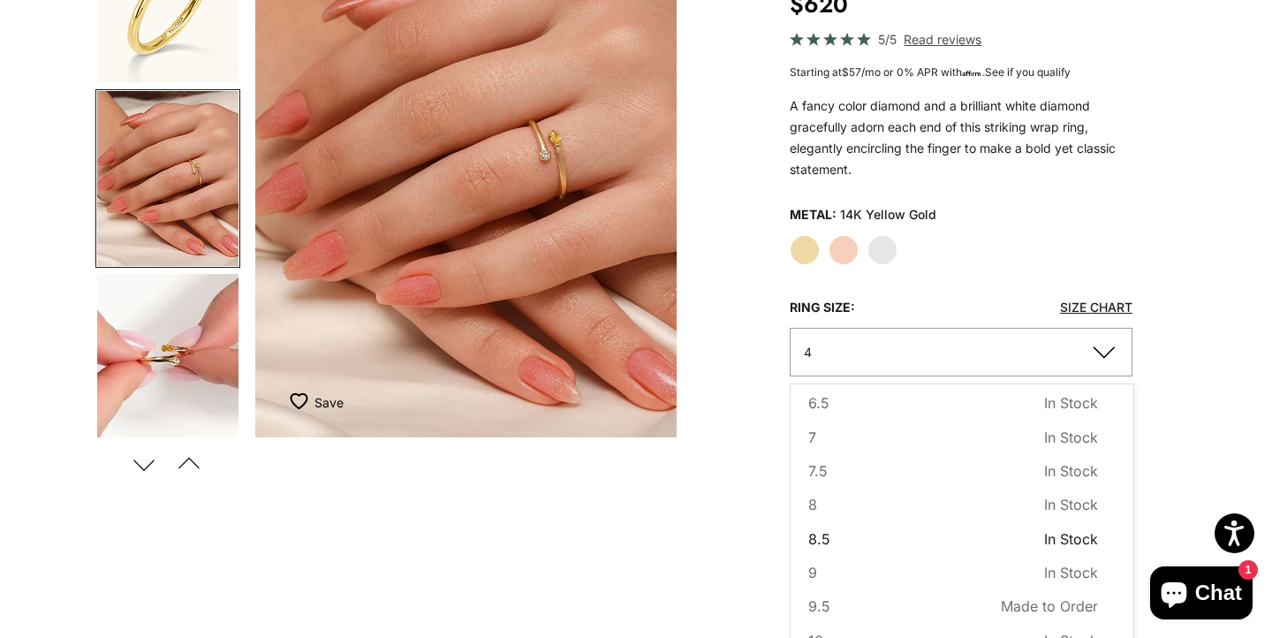
click at [835, 531] on button "8.5 In Stock Sold out" at bounding box center [953, 538] width 290 height 23
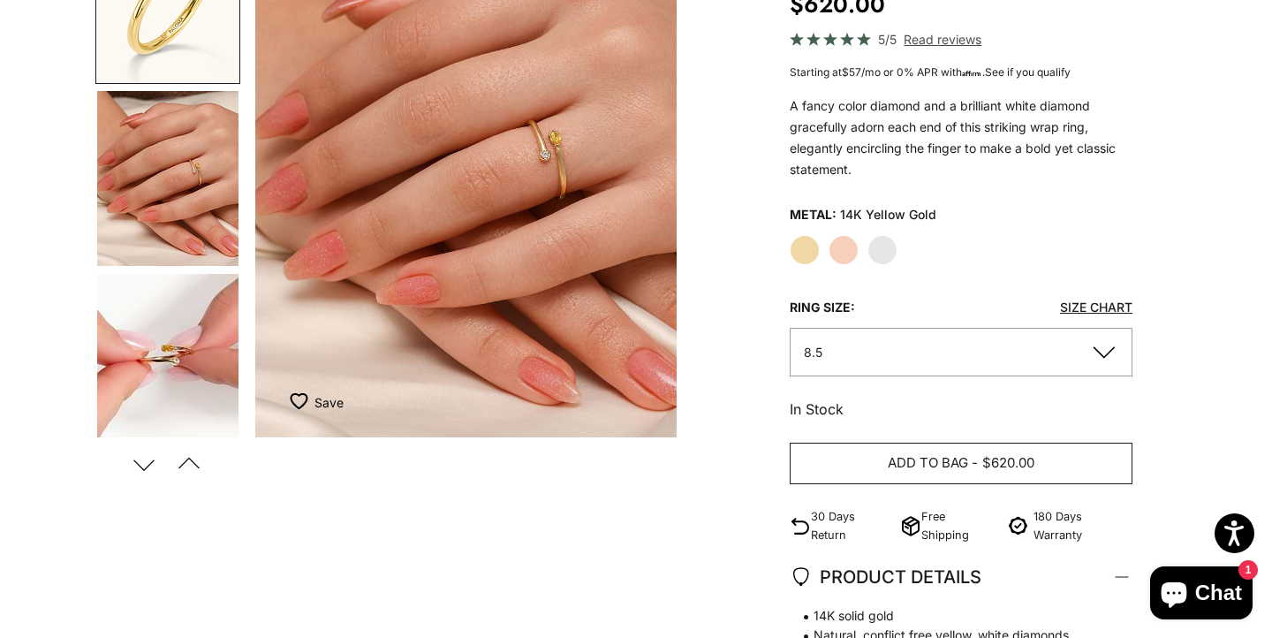
click at [949, 463] on span "Add to bag" at bounding box center [928, 463] width 80 height 22
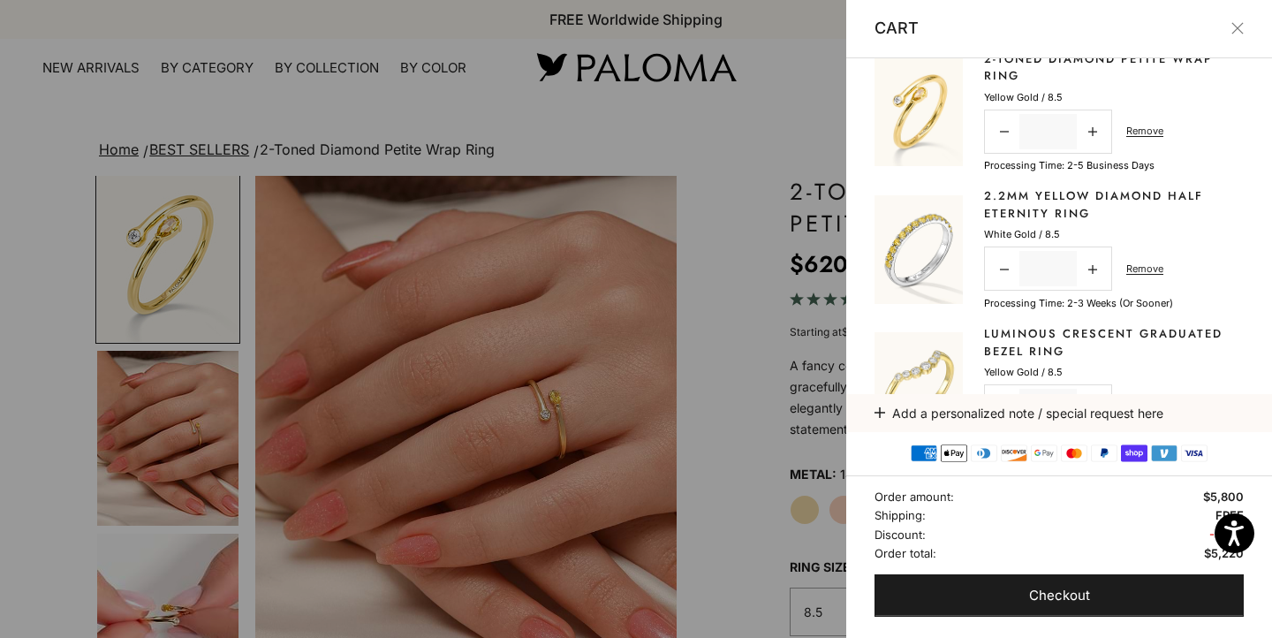
scroll to position [16, 0]
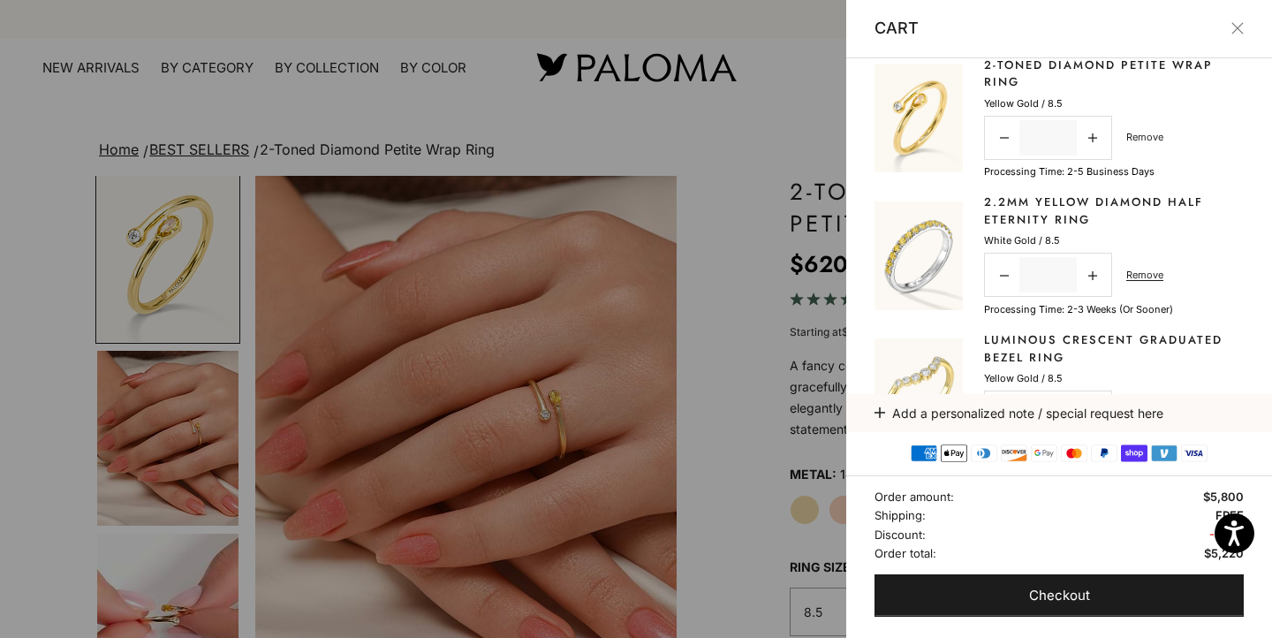
click at [1145, 137] on link "Remove" at bounding box center [1144, 137] width 37 height 16
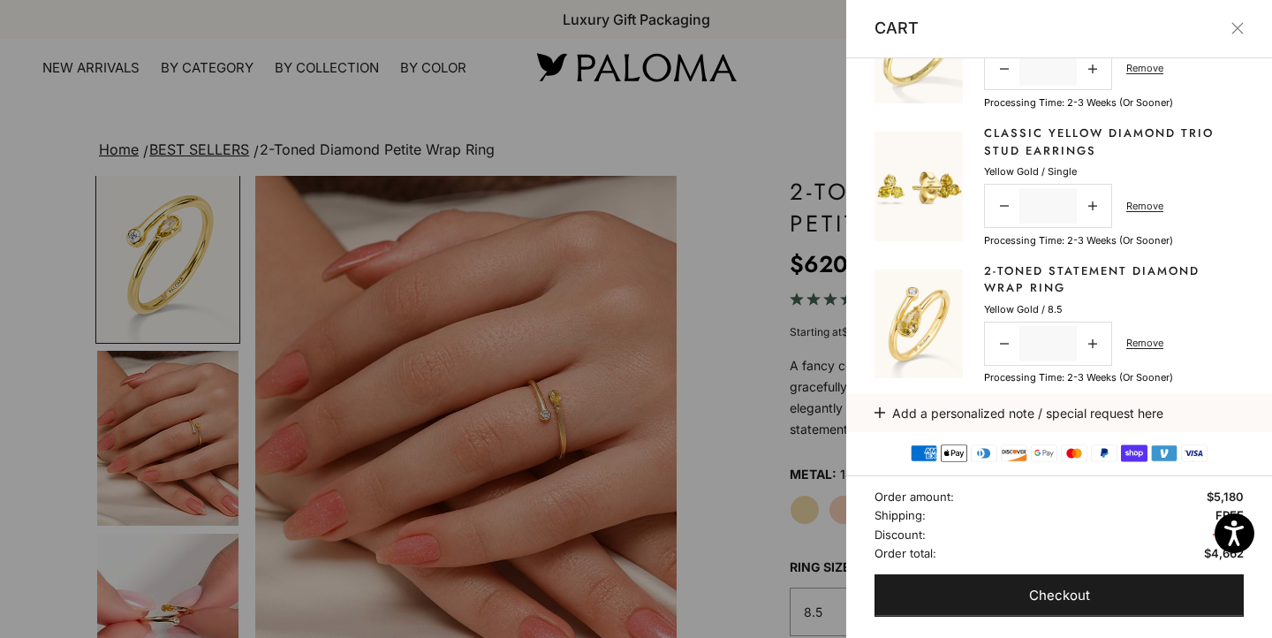
scroll to position [276, 0]
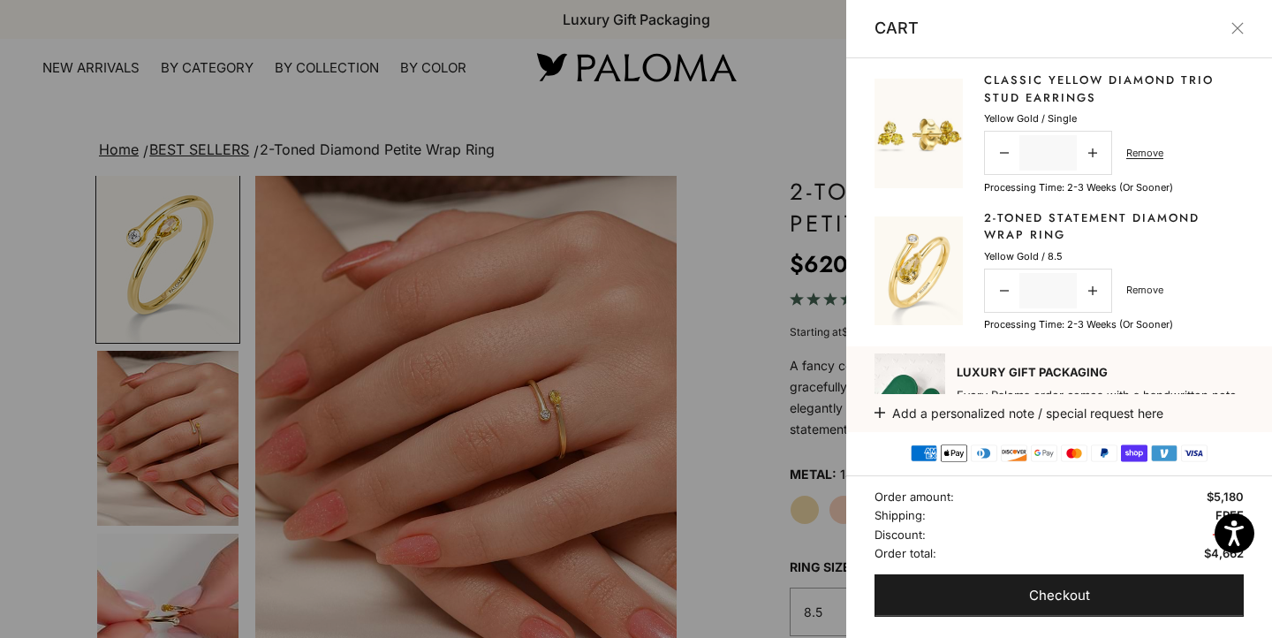
click at [1139, 292] on link "Remove" at bounding box center [1144, 290] width 37 height 16
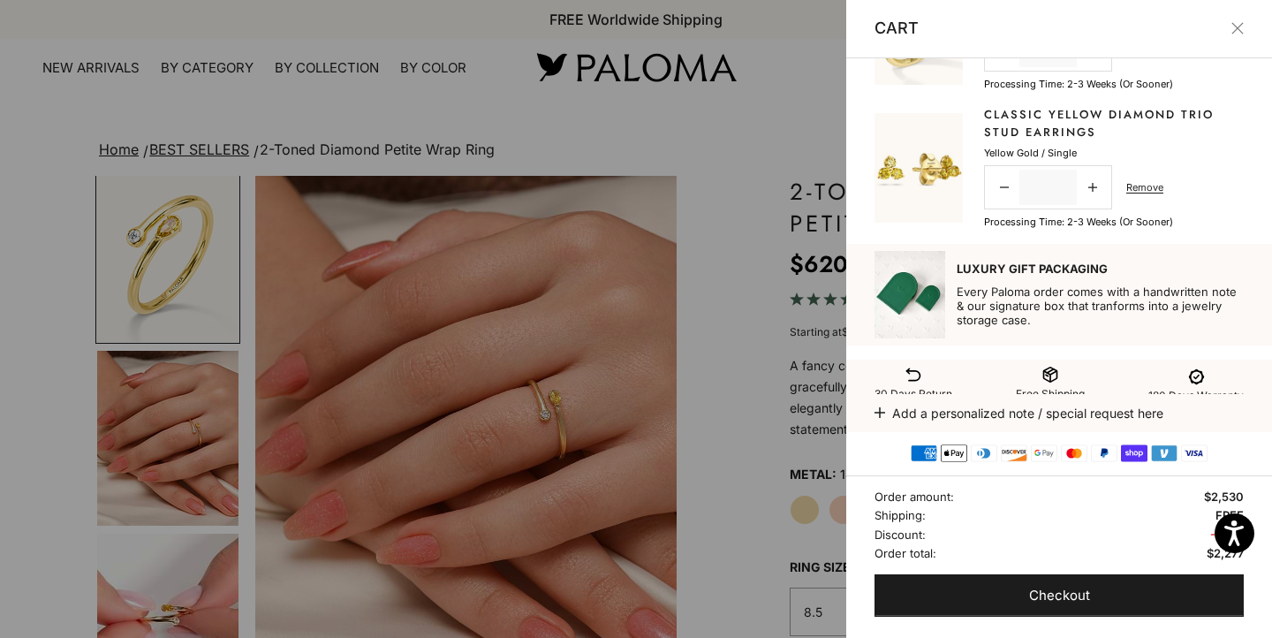
scroll to position [267, 0]
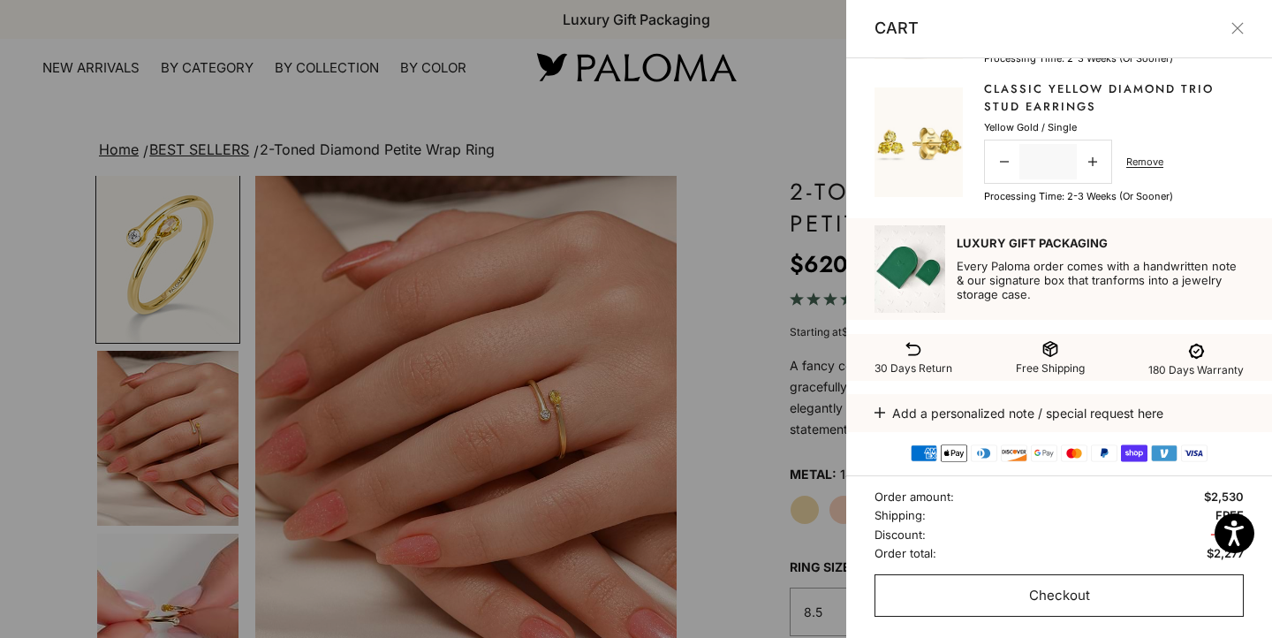
click at [1025, 597] on button "Checkout" at bounding box center [1058, 595] width 369 height 42
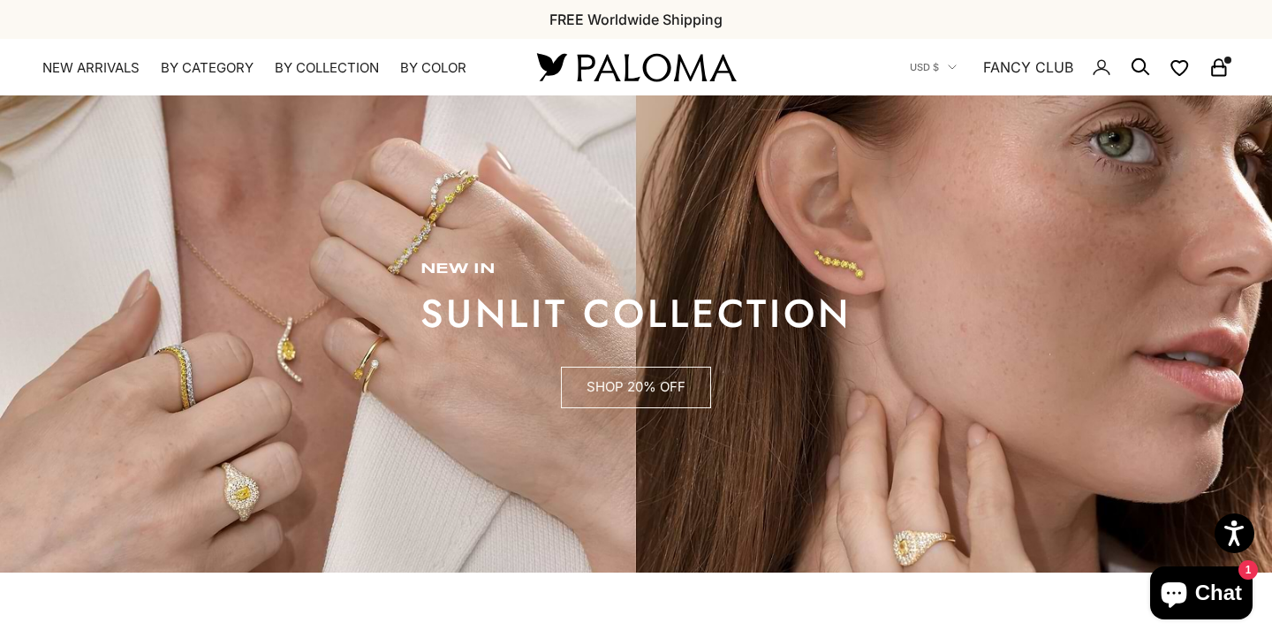
click at [631, 387] on link "SHOP 20% OFF" at bounding box center [636, 388] width 150 height 42
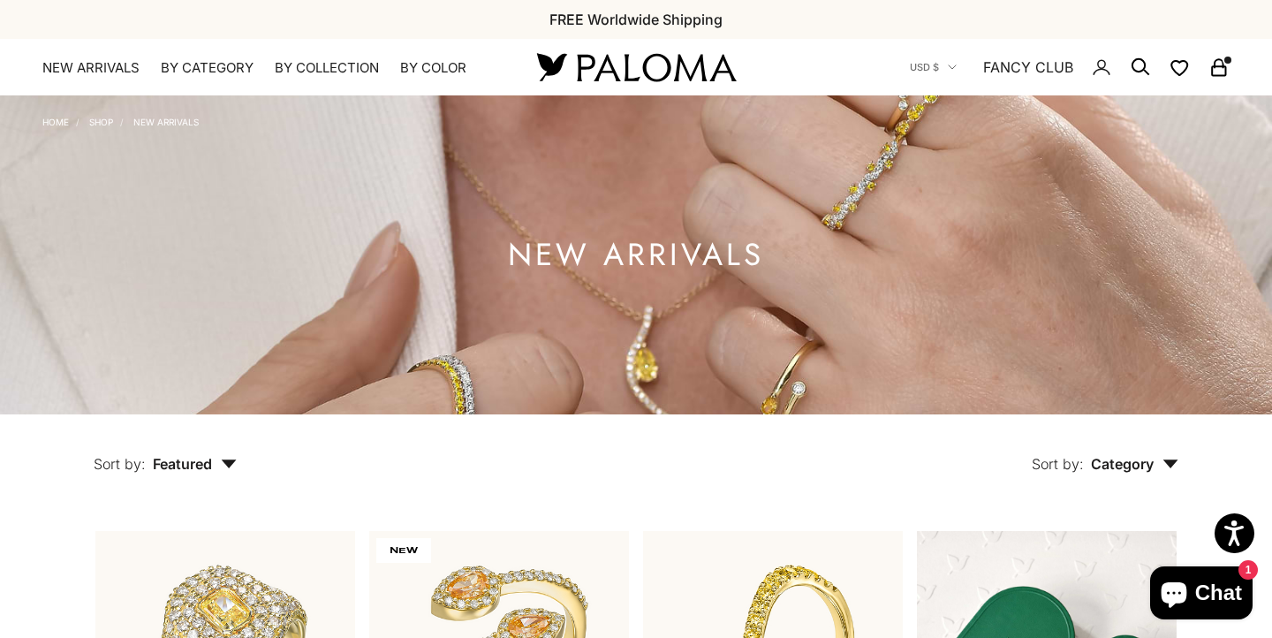
click at [1222, 64] on icon "Secondary navigation" at bounding box center [1218, 67] width 21 height 21
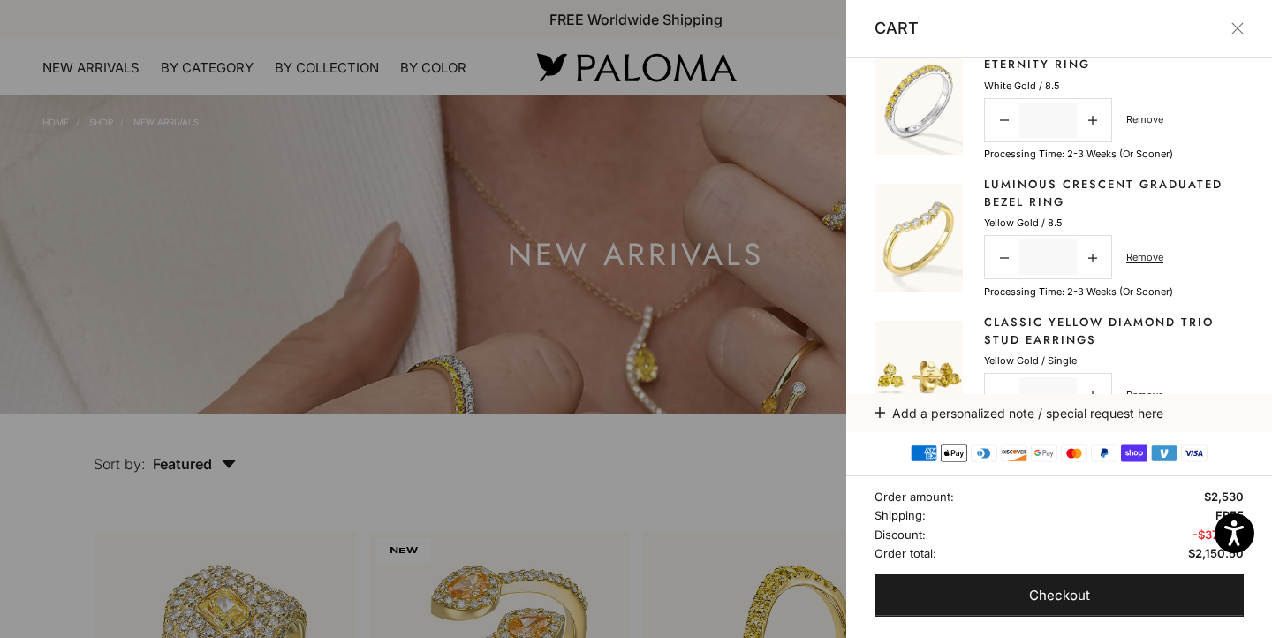
scroll to position [55, 0]
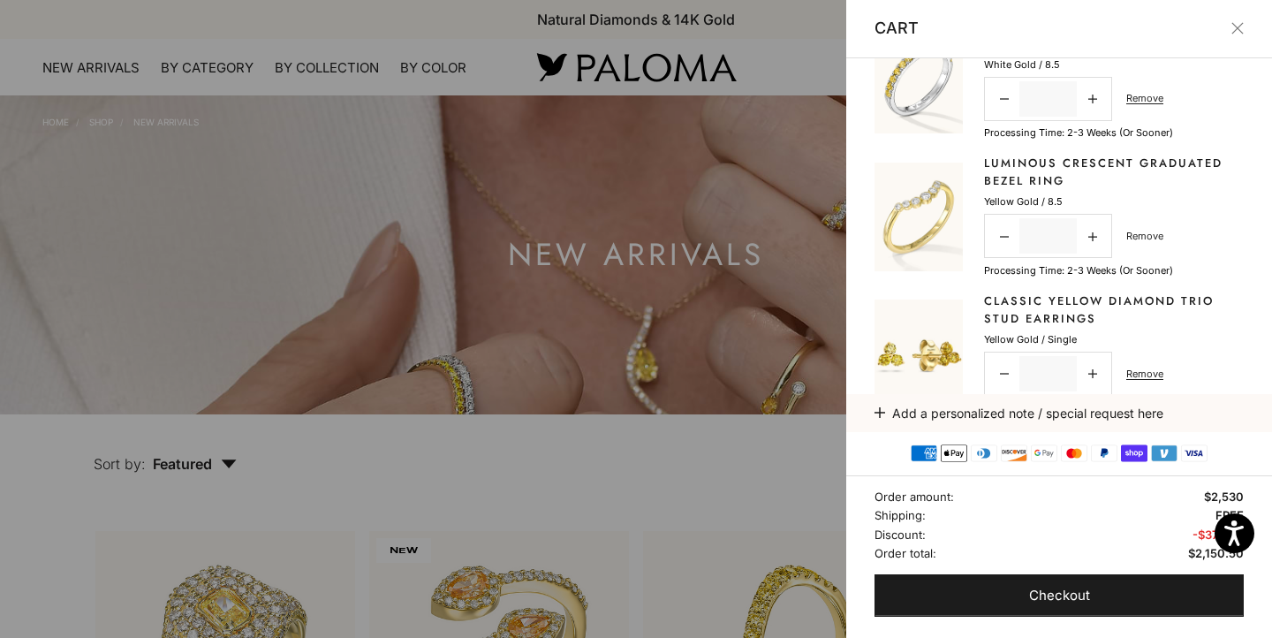
click at [1142, 232] on link "Remove" at bounding box center [1144, 236] width 37 height 16
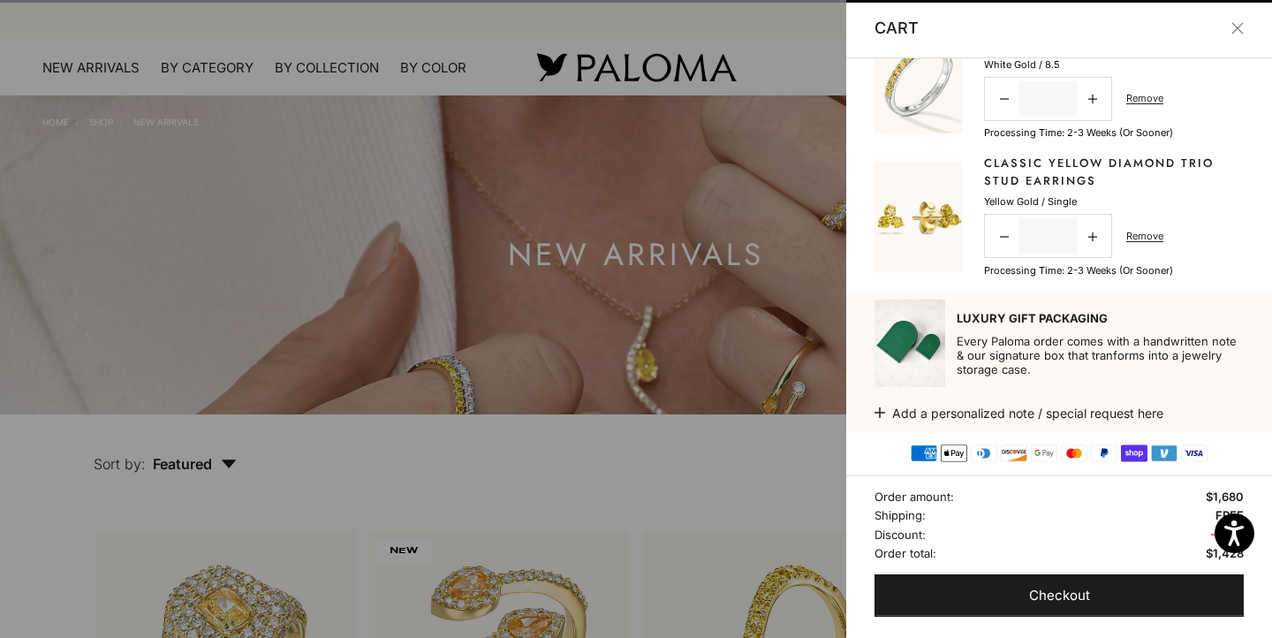
scroll to position [129, 0]
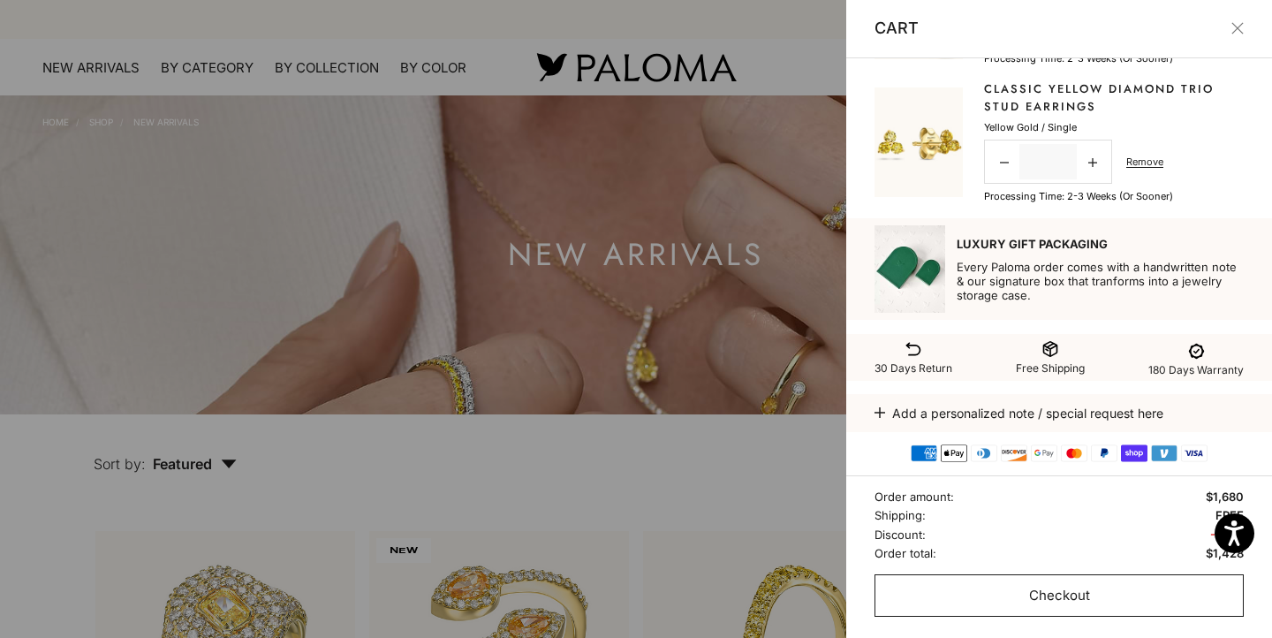
click at [1060, 593] on span "Checkout" at bounding box center [1059, 596] width 61 height 22
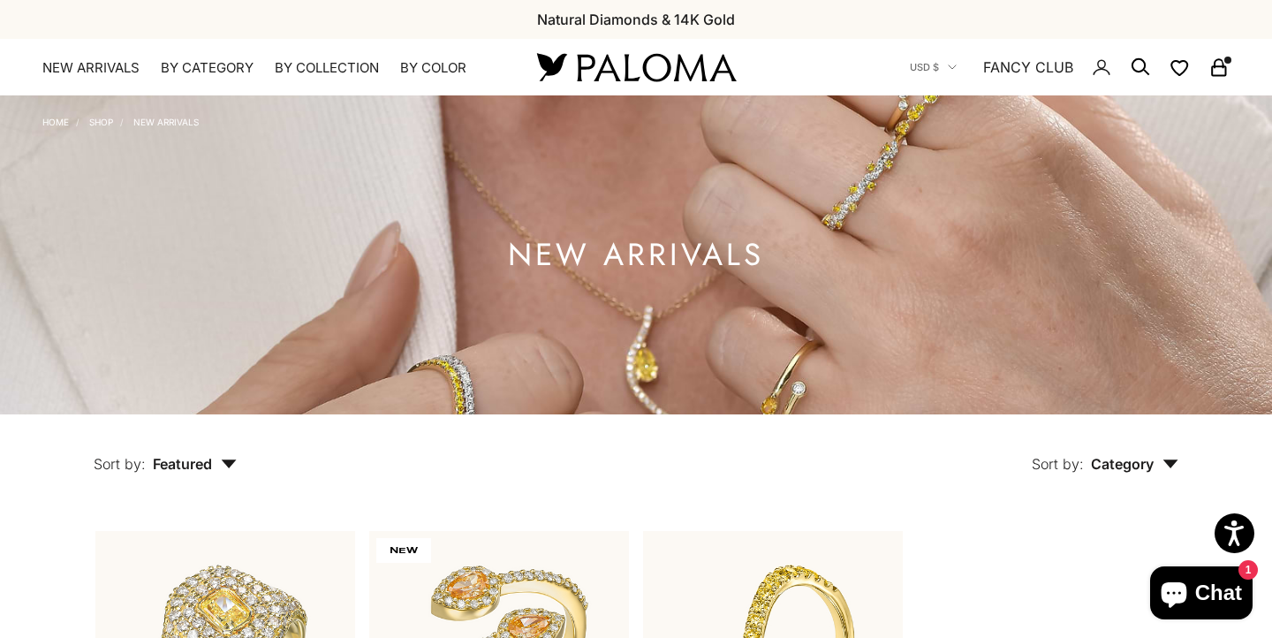
click at [1218, 64] on icon "Secondary navigation" at bounding box center [1218, 67] width 21 height 21
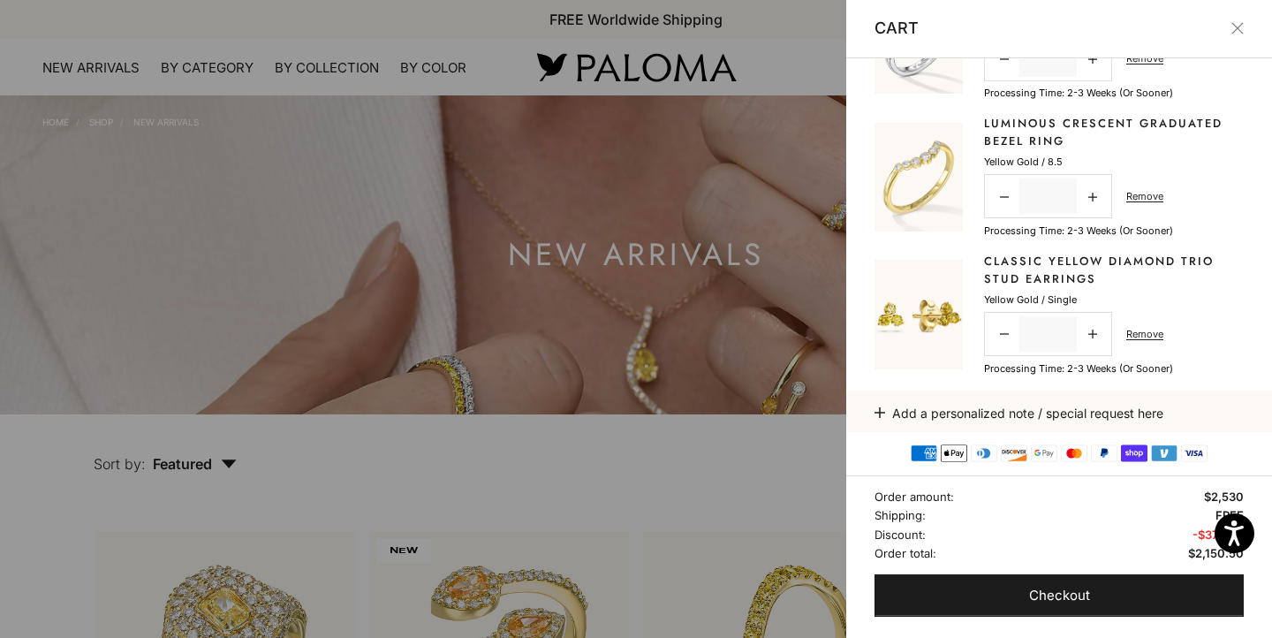
scroll to position [66, 0]
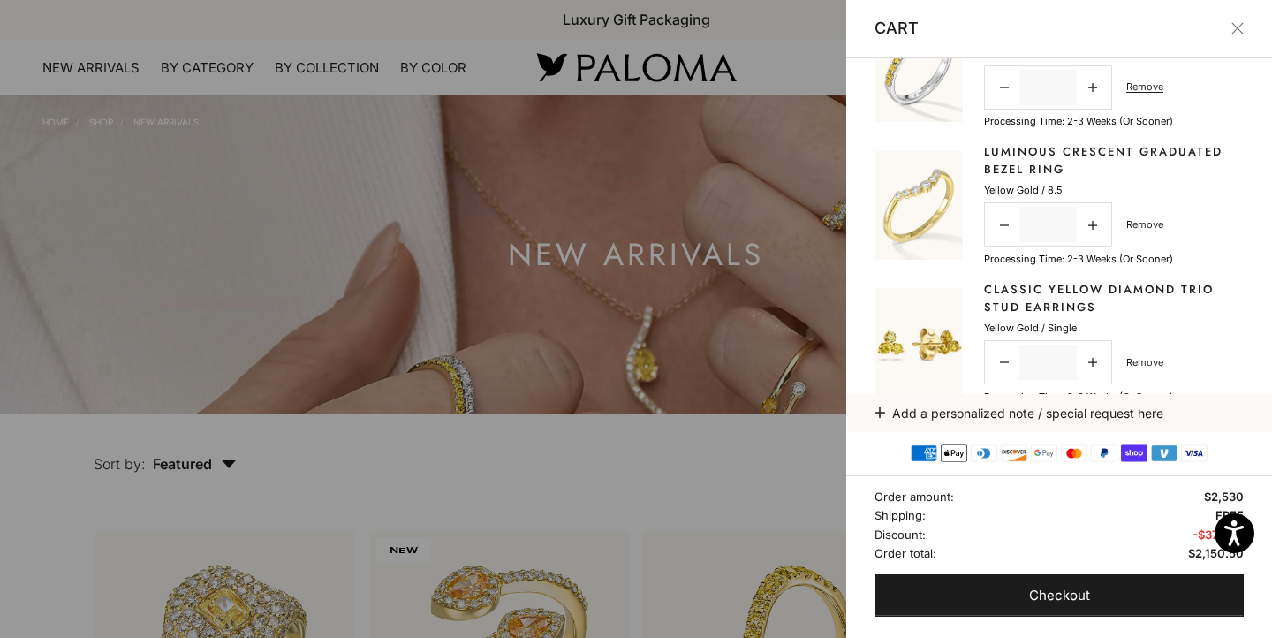
click at [1146, 223] on link "Remove" at bounding box center [1144, 224] width 37 height 16
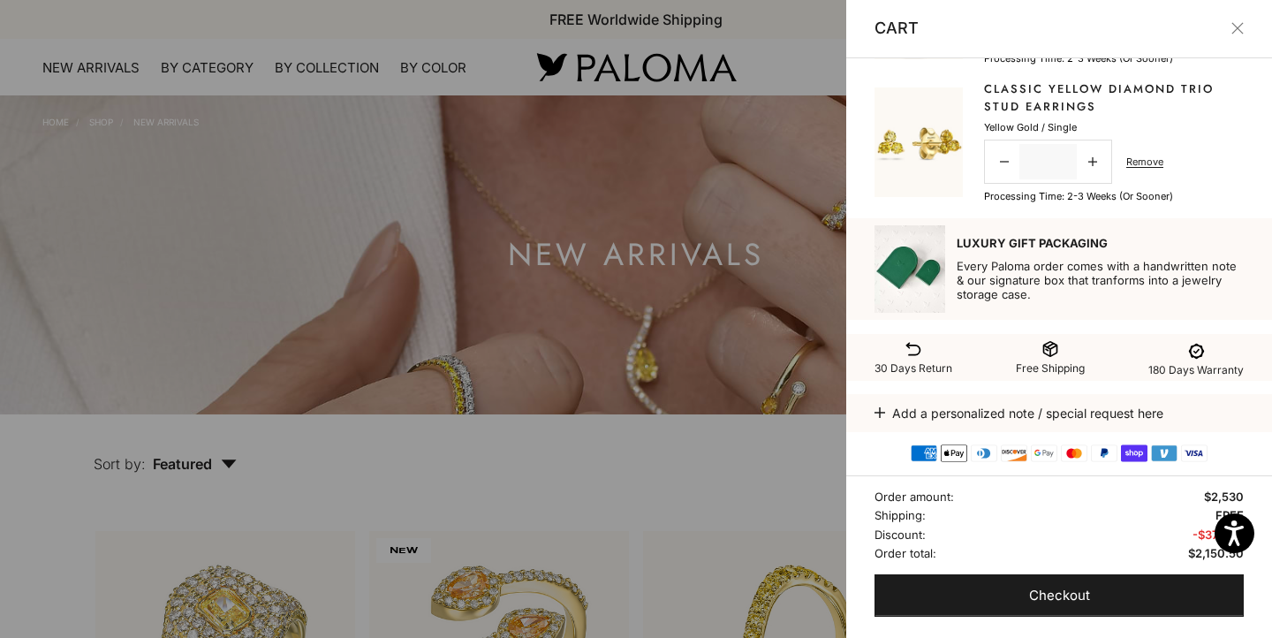
scroll to position [0, 0]
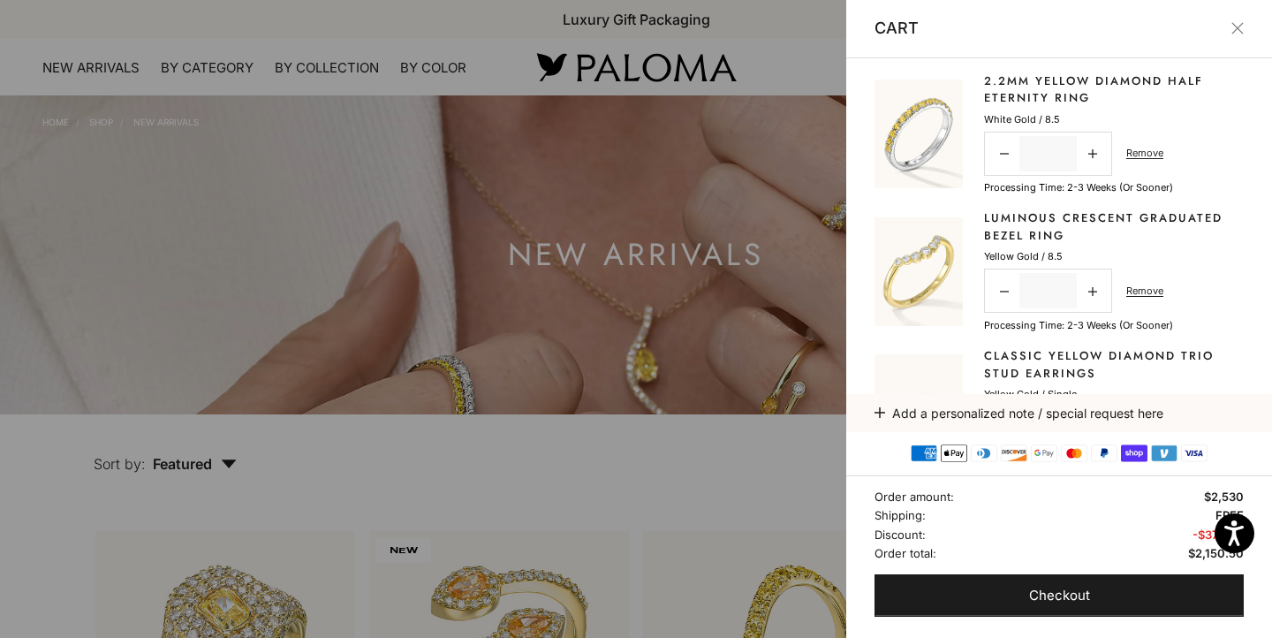
click at [1144, 281] on line-item-quantity "Decrease quantity * Increase quantity Remove" at bounding box center [1073, 291] width 179 height 44
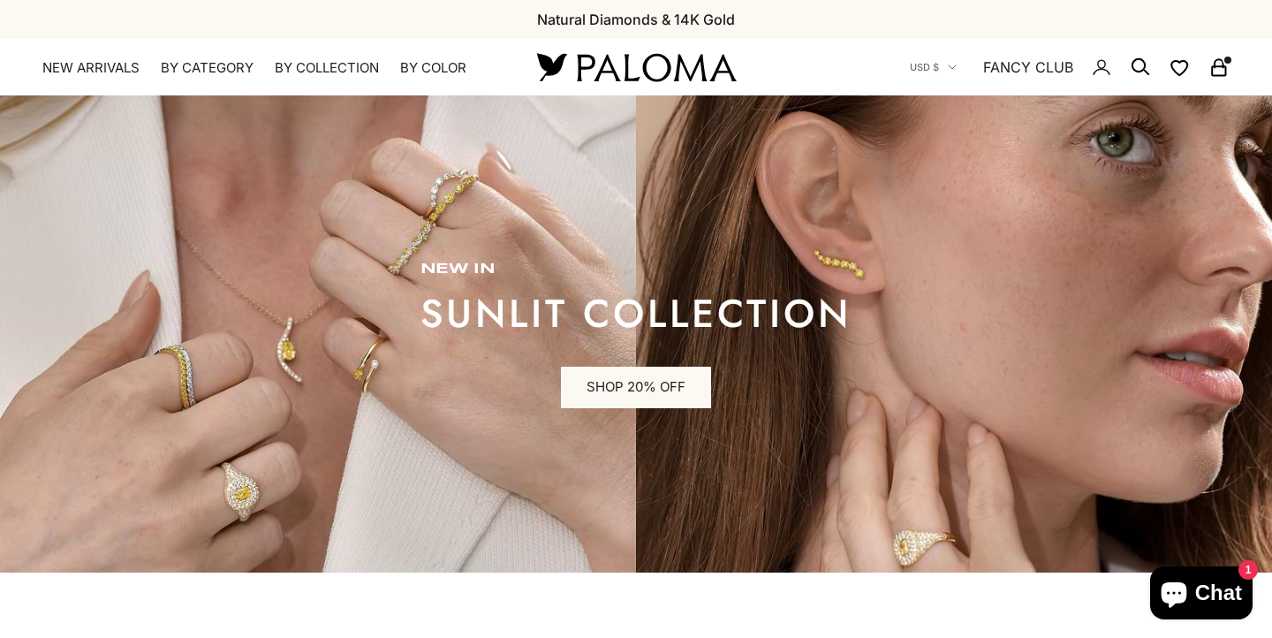
click at [1220, 67] on rect "Secondary navigation" at bounding box center [1218, 71] width 13 height 9
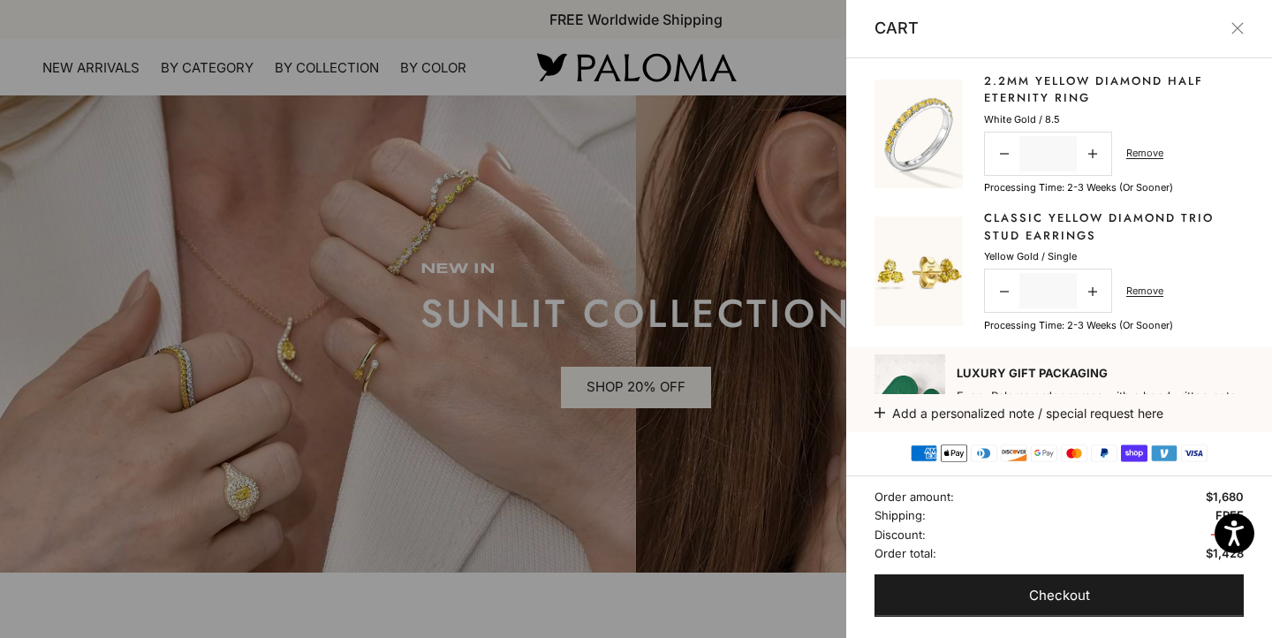
scroll to position [4, 0]
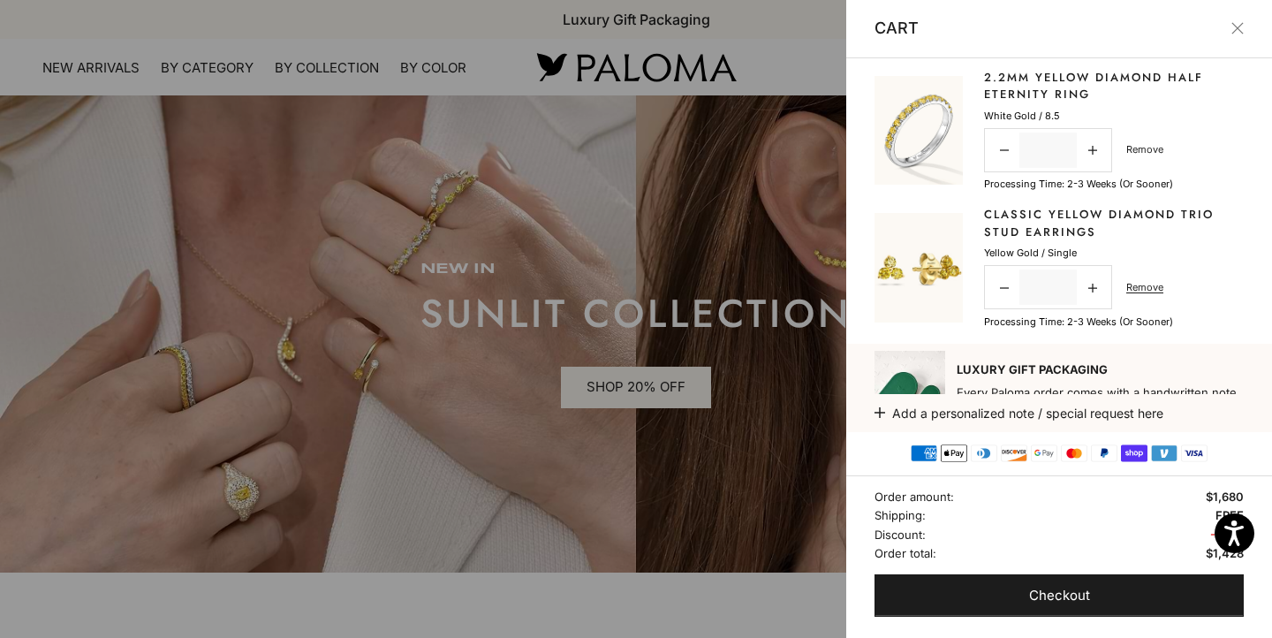
click at [1151, 149] on link "Remove" at bounding box center [1144, 149] width 37 height 16
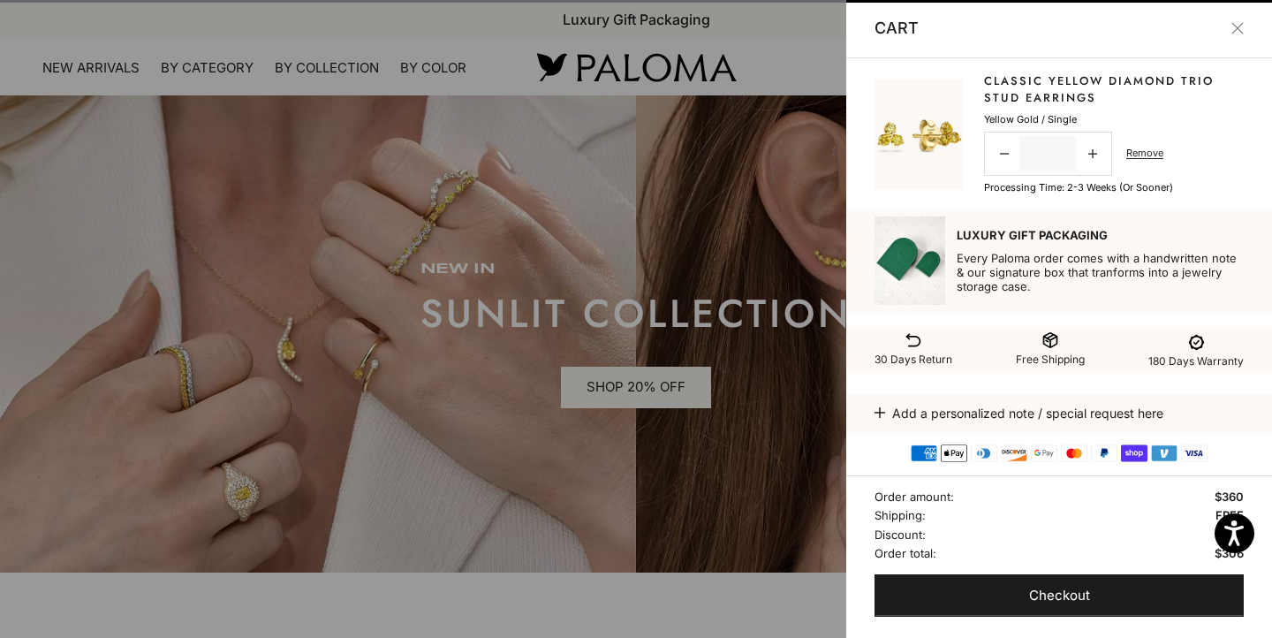
scroll to position [0, 0]
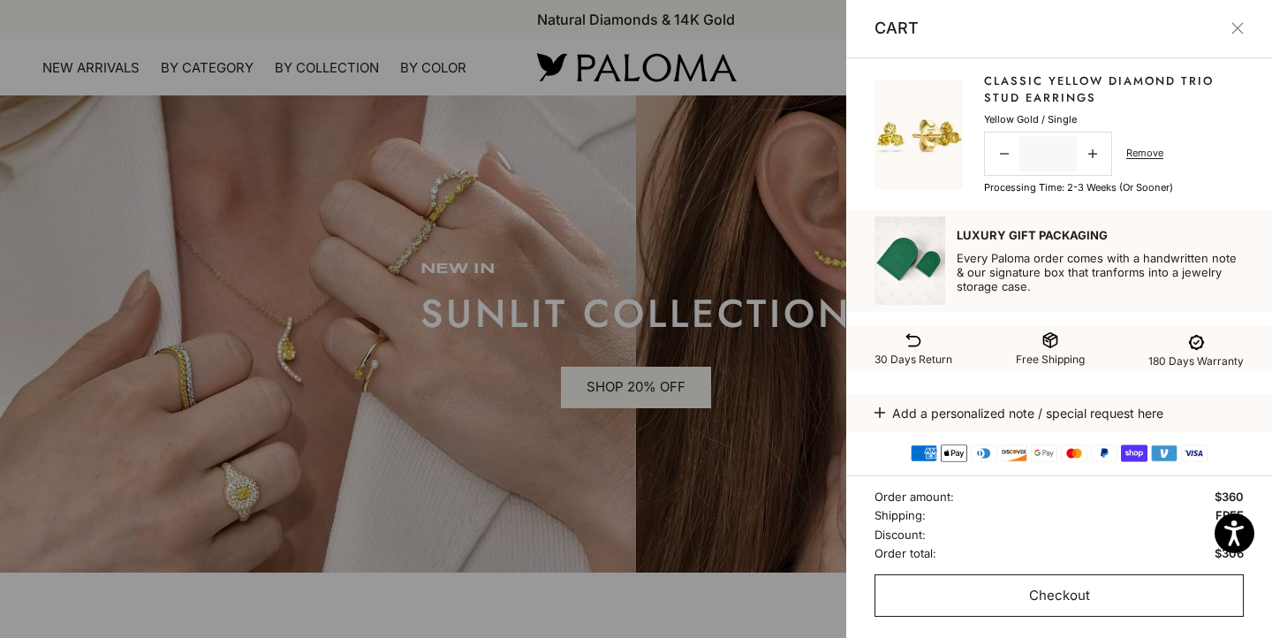
click at [995, 586] on button "Checkout" at bounding box center [1058, 595] width 369 height 42
